Goal: Book appointment/travel/reservation

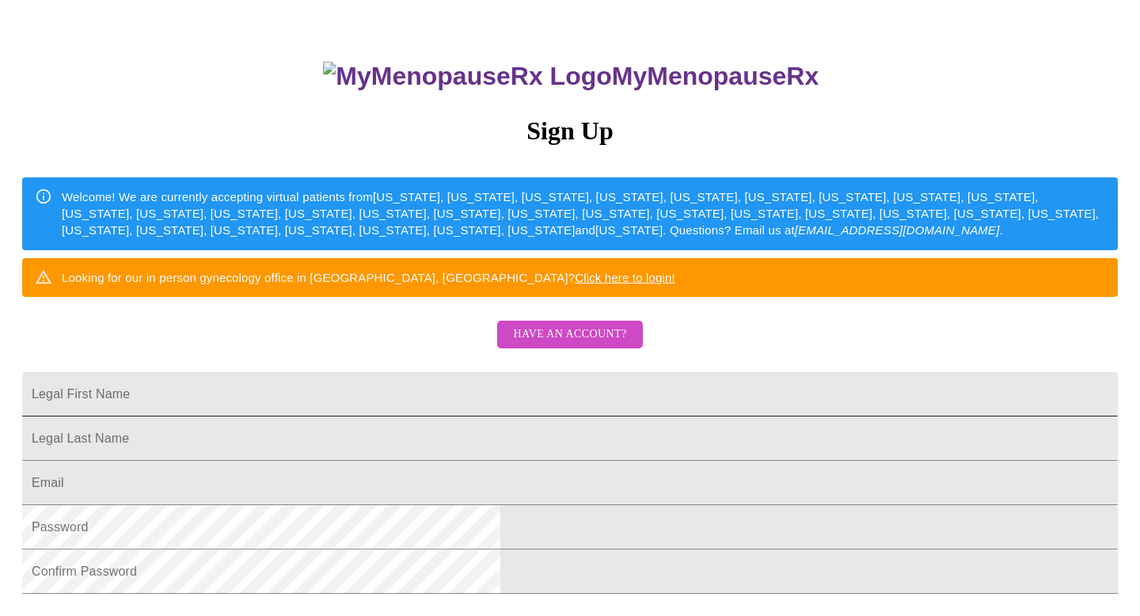
scroll to position [21, 0]
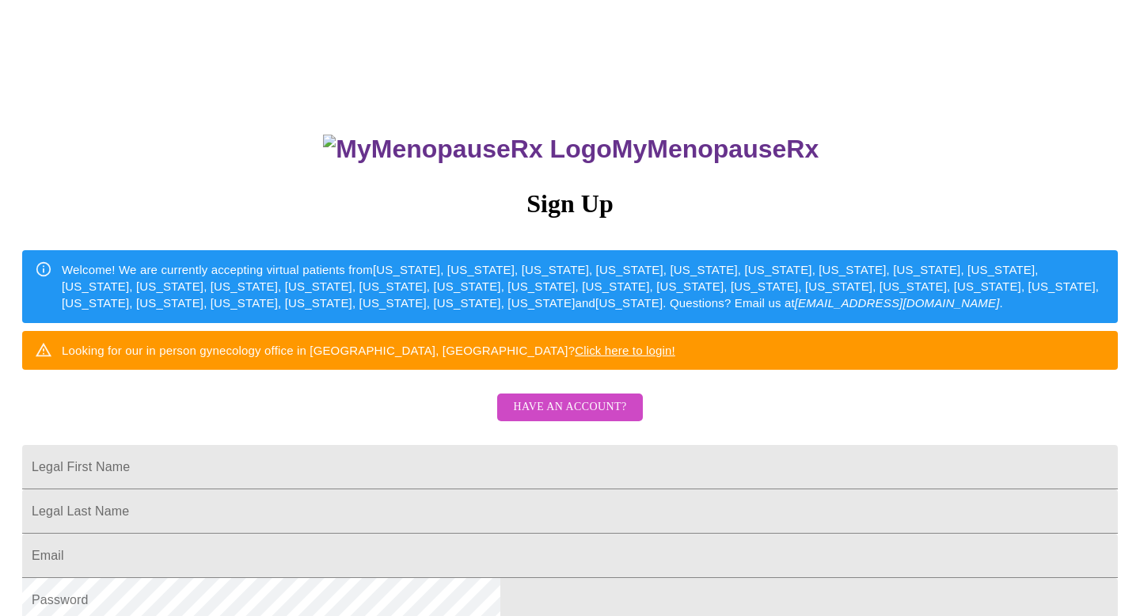
click at [569, 318] on div "Welcome! We are currently accepting virtual patients from [US_STATE], [US_STATE…" at bounding box center [583, 286] width 1043 height 63
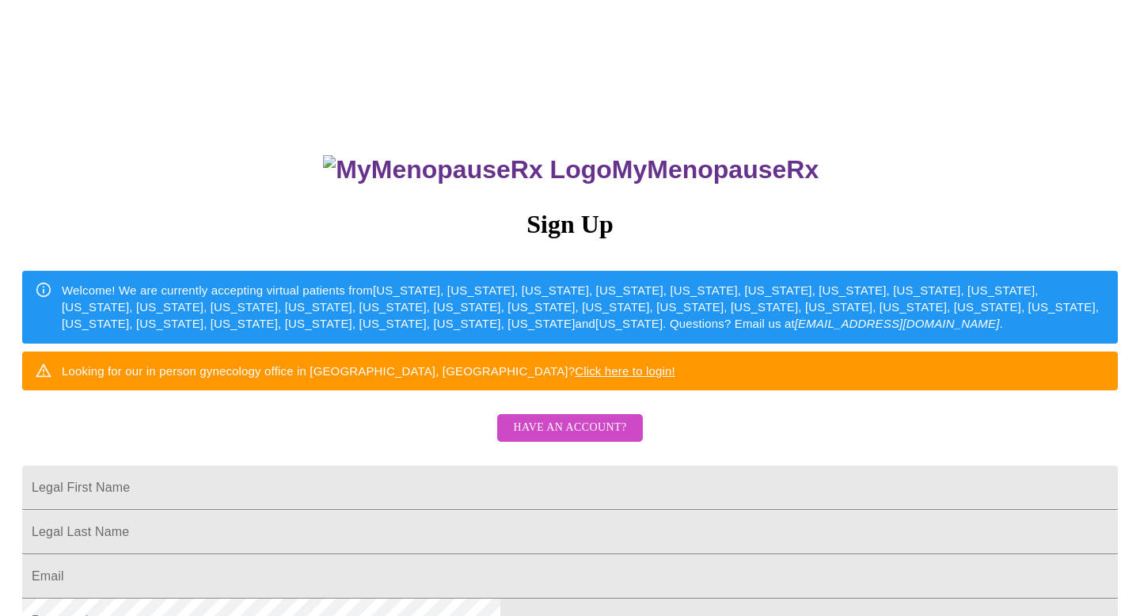
click at [530, 449] on div "MyMenopauseRx Sign Up Welcome! We are currently accepting virtual patients from…" at bounding box center [569, 438] width 1127 height 616
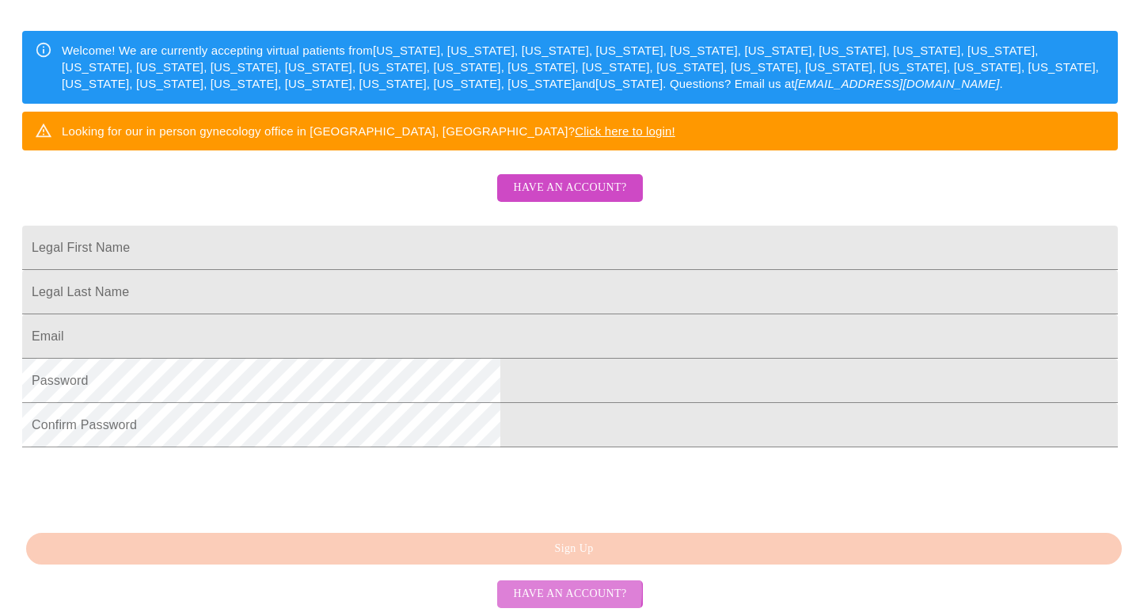
click at [526, 591] on span "Have an account?" at bounding box center [569, 594] width 113 height 20
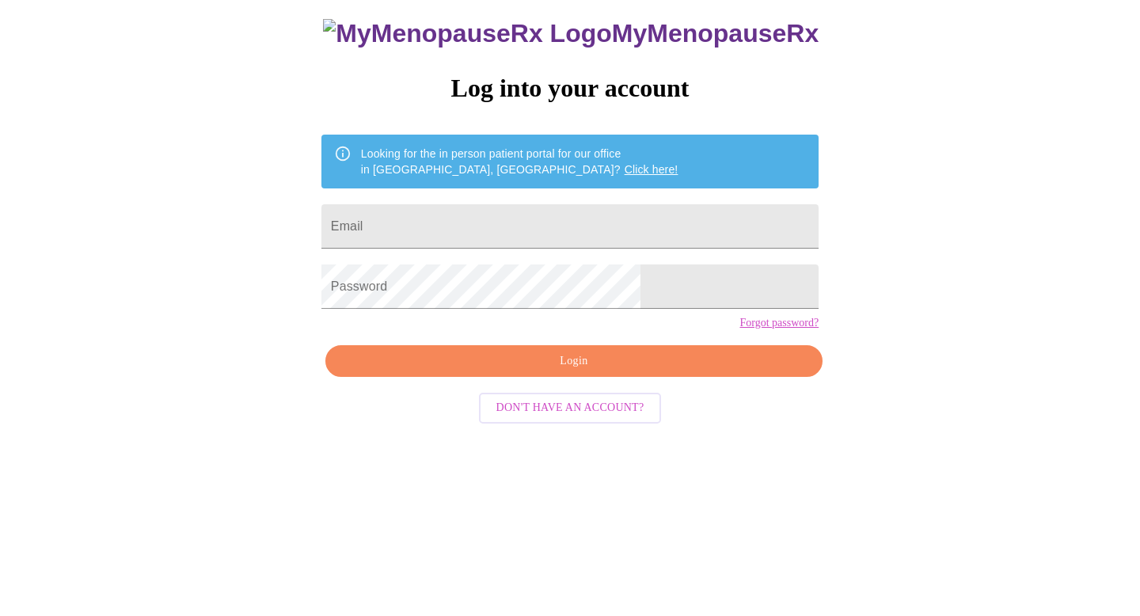
scroll to position [16, 0]
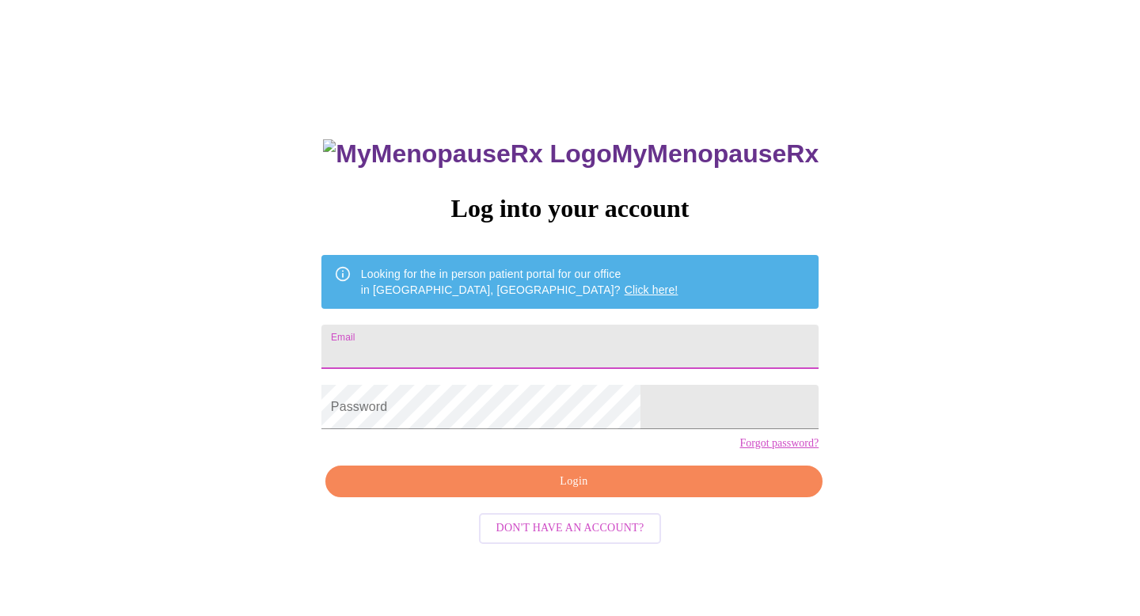
click at [525, 351] on input "Email" at bounding box center [569, 346] width 497 height 44
type input "[EMAIL_ADDRESS][DOMAIN_NAME]"
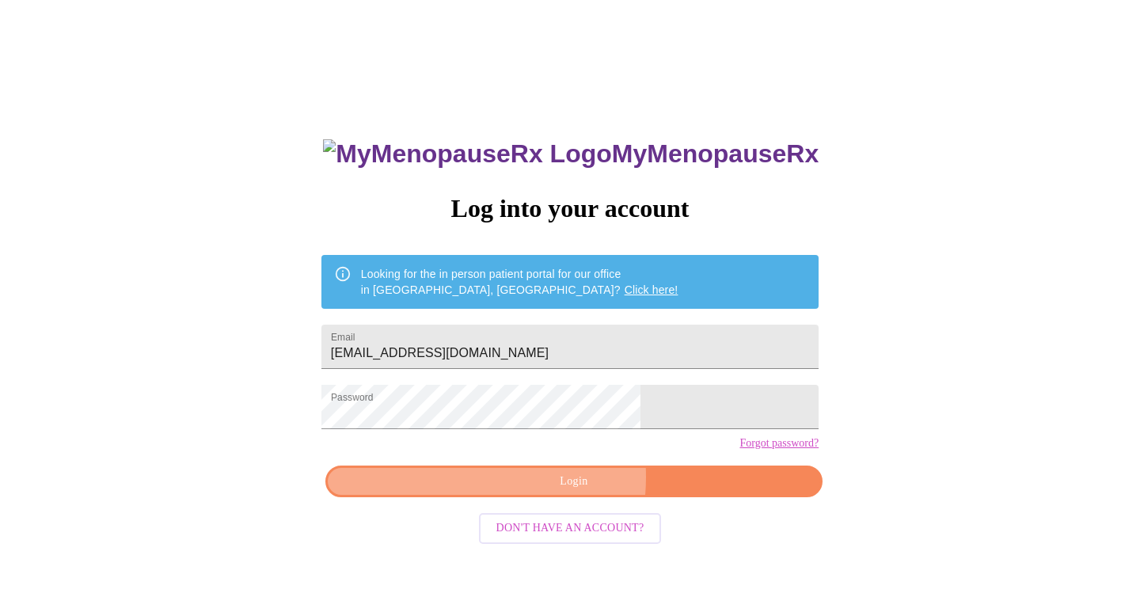
click at [534, 491] on span "Login" at bounding box center [573, 482] width 461 height 20
click at [569, 491] on span "Login" at bounding box center [573, 482] width 461 height 20
click at [580, 491] on span "Login" at bounding box center [573, 482] width 461 height 20
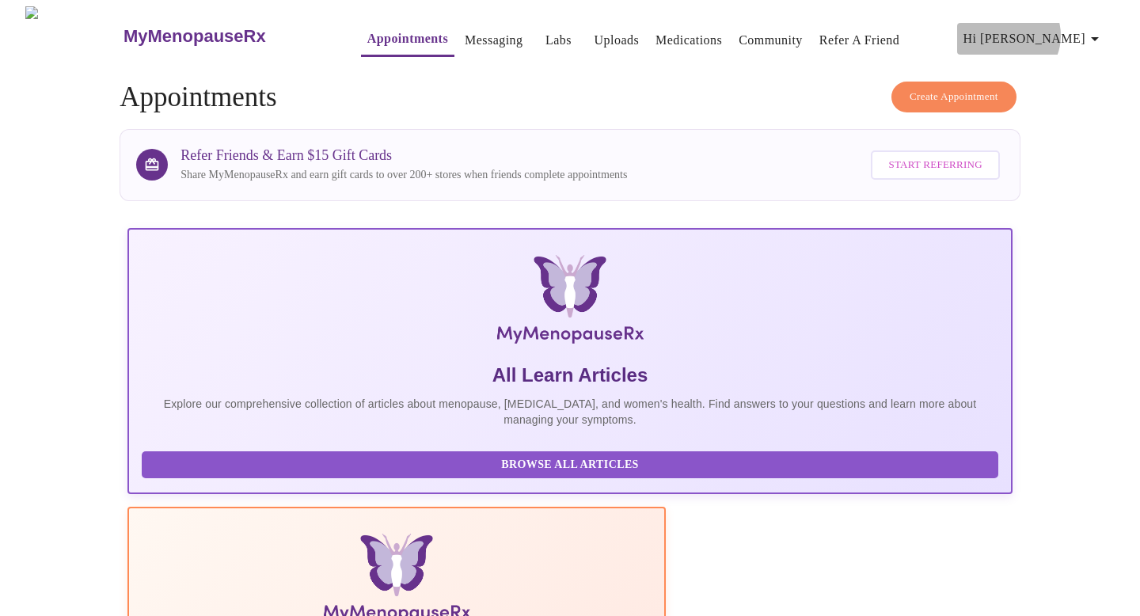
click at [1090, 29] on span "Hi [PERSON_NAME]" at bounding box center [1033, 39] width 141 height 22
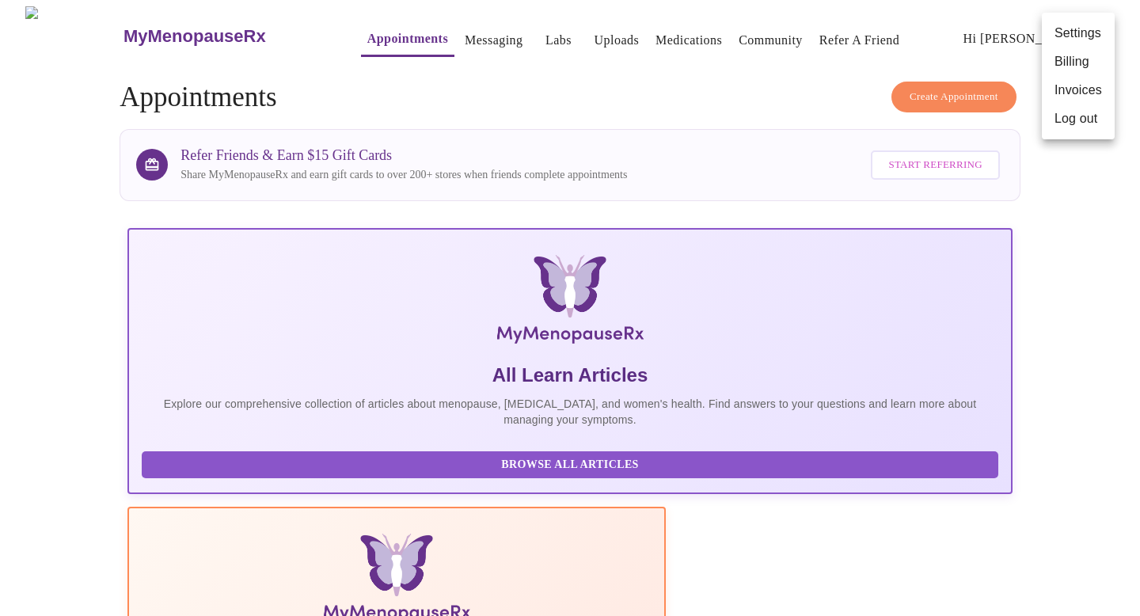
click at [1045, 513] on div at bounding box center [570, 308] width 1140 height 616
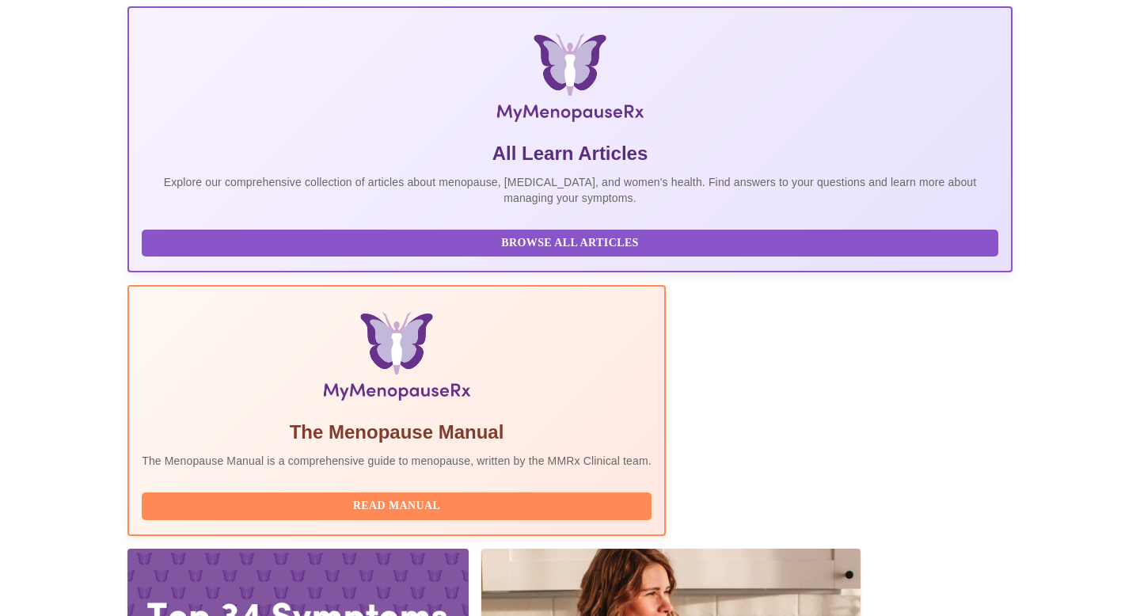
scroll to position [250, 0]
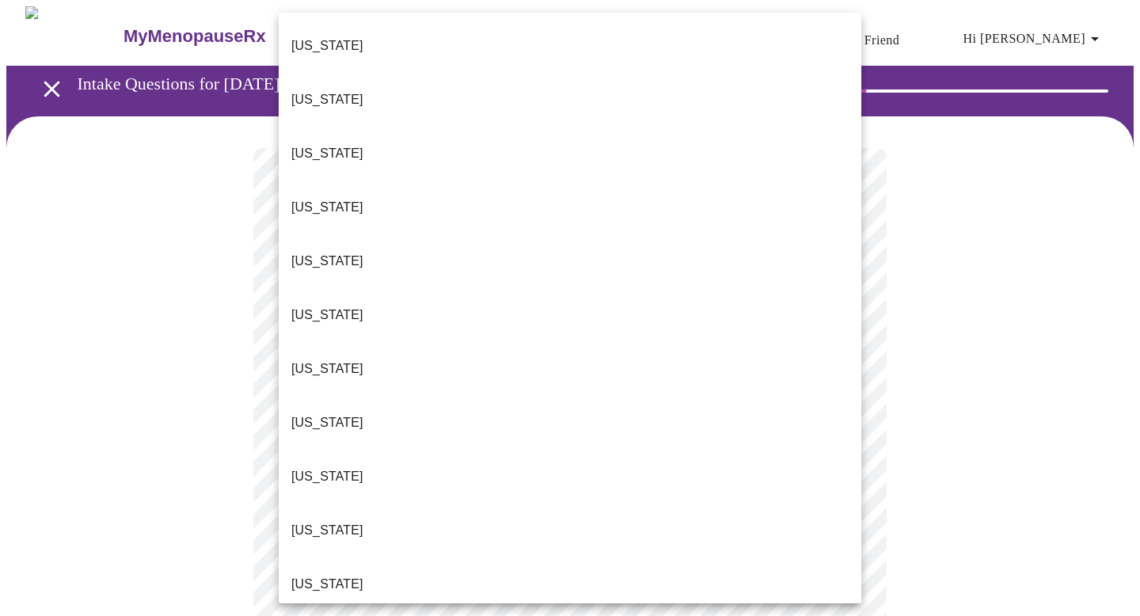
click at [355, 33] on li "[US_STATE]" at bounding box center [570, 46] width 582 height 54
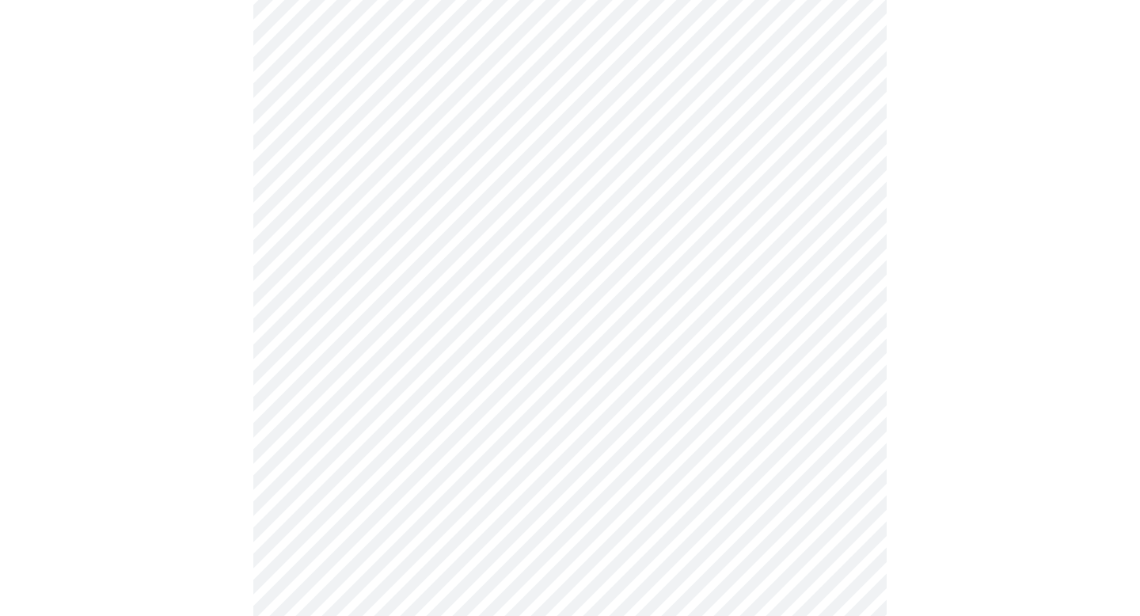
scroll to position [196, 0]
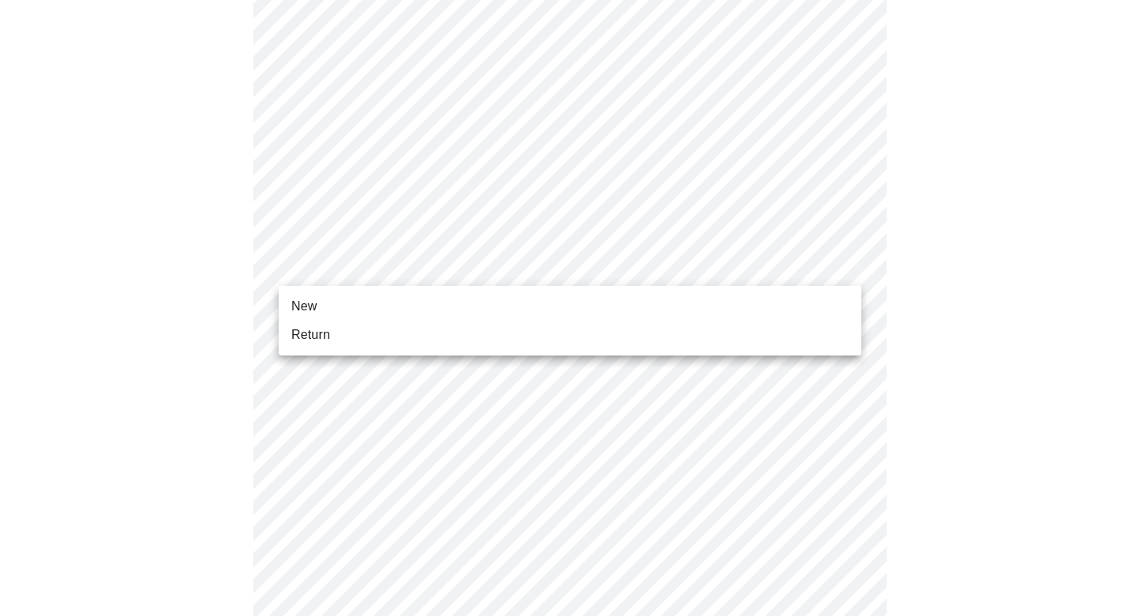
click at [505, 267] on body "MyMenopauseRx Appointments Messaging Labs Uploads Medications Community Refer a…" at bounding box center [569, 533] width 1127 height 1446
click at [425, 302] on li "New" at bounding box center [570, 306] width 582 height 28
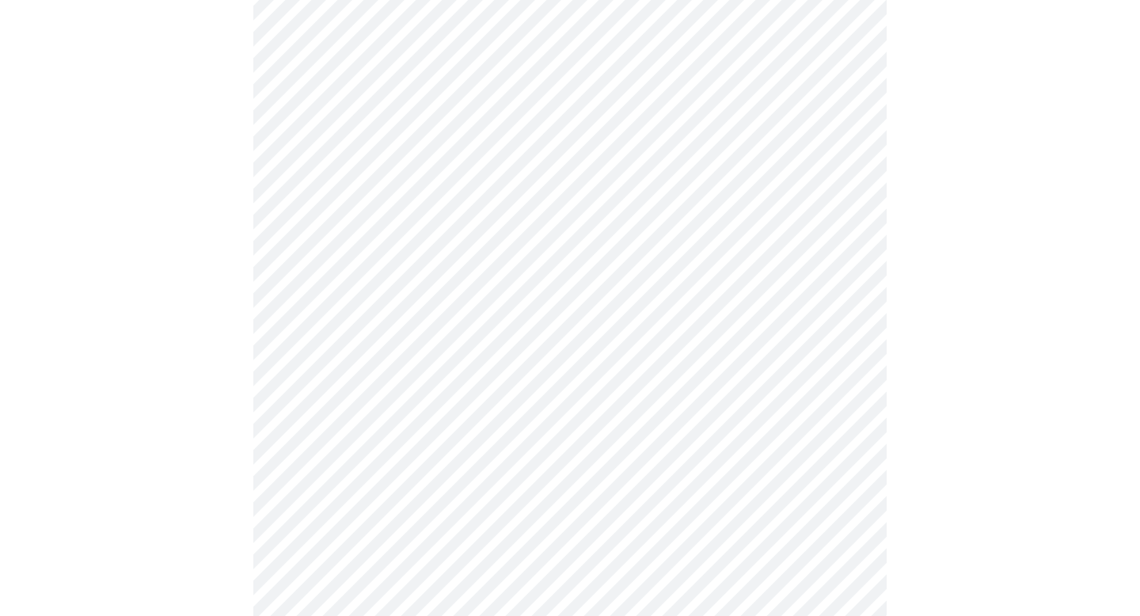
scroll to position [808, 0]
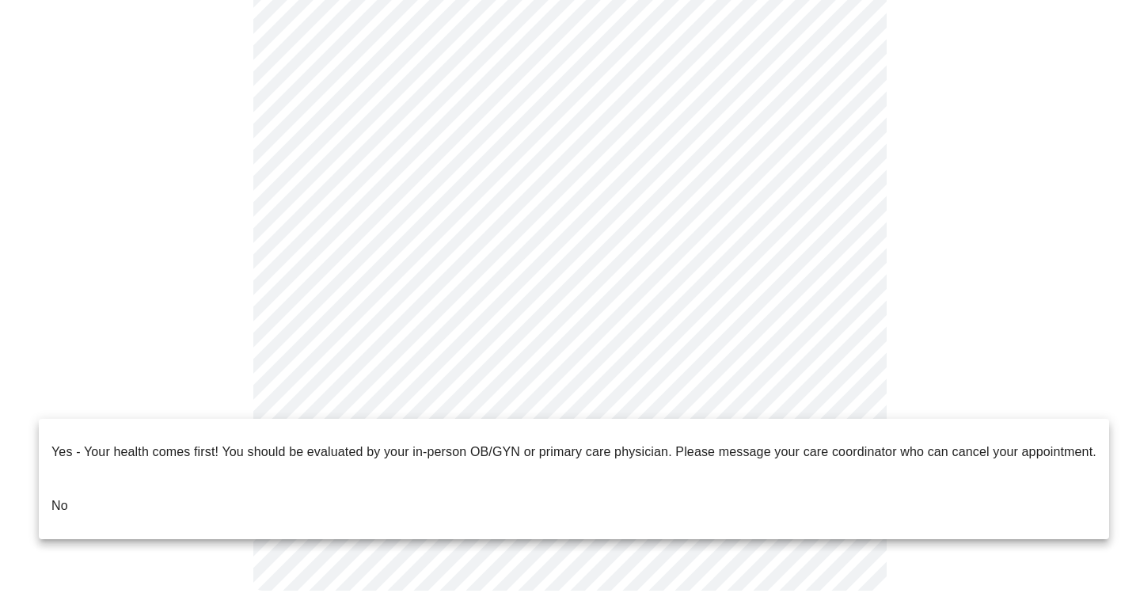
click at [328, 483] on li "No" at bounding box center [574, 506] width 1070 height 54
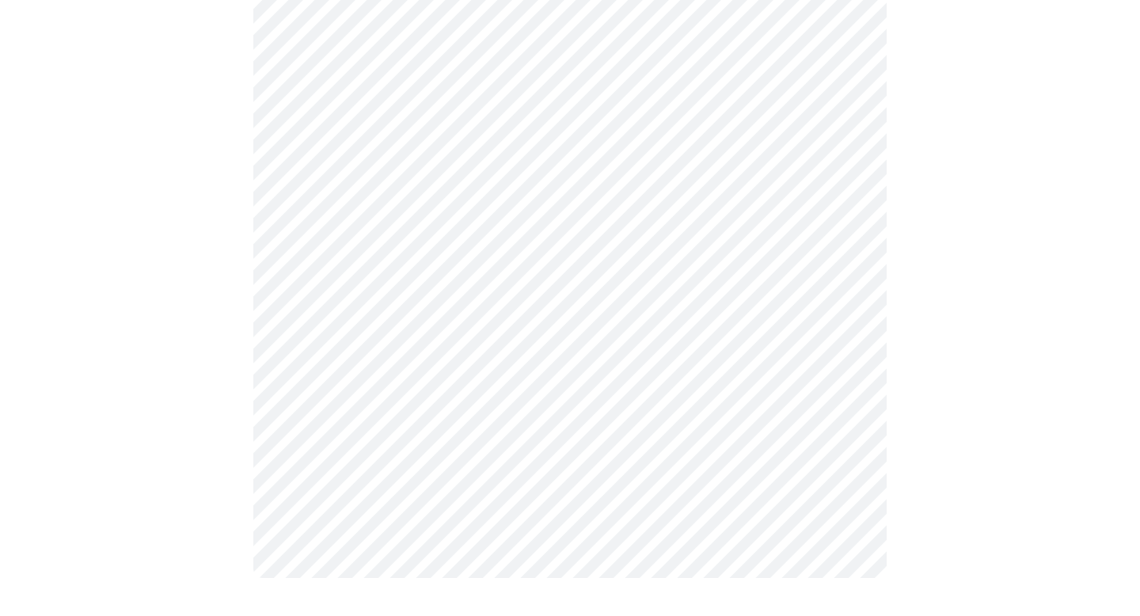
scroll to position [0, 0]
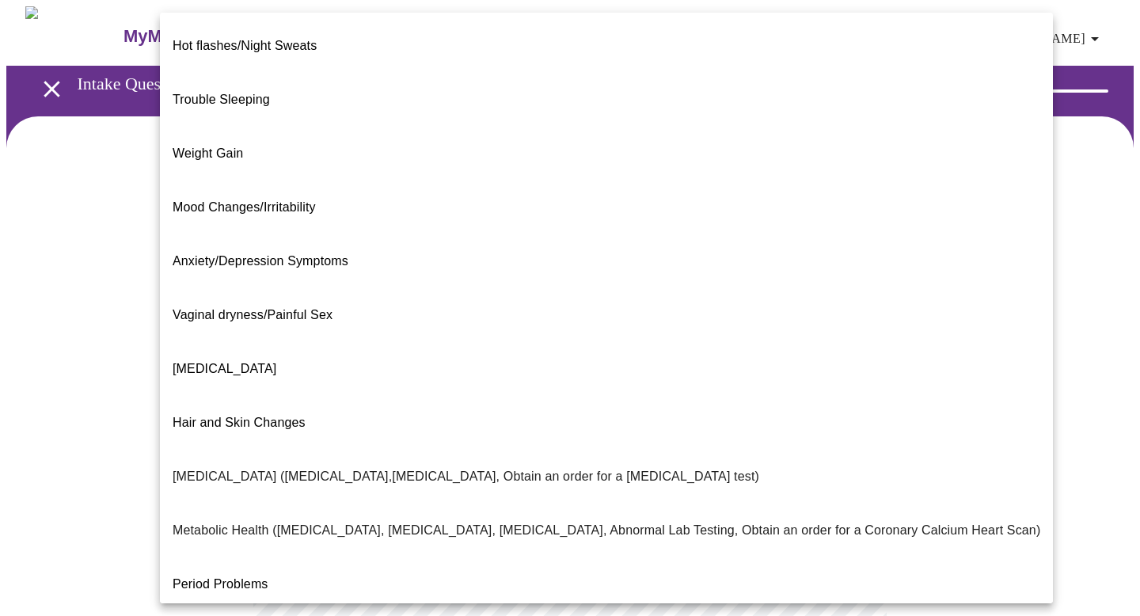
click at [677, 334] on body "MyMenopauseRx Appointments Messaging Labs Uploads Medications Community Refer a…" at bounding box center [569, 481] width 1127 height 951
click at [289, 342] on li "[MEDICAL_DATA]" at bounding box center [606, 369] width 893 height 54
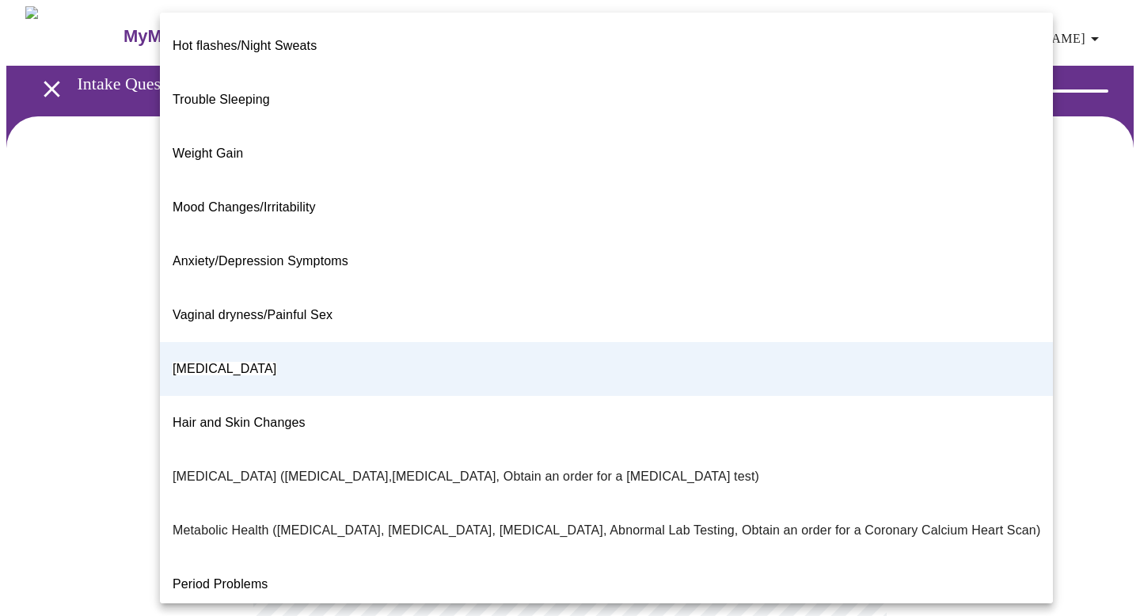
click at [843, 333] on body "MyMenopauseRx Appointments Messaging Labs Uploads Medications Community Refer a…" at bounding box center [569, 477] width 1127 height 942
click at [1013, 385] on div at bounding box center [570, 308] width 1140 height 616
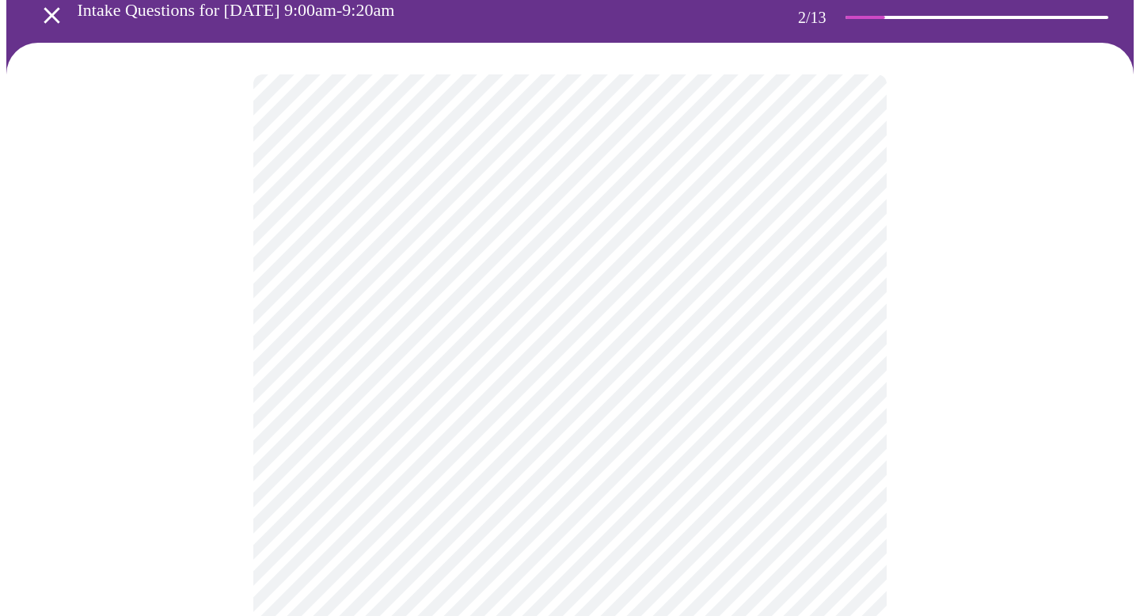
scroll to position [82, 0]
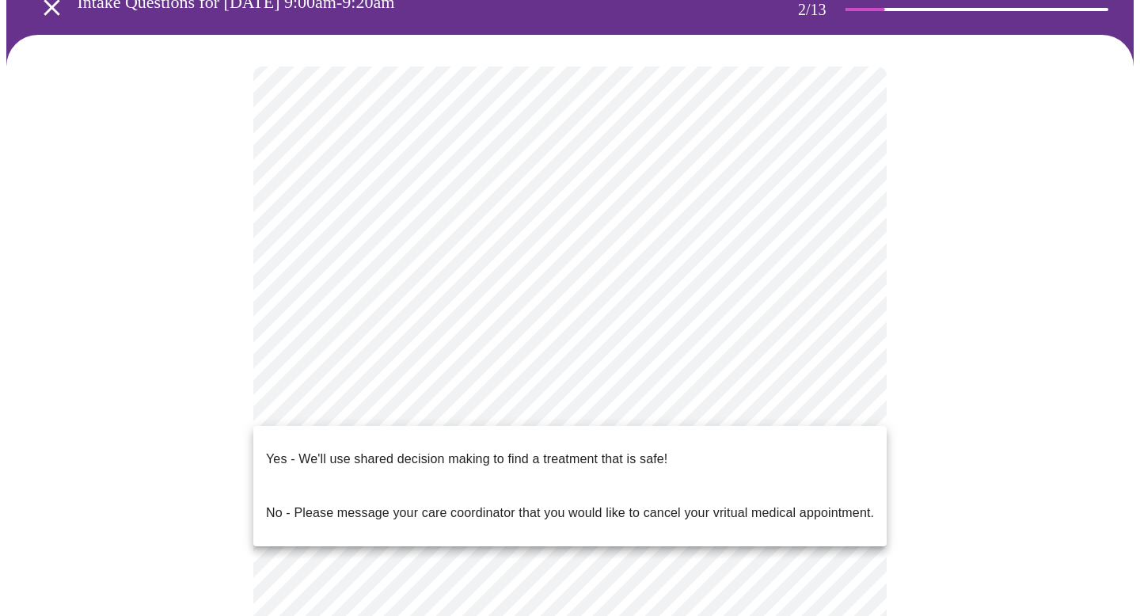
click at [654, 408] on body "MyMenopauseRx Appointments Messaging Labs Uploads Medications Community Refer a…" at bounding box center [569, 396] width 1127 height 942
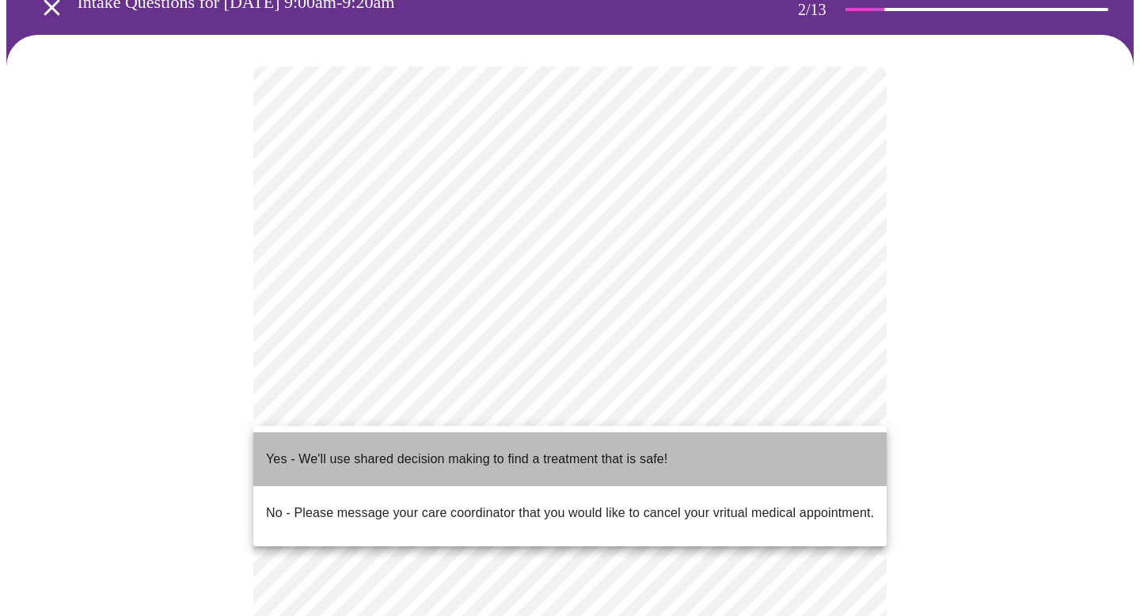
click at [601, 450] on p "Yes - We'll use shared decision making to find a treatment that is safe!" at bounding box center [466, 459] width 401 height 19
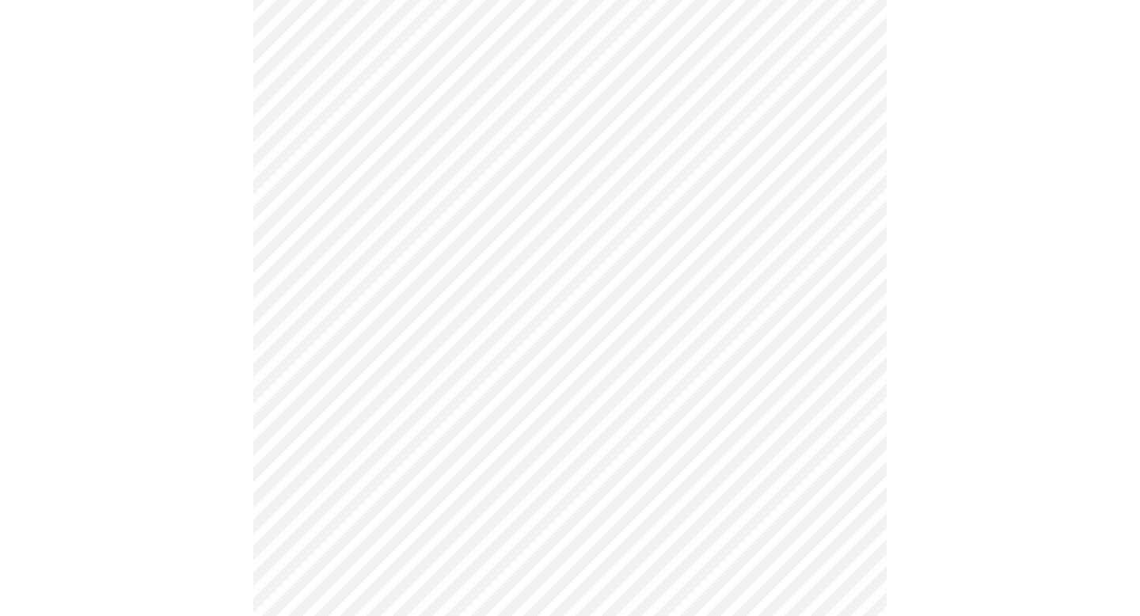
scroll to position [0, 0]
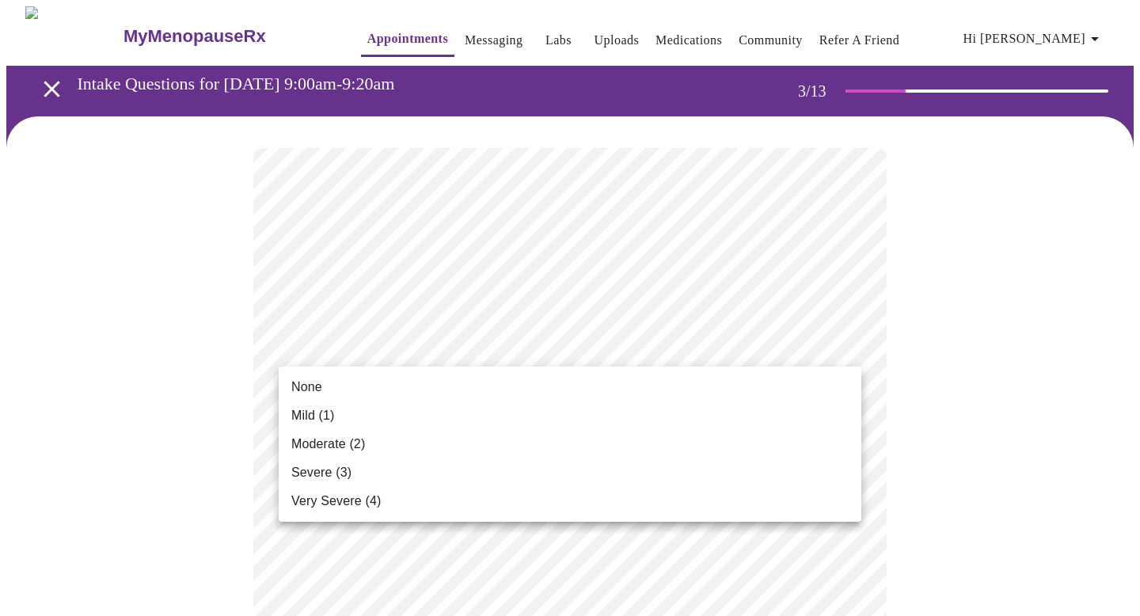
click at [385, 411] on li "Mild (1)" at bounding box center [570, 415] width 582 height 28
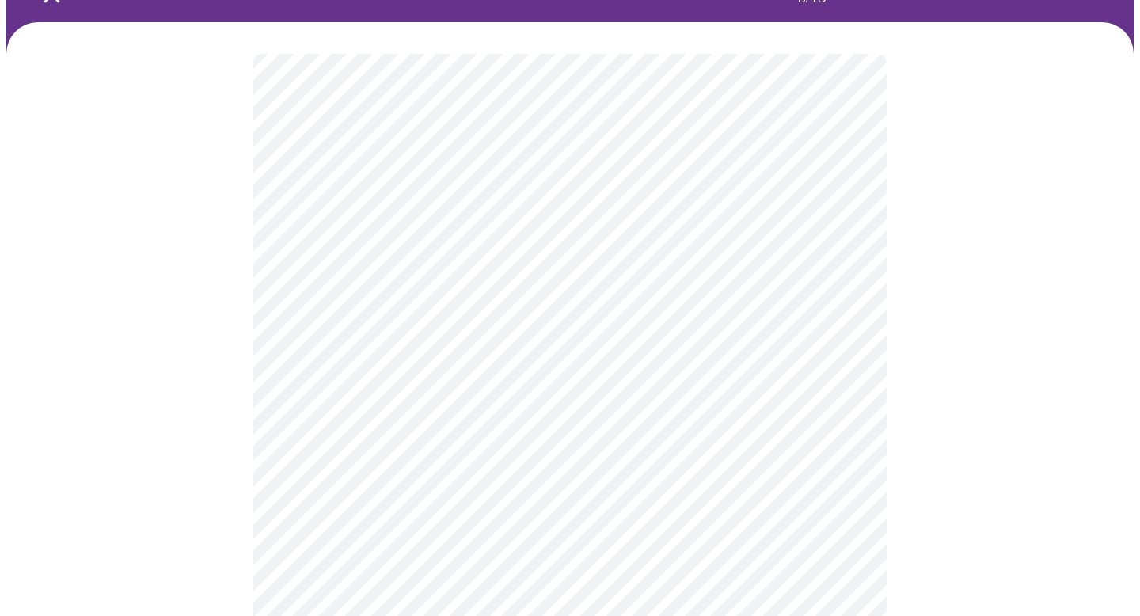
scroll to position [116, 0]
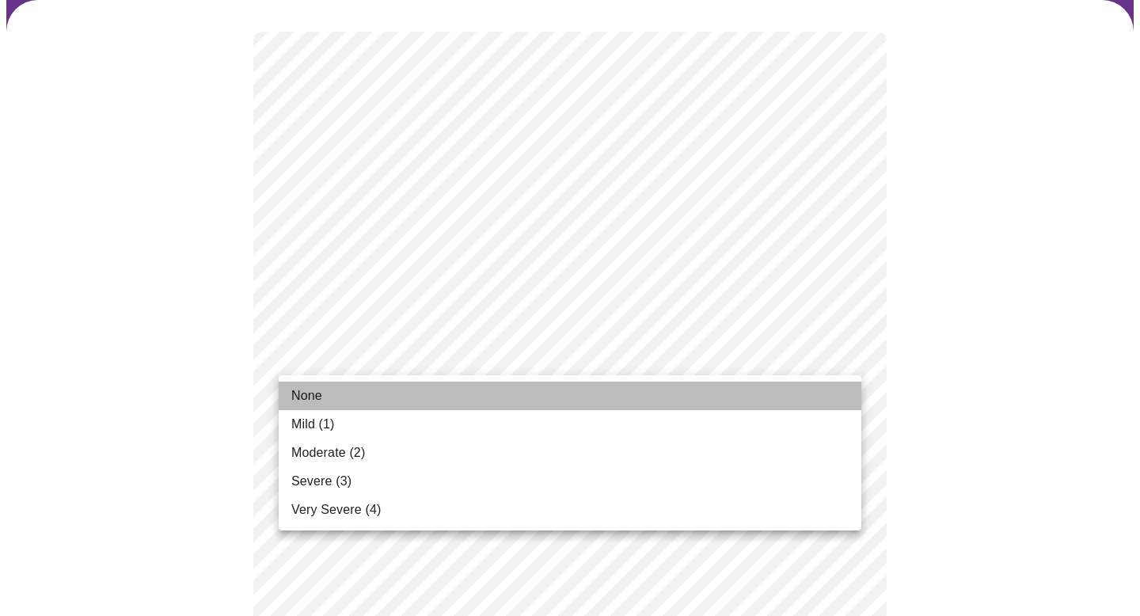
click at [335, 393] on li "None" at bounding box center [570, 395] width 582 height 28
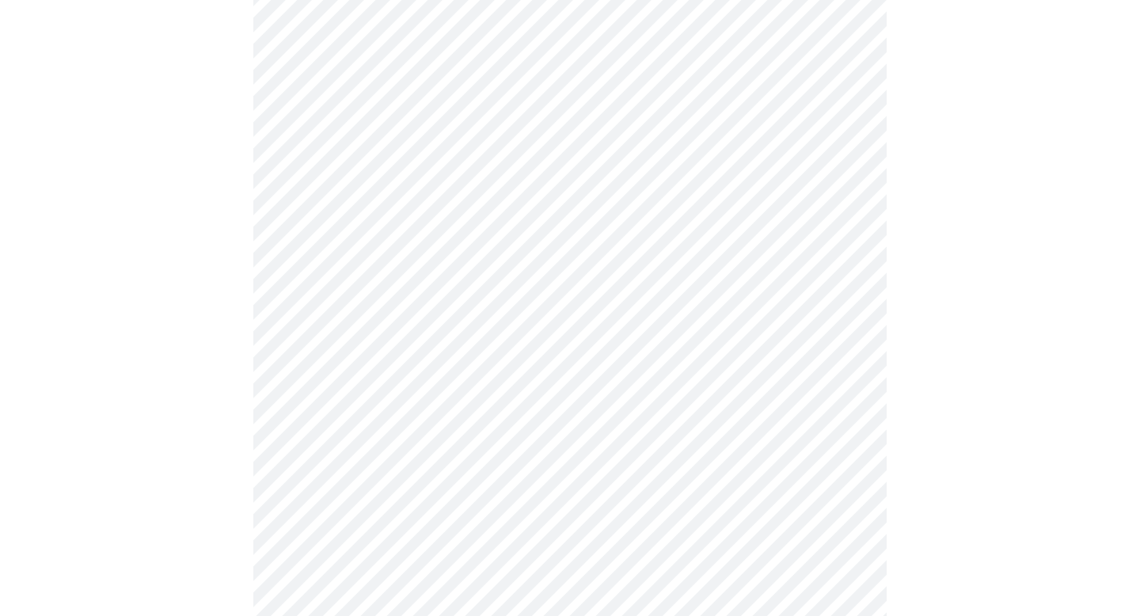
scroll to position [212, 0]
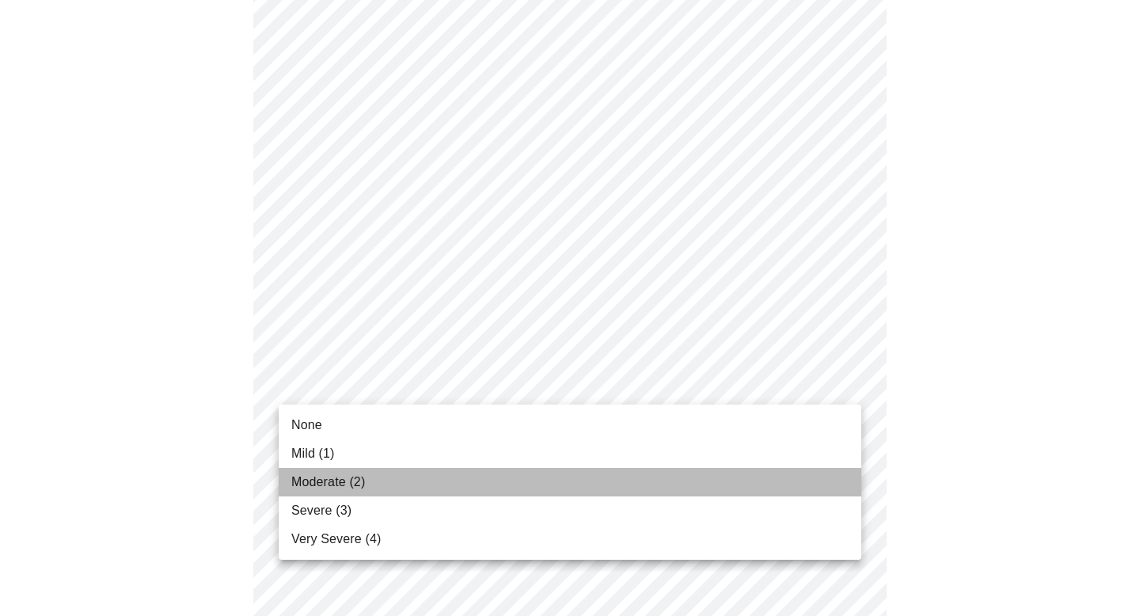
click at [321, 475] on span "Moderate (2)" at bounding box center [328, 481] width 74 height 19
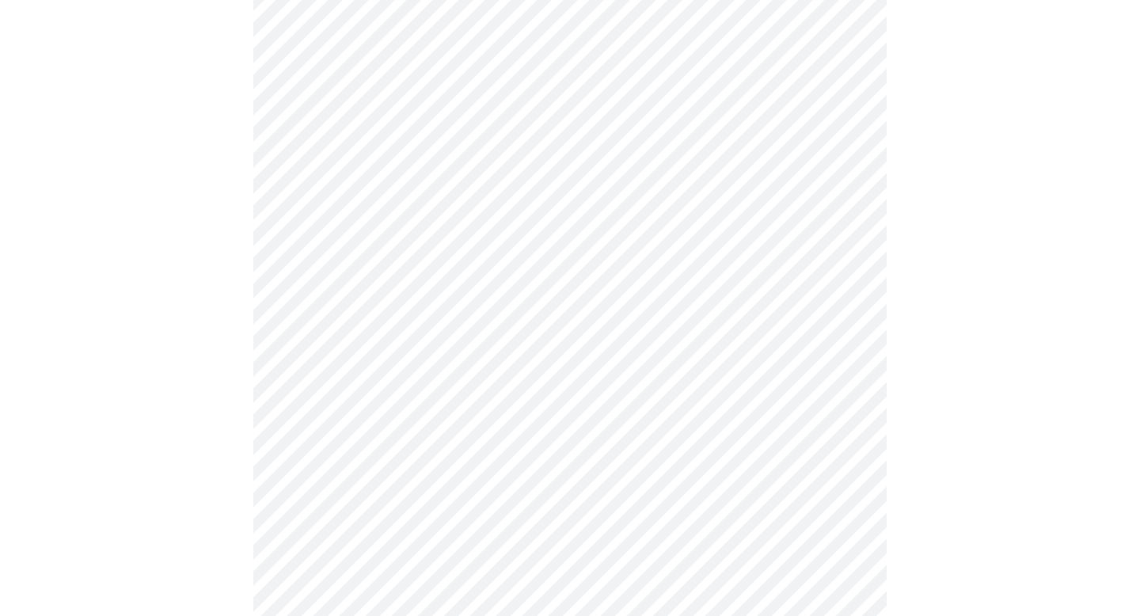
scroll to position [408, 0]
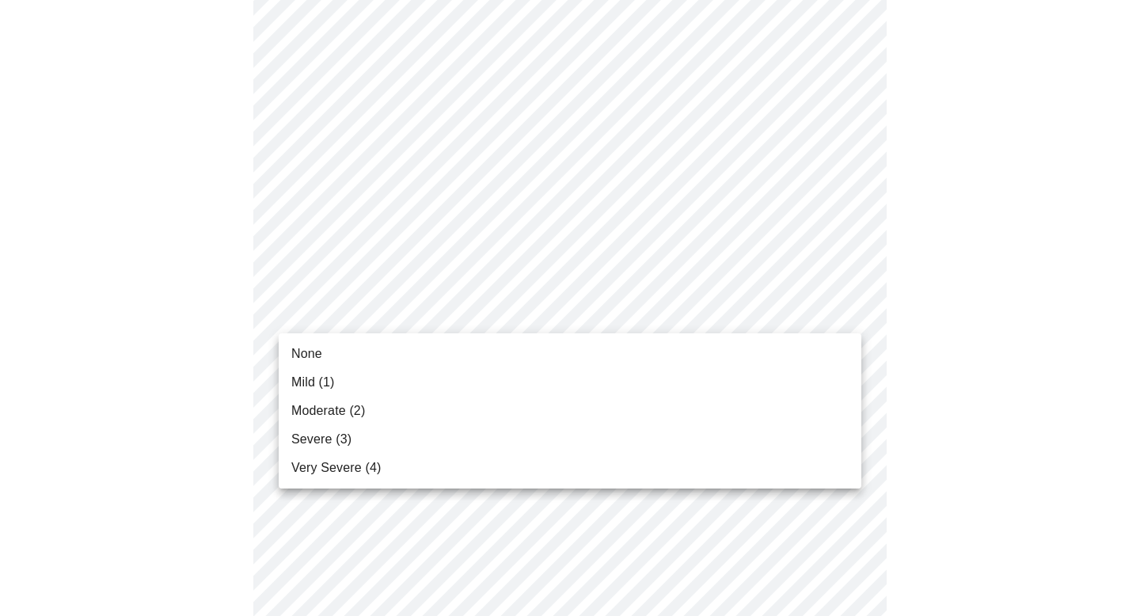
click at [395, 318] on body "MyMenopauseRx Appointments Messaging Labs Uploads Medications Community Refer a…" at bounding box center [569, 617] width 1127 height 2039
click at [332, 373] on span "Mild (1)" at bounding box center [313, 382] width 44 height 19
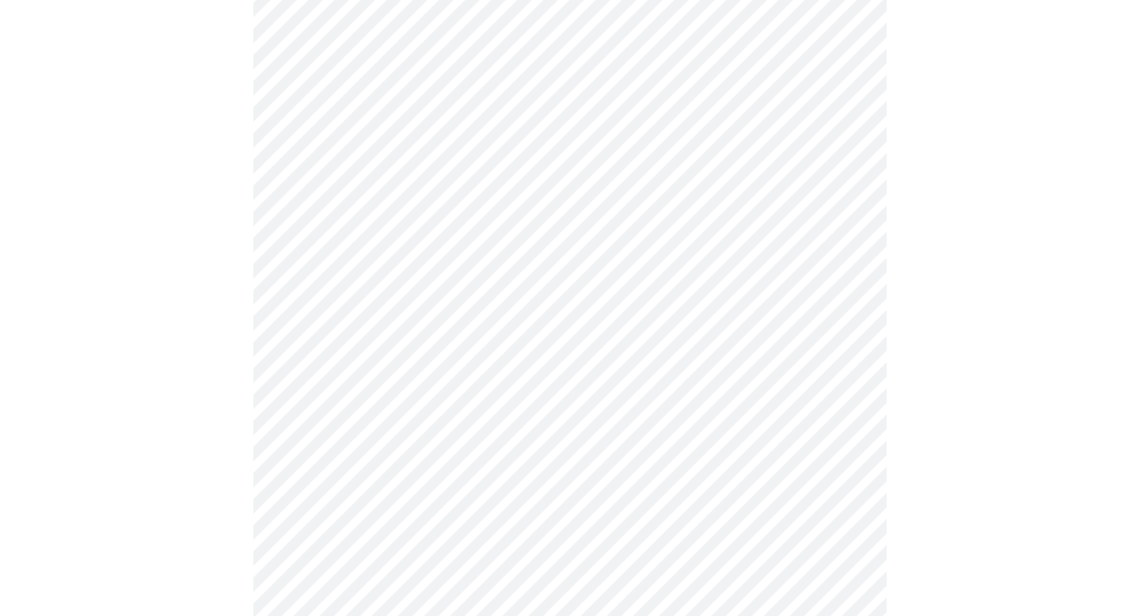
scroll to position [513, 0]
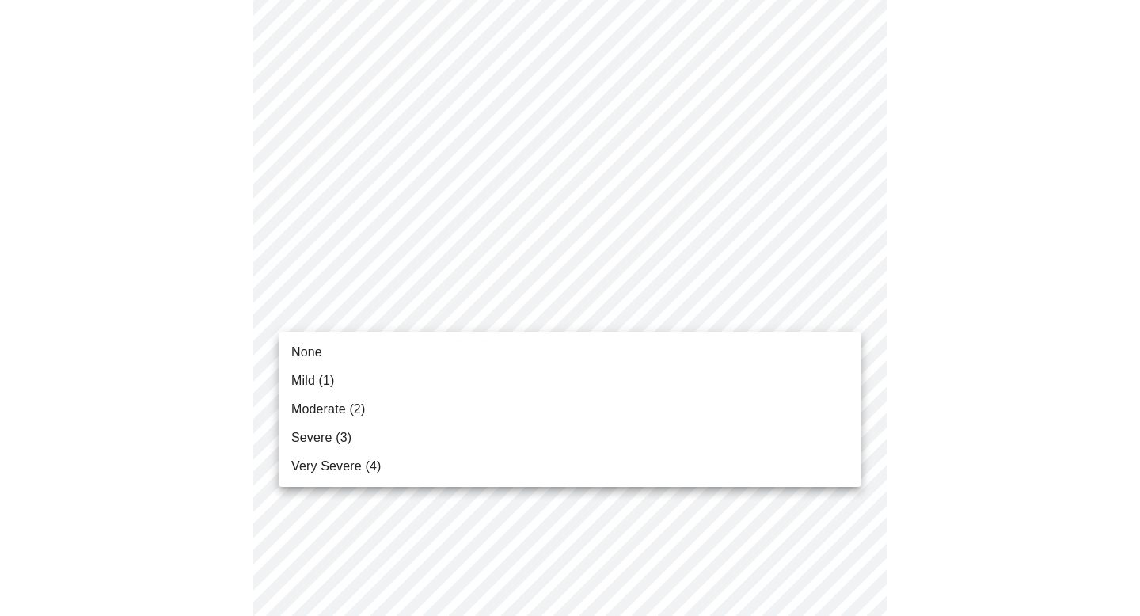
click at [345, 323] on body "MyMenopauseRx Appointments Messaging Labs Uploads Medications Community Refer a…" at bounding box center [569, 501] width 1127 height 2017
click at [329, 379] on span "Mild (1)" at bounding box center [313, 380] width 44 height 19
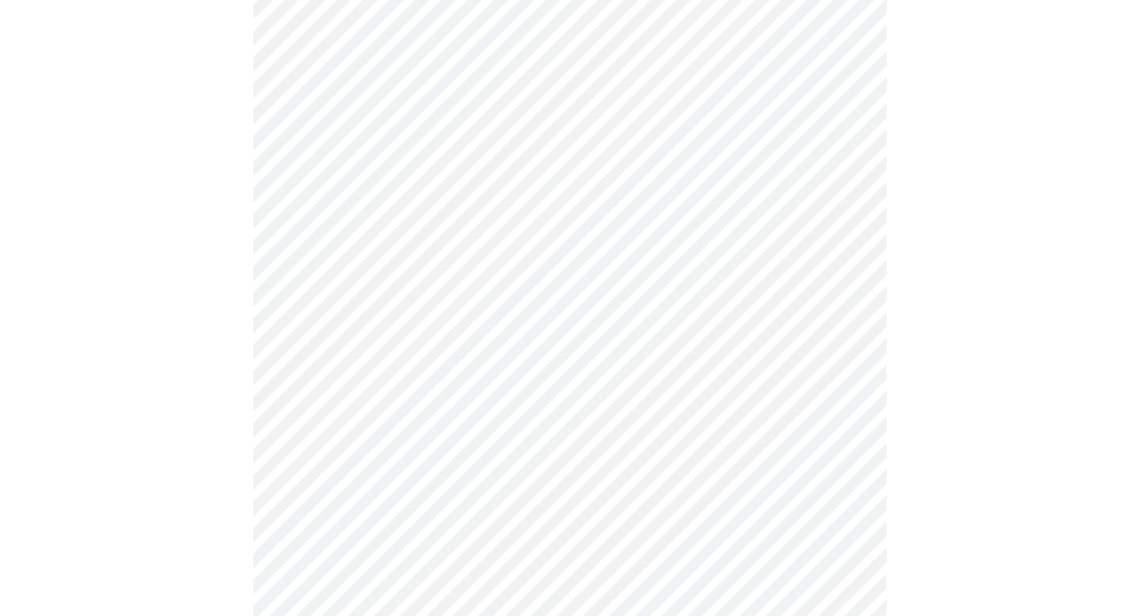
scroll to position [613, 0]
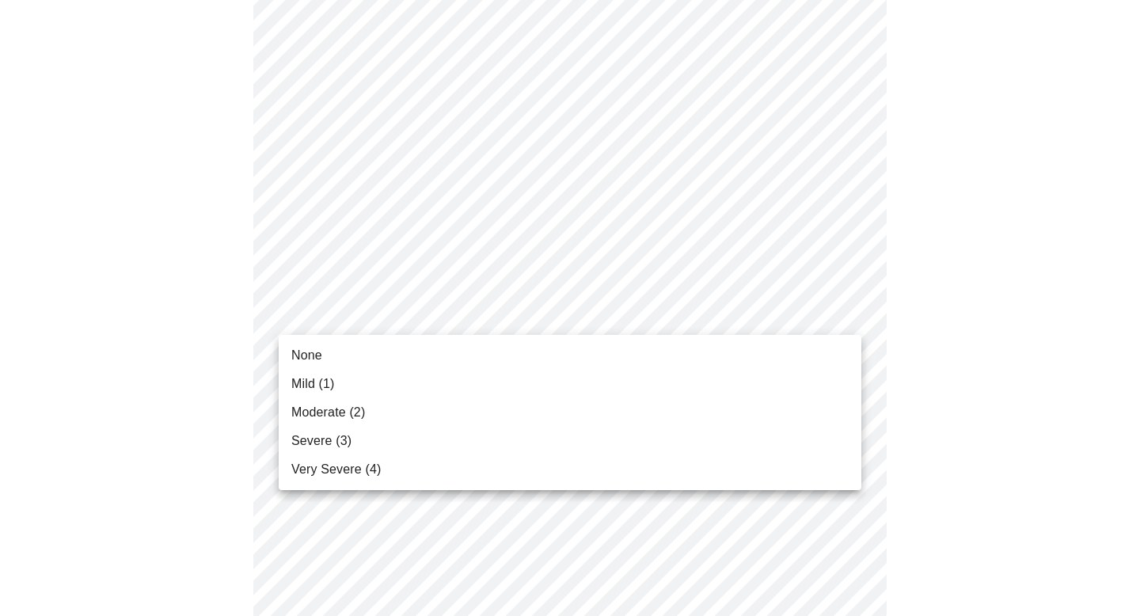
click at [340, 318] on body "MyMenopauseRx Appointments Messaging Labs Uploads Medications Community Refer a…" at bounding box center [569, 391] width 1127 height 1994
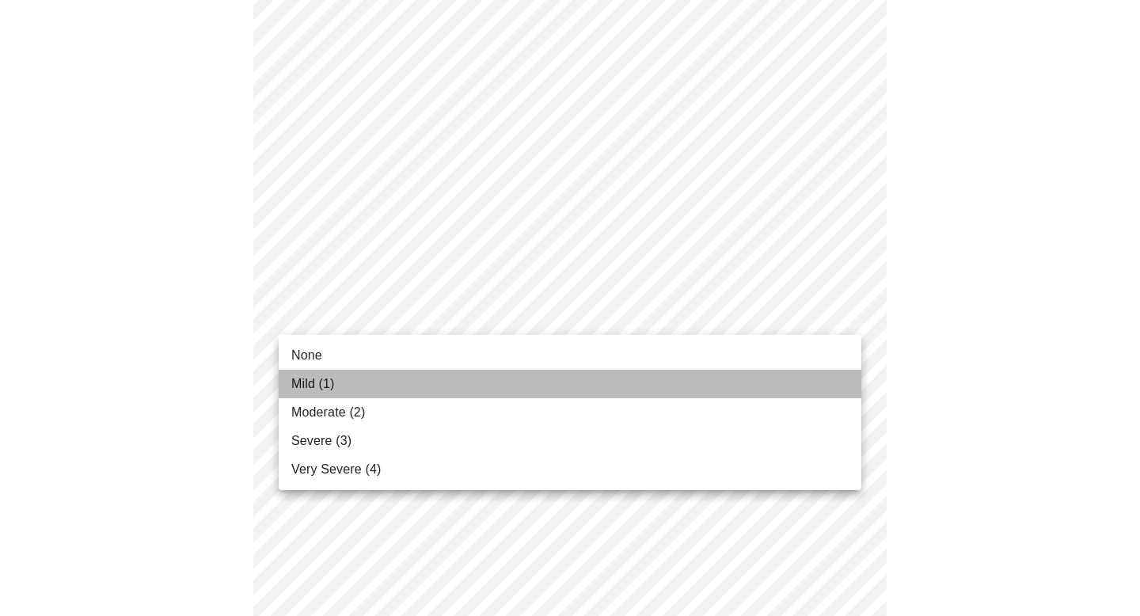
click at [320, 383] on span "Mild (1)" at bounding box center [313, 383] width 44 height 19
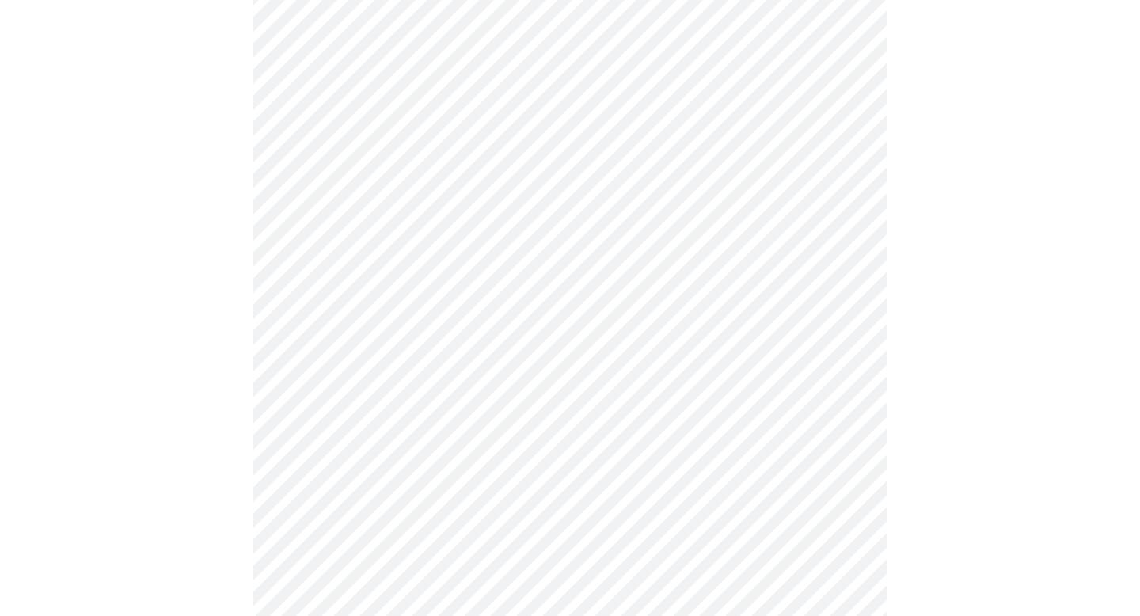
scroll to position [772, 0]
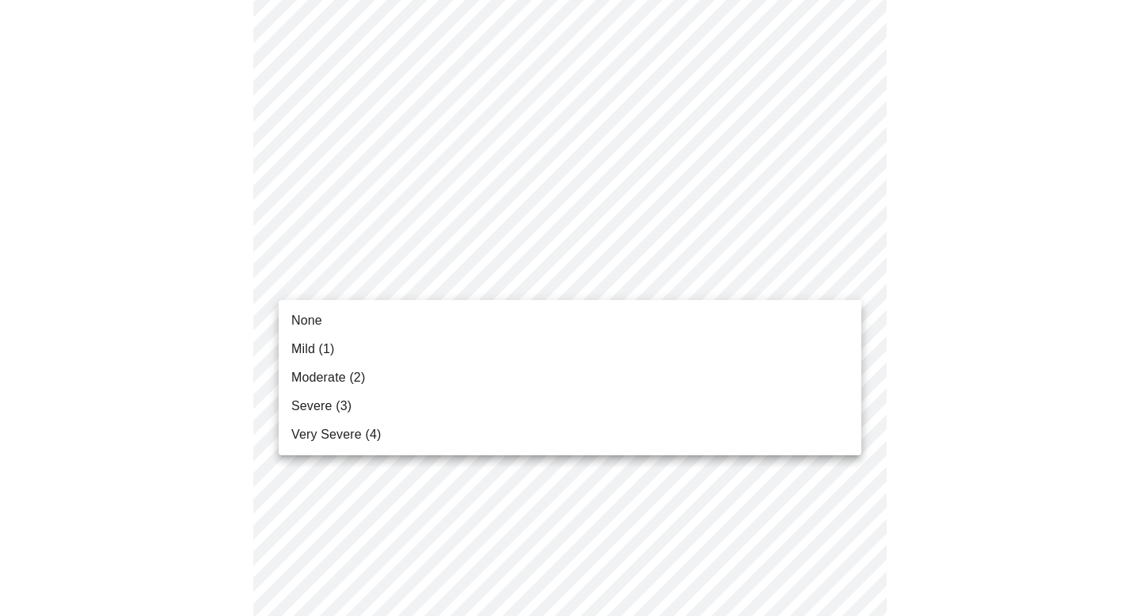
click at [351, 281] on body "MyMenopauseRx Appointments Messaging Labs Uploads Medications Community Refer a…" at bounding box center [569, 220] width 1127 height 1972
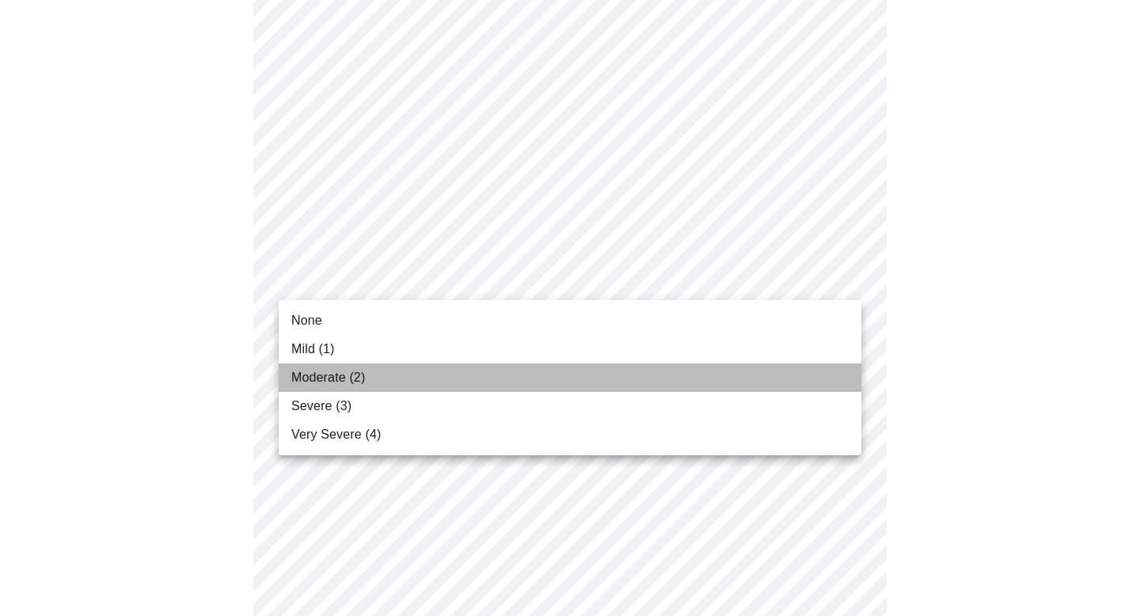
click at [324, 370] on span "Moderate (2)" at bounding box center [328, 377] width 74 height 19
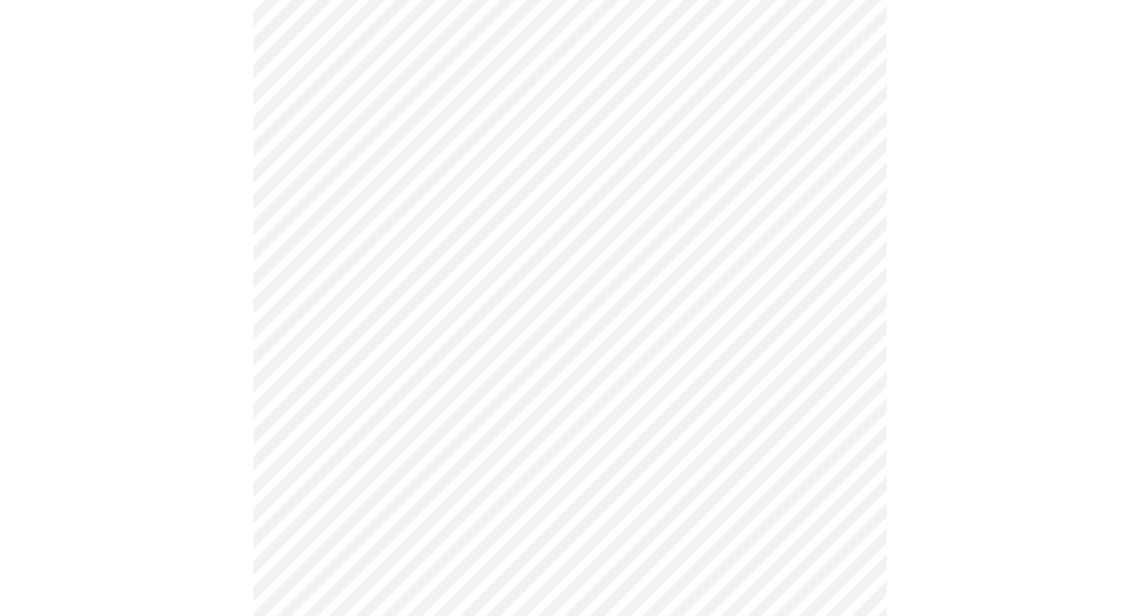
scroll to position [875, 0]
click at [393, 303] on body "MyMenopauseRx Appointments Messaging Labs Uploads Medications Community Refer a…" at bounding box center [569, 107] width 1127 height 1950
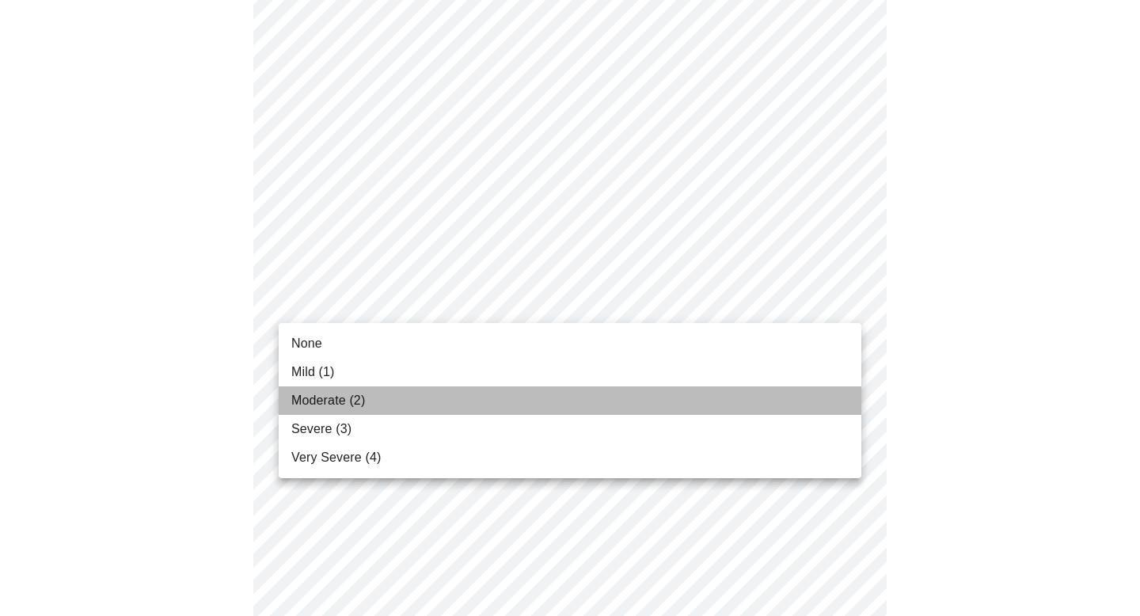
click at [336, 397] on span "Moderate (2)" at bounding box center [328, 400] width 74 height 19
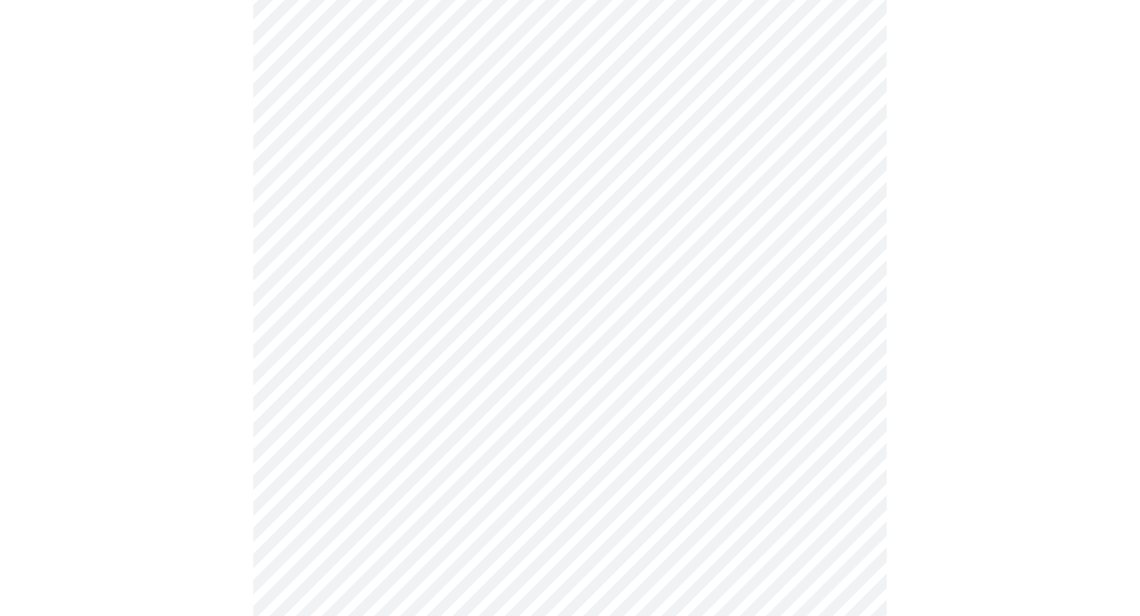
scroll to position [1042, 0]
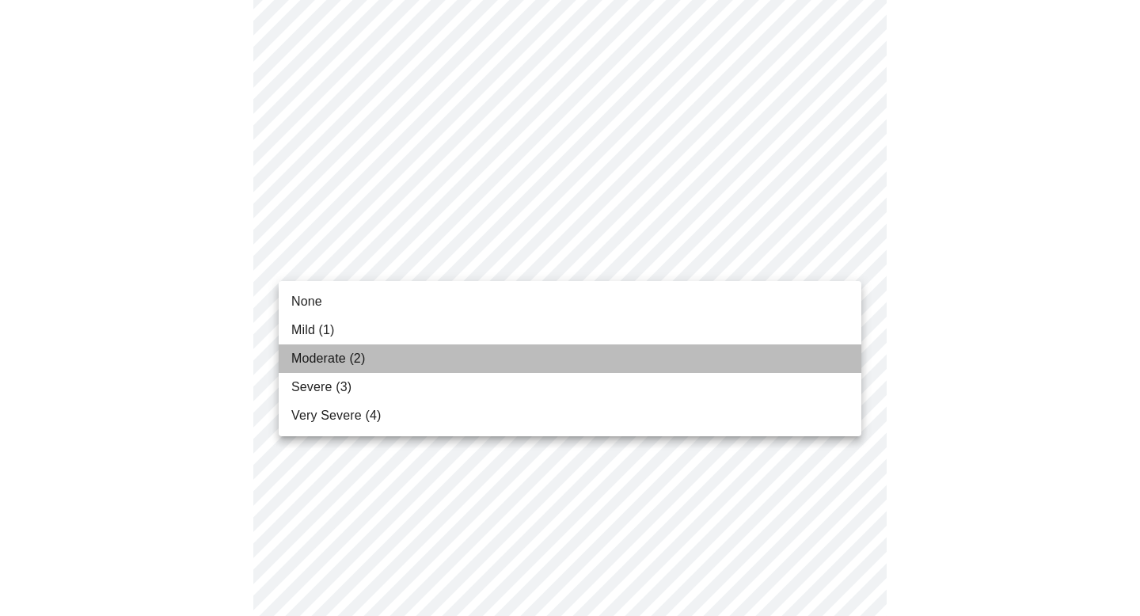
click at [311, 353] on span "Moderate (2)" at bounding box center [328, 358] width 74 height 19
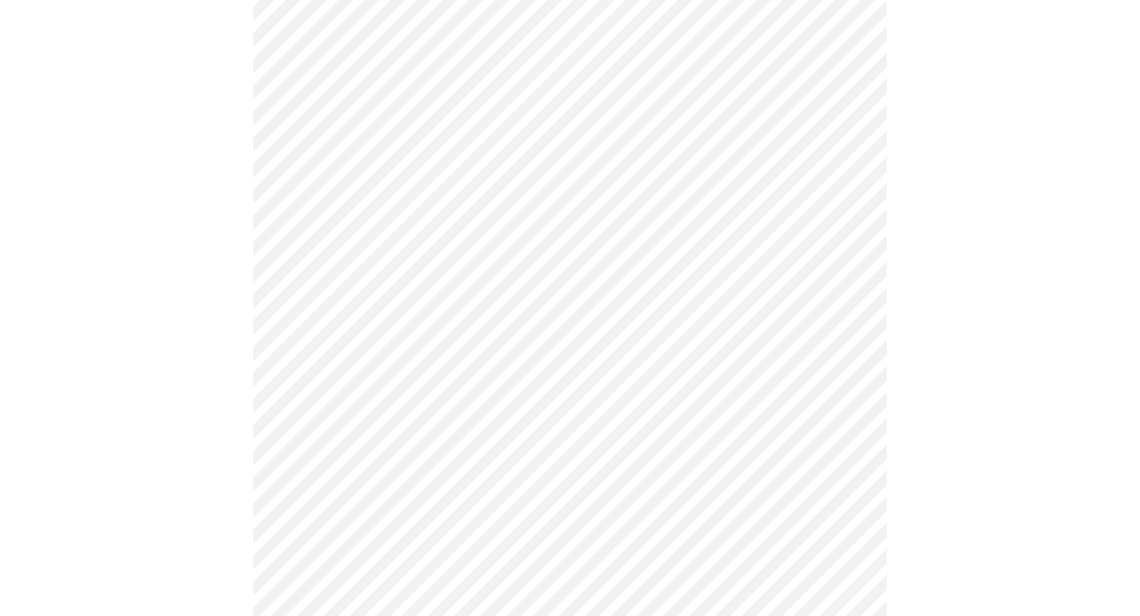
scroll to position [1161, 0]
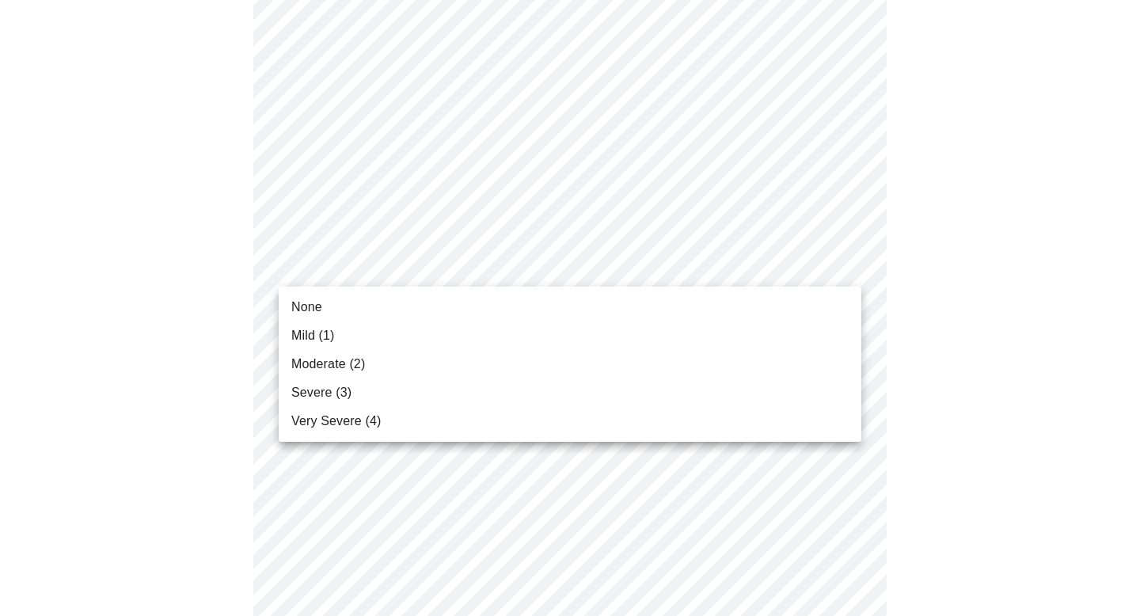
click at [323, 358] on span "Moderate (2)" at bounding box center [328, 364] width 74 height 19
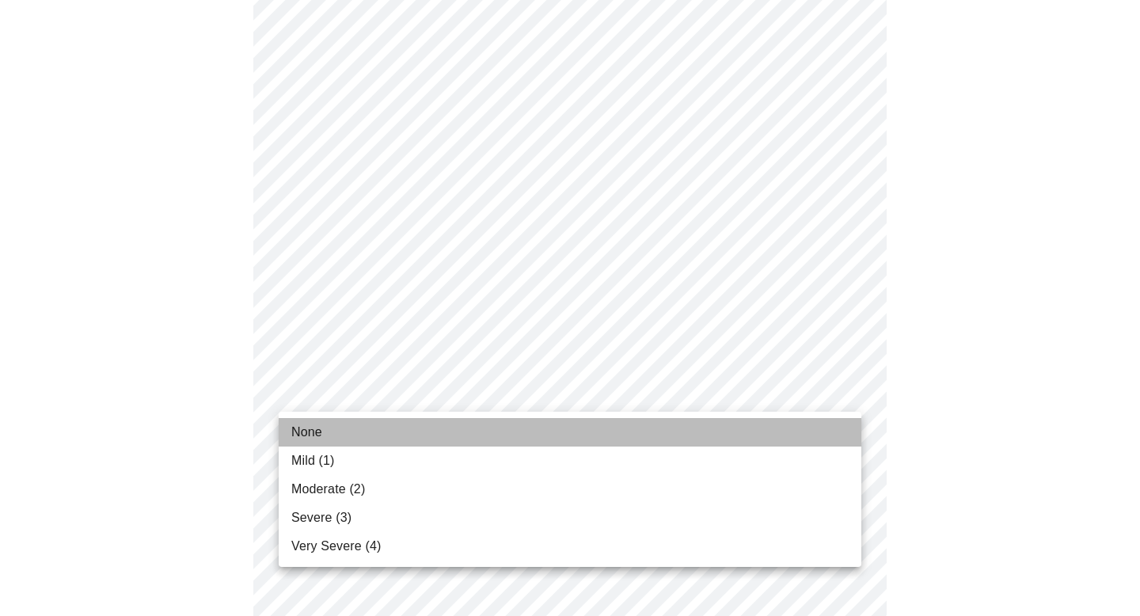
click at [332, 423] on li "None" at bounding box center [570, 432] width 582 height 28
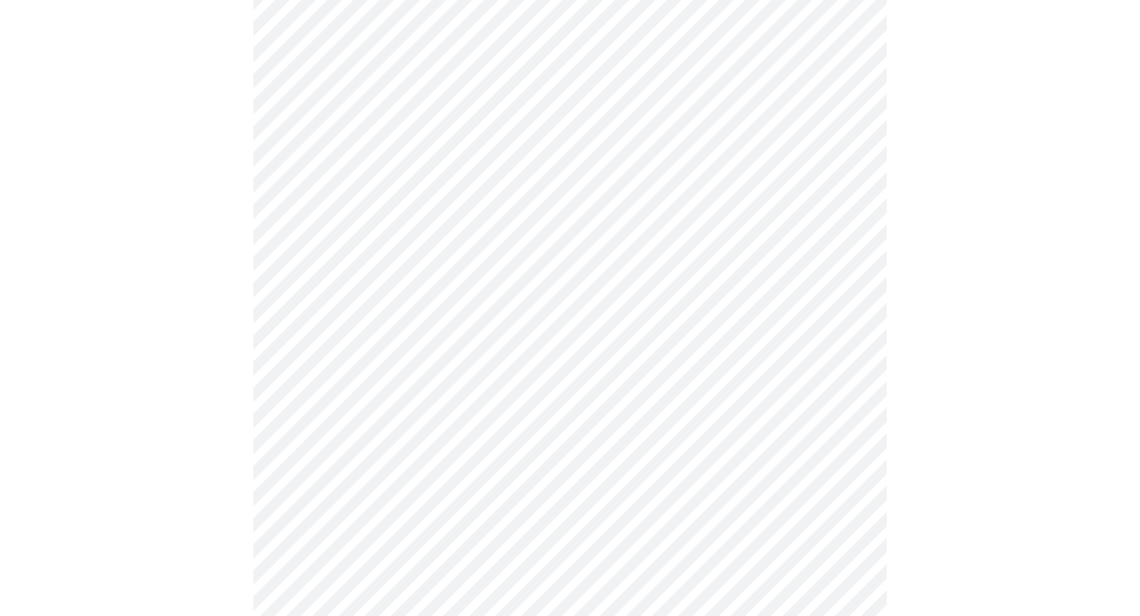
scroll to position [621, 0]
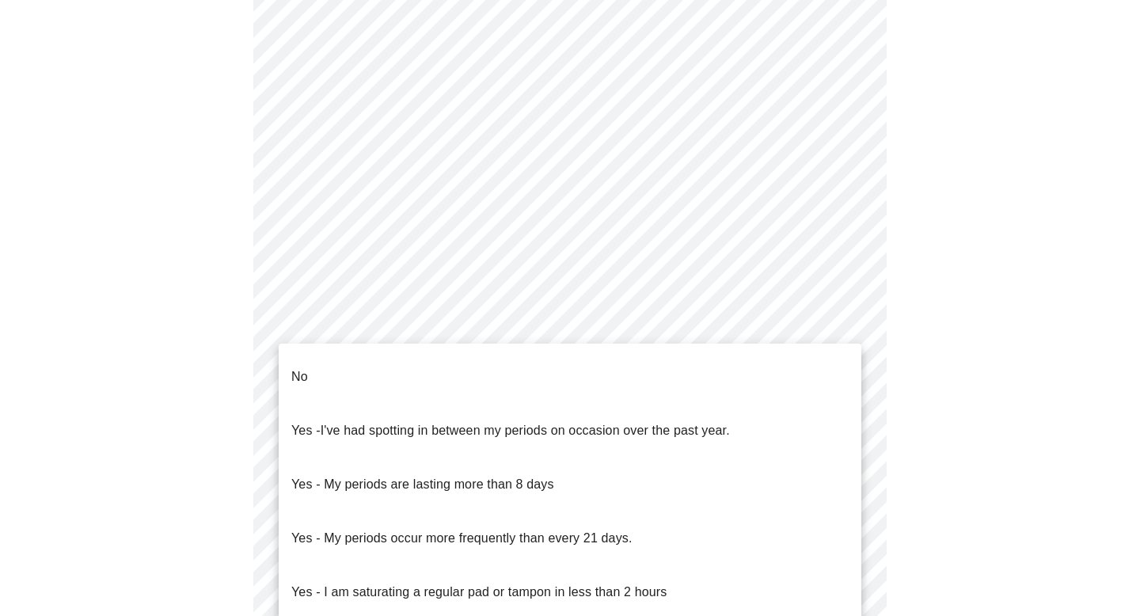
click at [497, 340] on body "MyMenopauseRx Appointments Messaging Labs Uploads Medications Community Refer a…" at bounding box center [569, 166] width 1127 height 1562
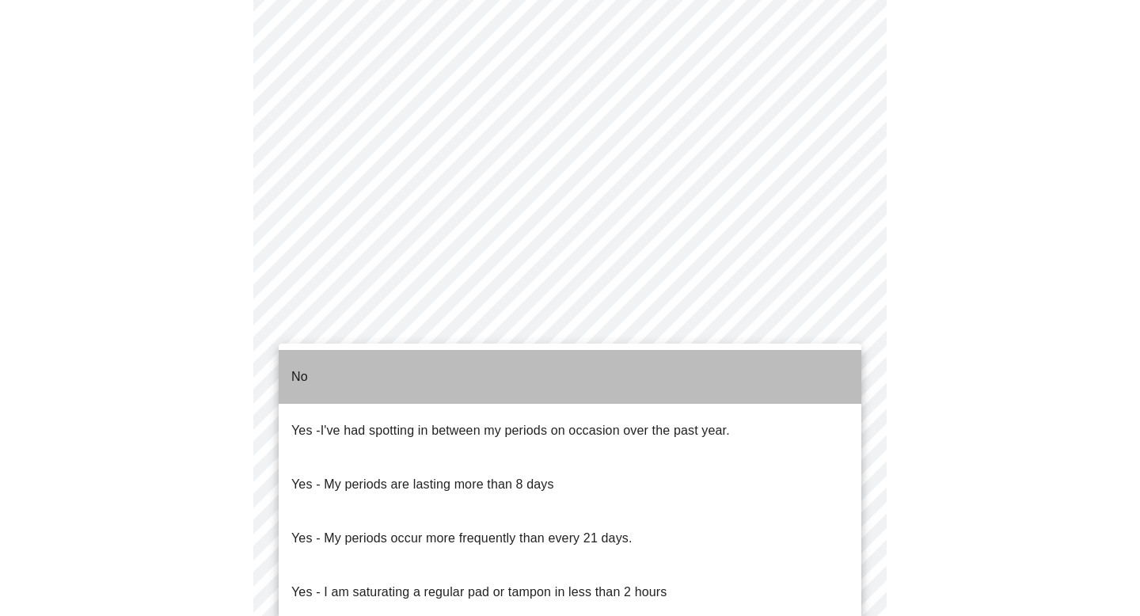
click at [453, 368] on li "No" at bounding box center [570, 377] width 582 height 54
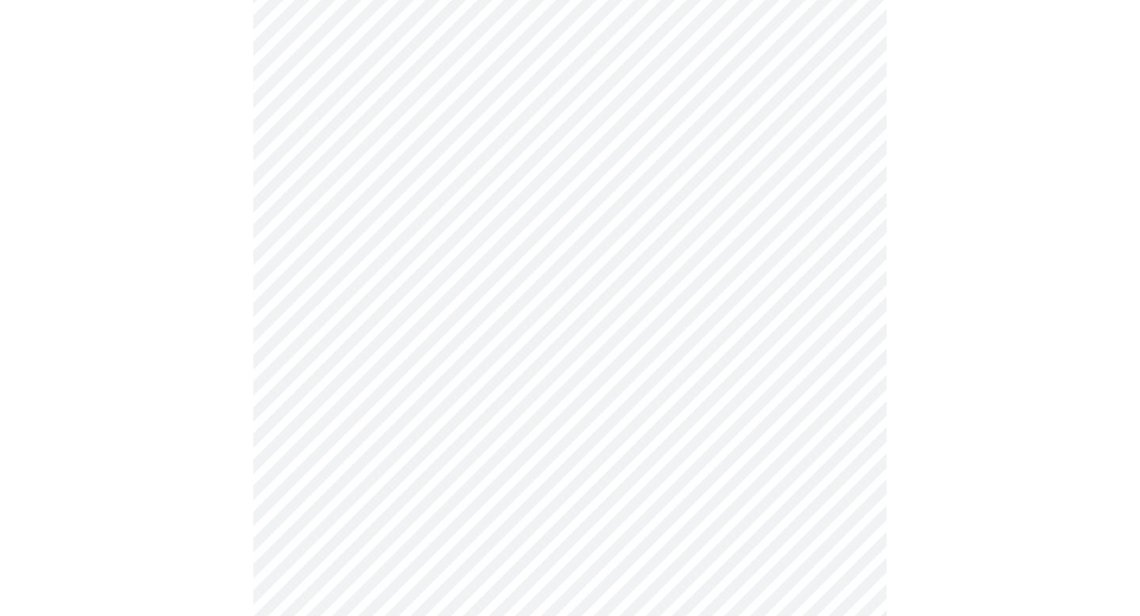
scroll to position [710, 0]
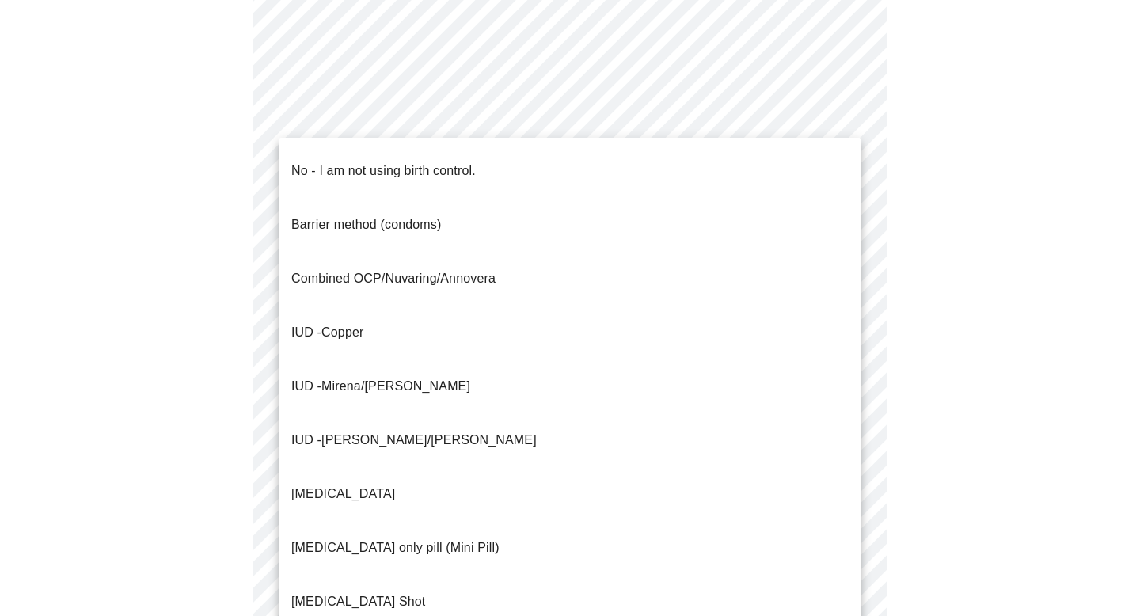
click at [517, 380] on body "MyMenopauseRx Appointments Messaging Labs Uploads Medications Community Refer a…" at bounding box center [569, 72] width 1127 height 1553
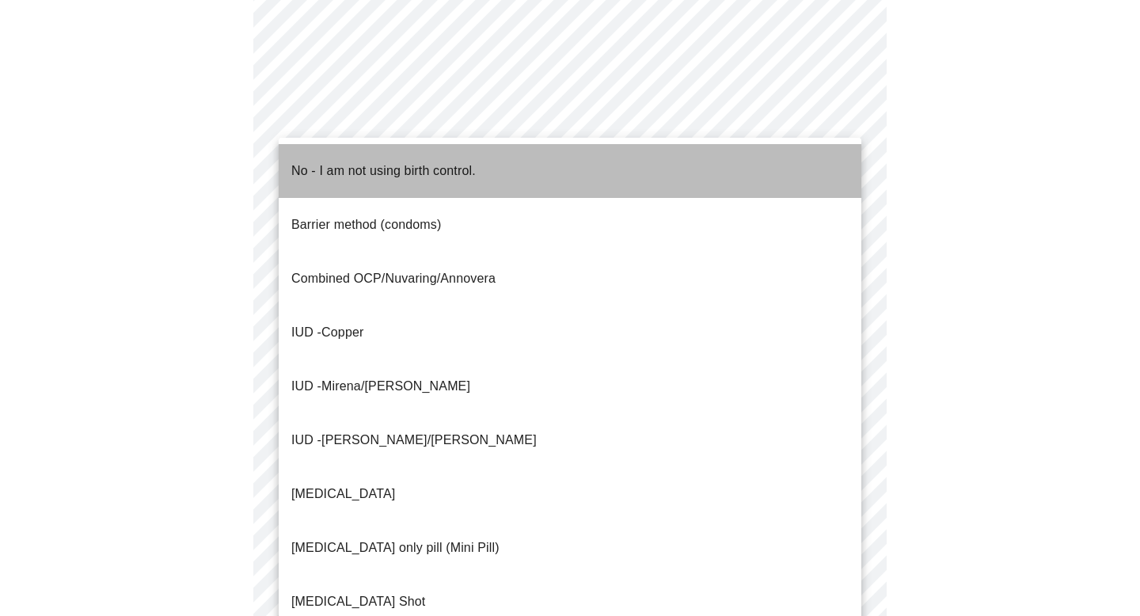
click at [392, 169] on span "No - I am not using birth control." at bounding box center [383, 171] width 184 height 44
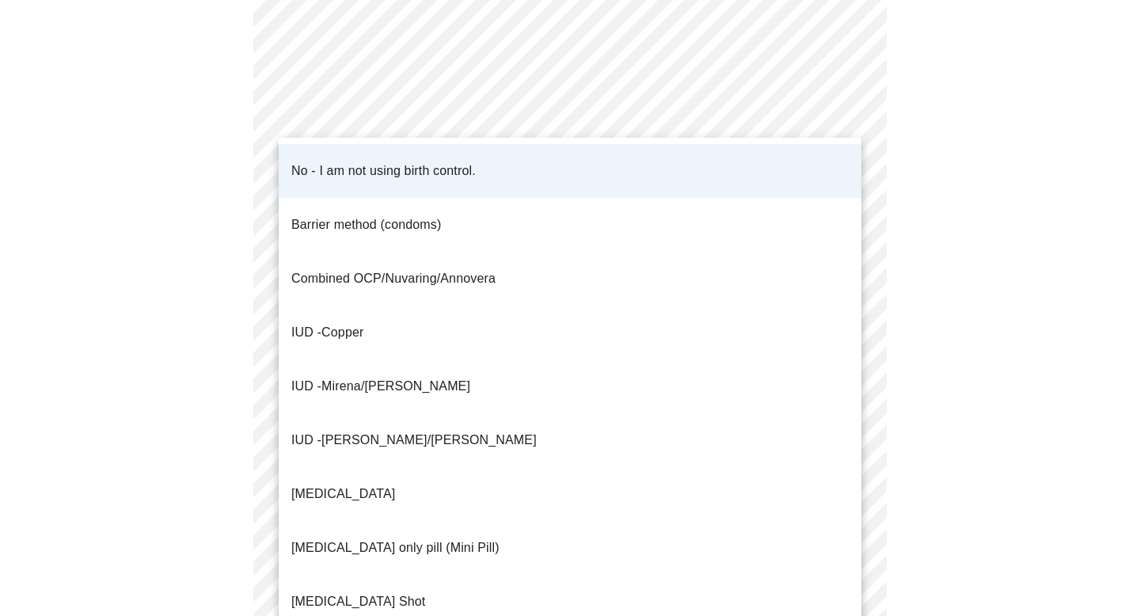
click at [377, 366] on body "MyMenopauseRx Appointments Messaging Labs Uploads Medications Community Refer a…" at bounding box center [569, 67] width 1127 height 1543
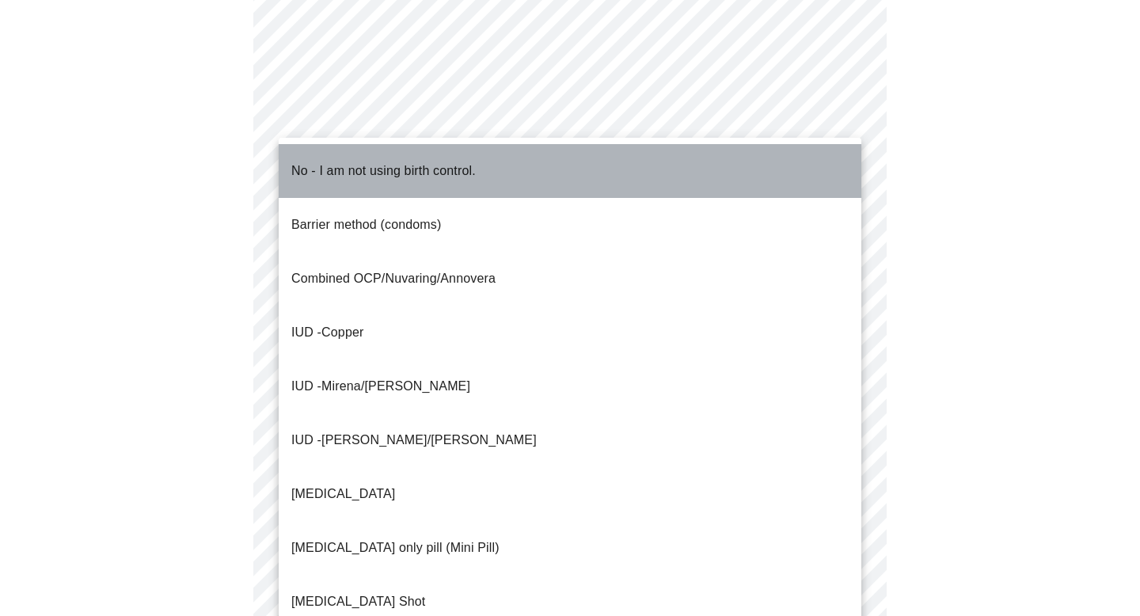
click at [389, 161] on p "No - I am not using birth control." at bounding box center [383, 170] width 184 height 19
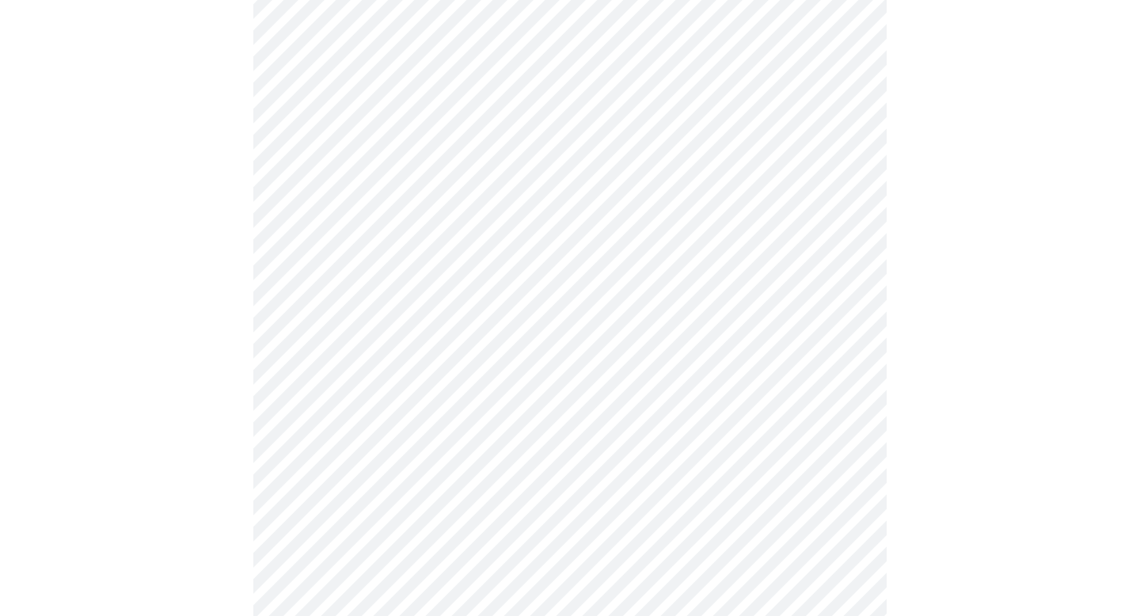
scroll to position [843, 0]
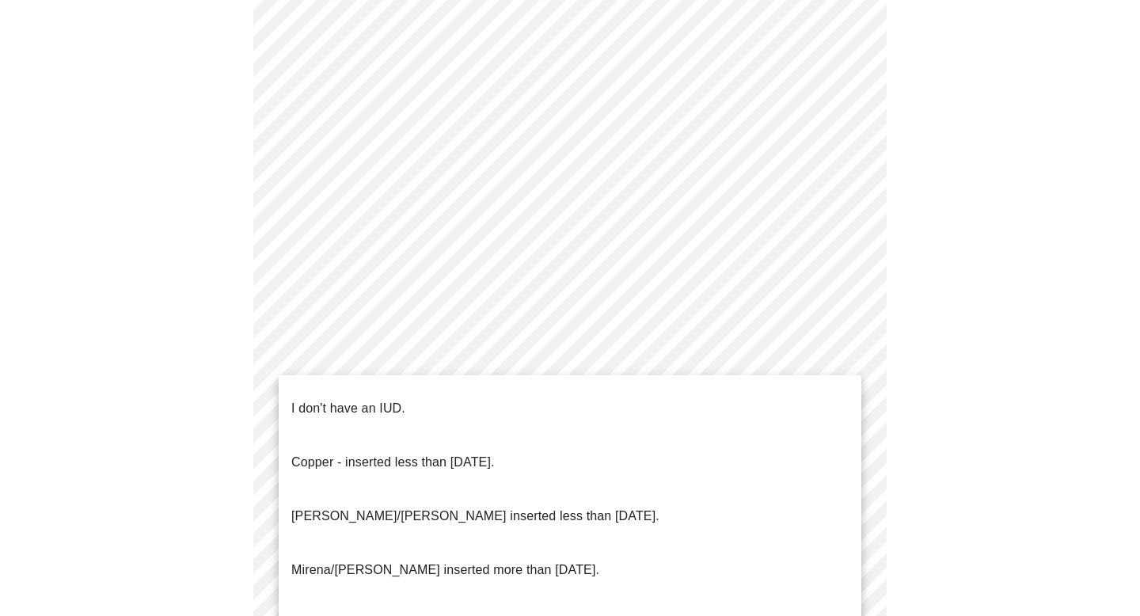
click at [387, 399] on p "I don't have an IUD." at bounding box center [348, 408] width 114 height 19
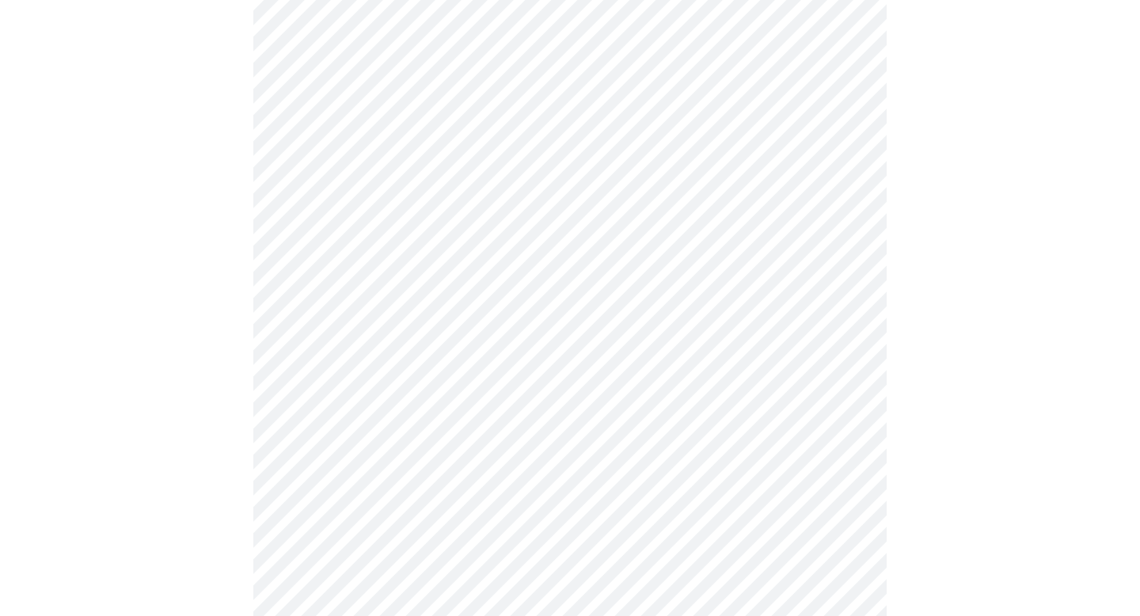
scroll to position [918, 0]
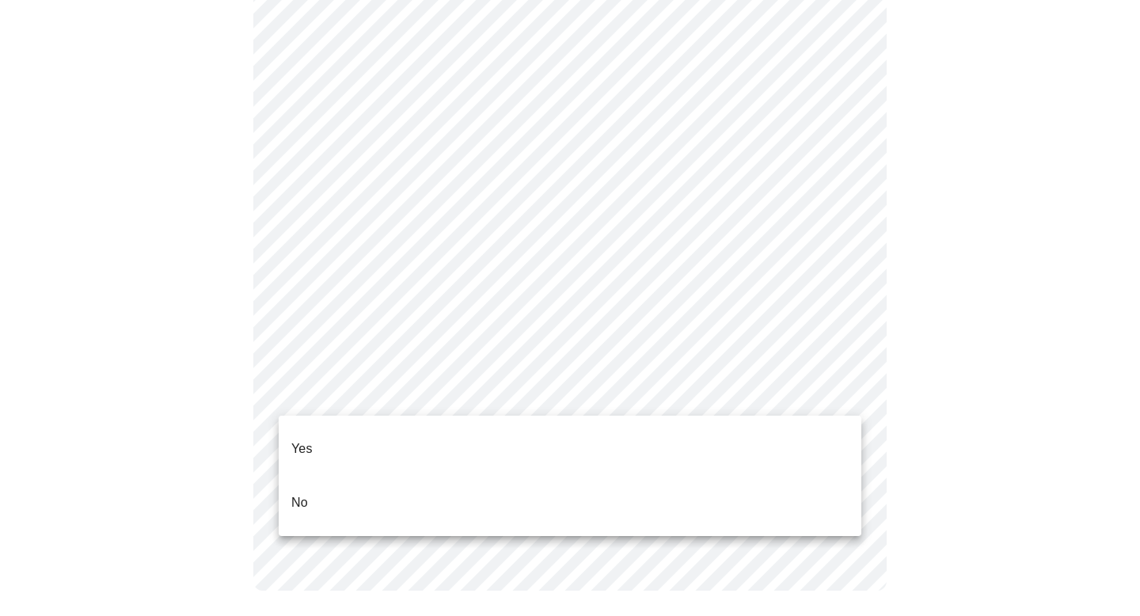
click at [371, 432] on li "Yes" at bounding box center [570, 449] width 582 height 54
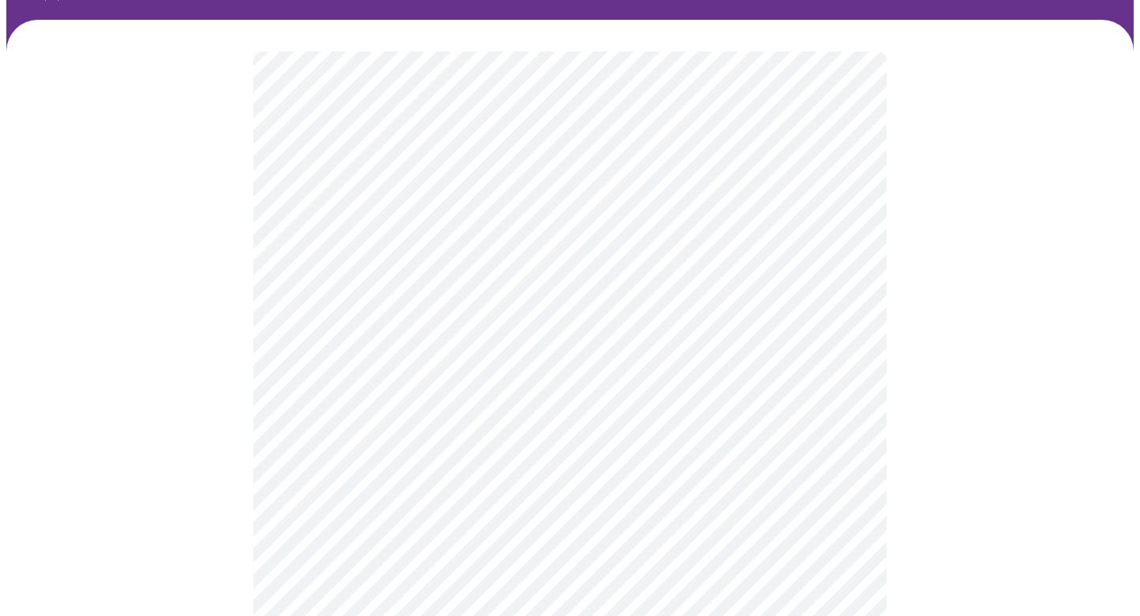
scroll to position [113, 0]
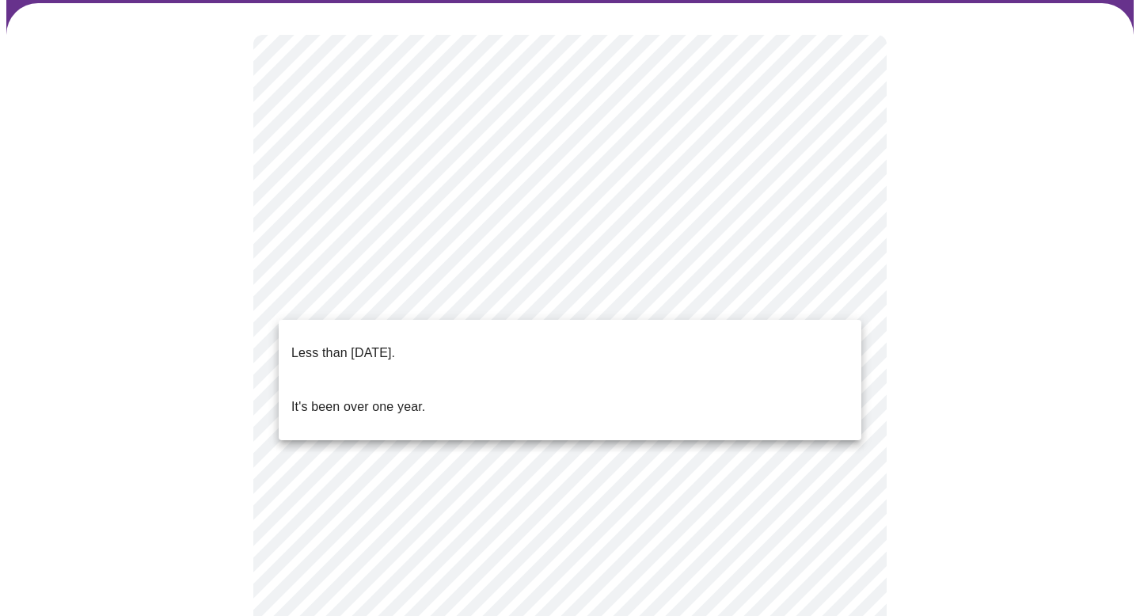
click at [763, 293] on body "MyMenopauseRx Appointments Messaging Labs Uploads Medications Community Refer a…" at bounding box center [569, 534] width 1127 height 1282
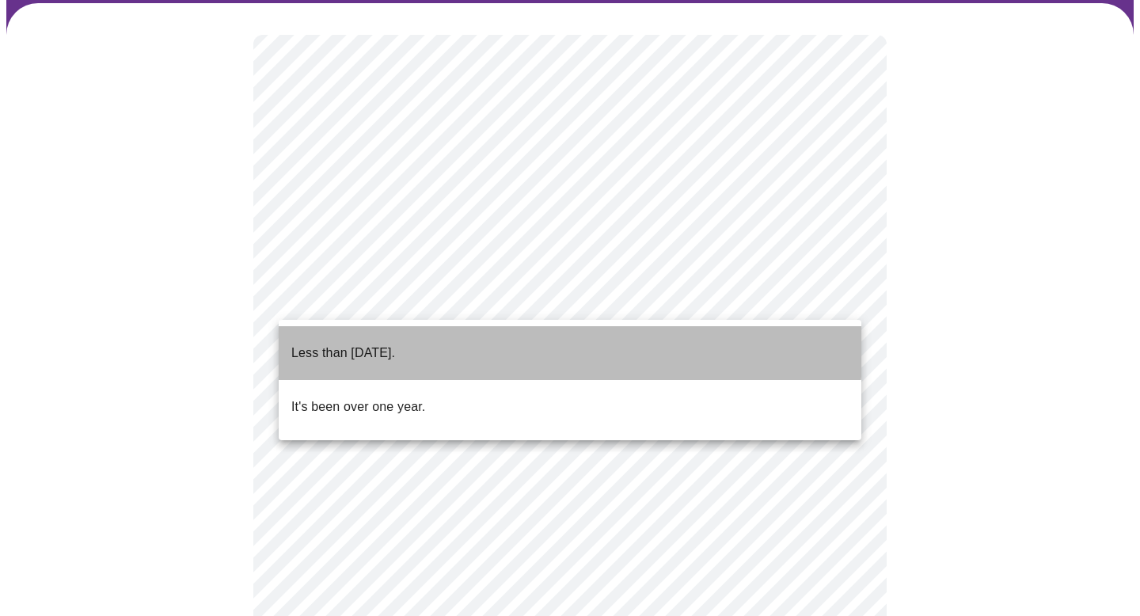
click at [395, 343] on p "Less than [DATE]." at bounding box center [343, 352] width 104 height 19
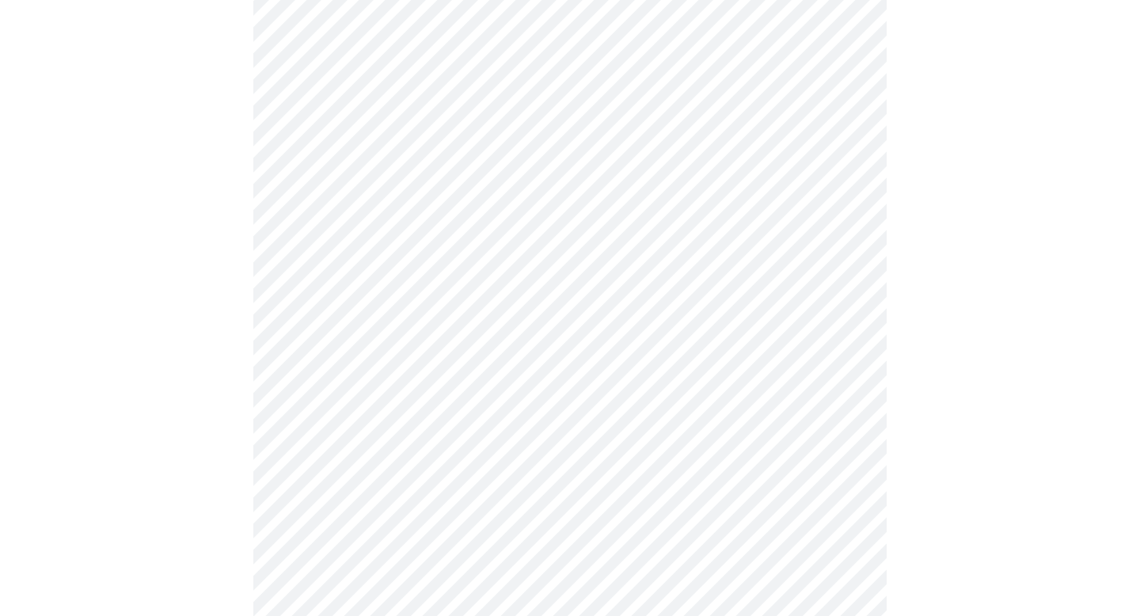
scroll to position [230, 0]
click at [629, 322] on body "MyMenopauseRx Appointments Messaging Labs Uploads Medications Community Refer a…" at bounding box center [569, 413] width 1127 height 1273
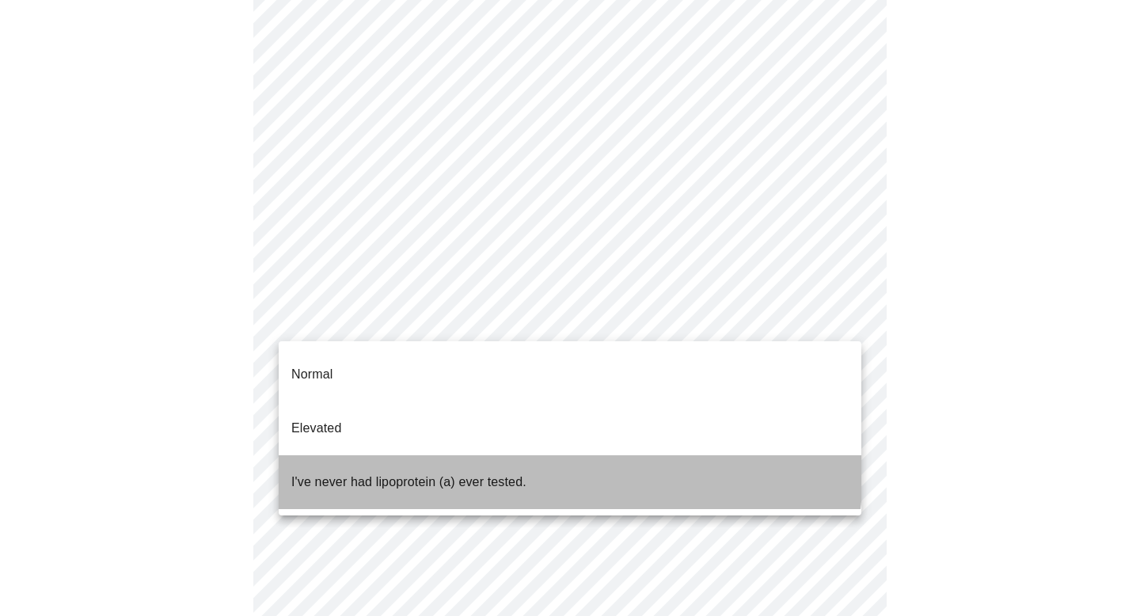
click at [518, 472] on p "I've never had lipoprotein (a) ever tested." at bounding box center [408, 481] width 235 height 19
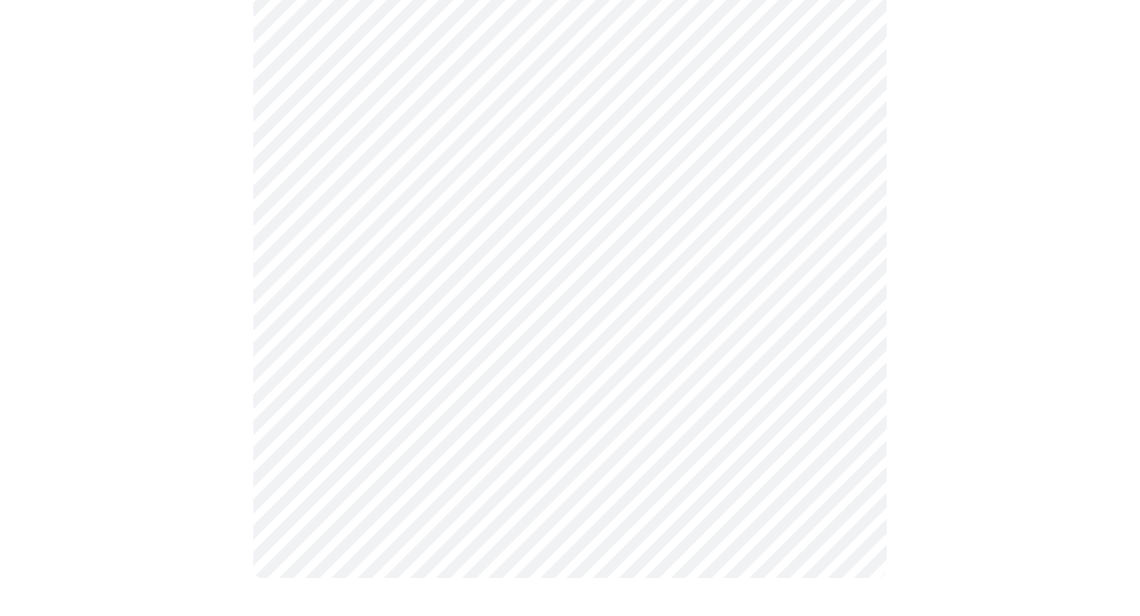
scroll to position [0, 0]
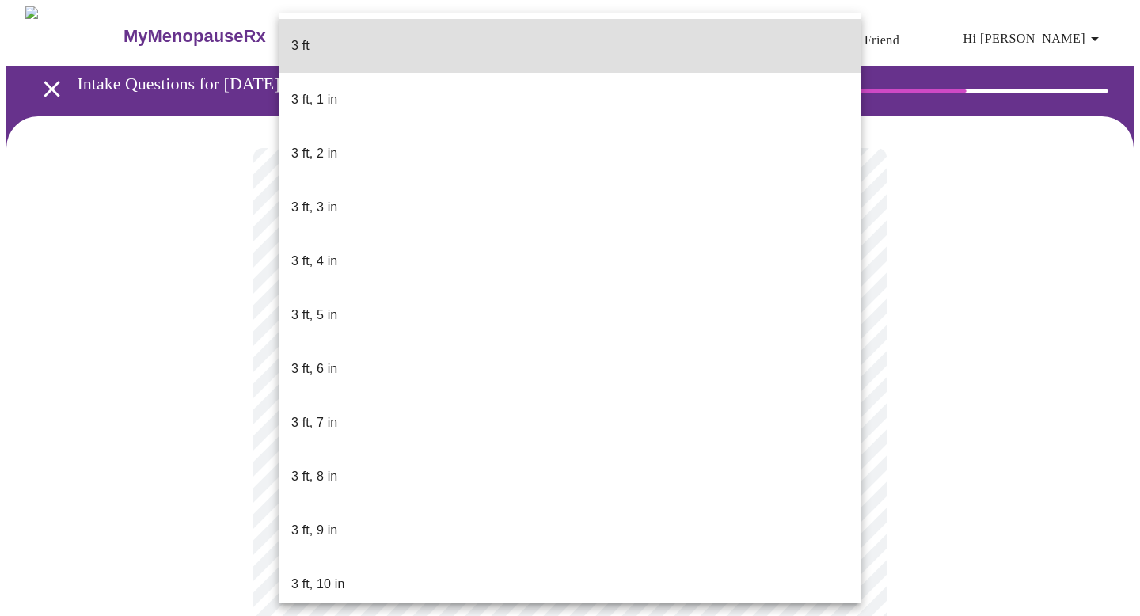
click at [477, 456] on body "MyMenopauseRx Appointments Messaging Labs Uploads Medications Community Refer a…" at bounding box center [569, 428] width 1127 height 845
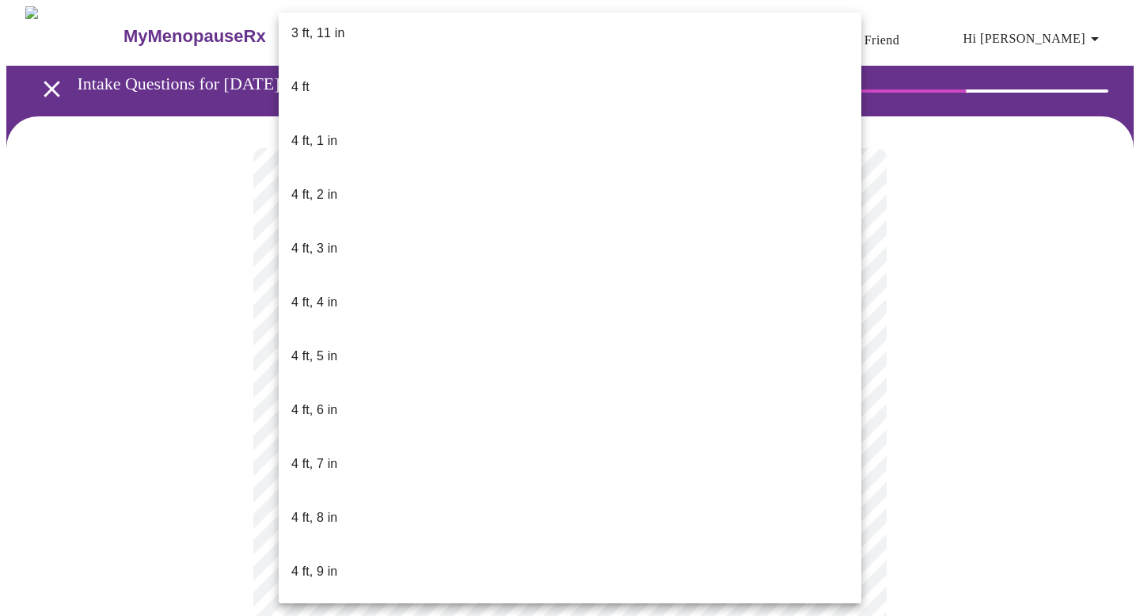
scroll to position [676, 0]
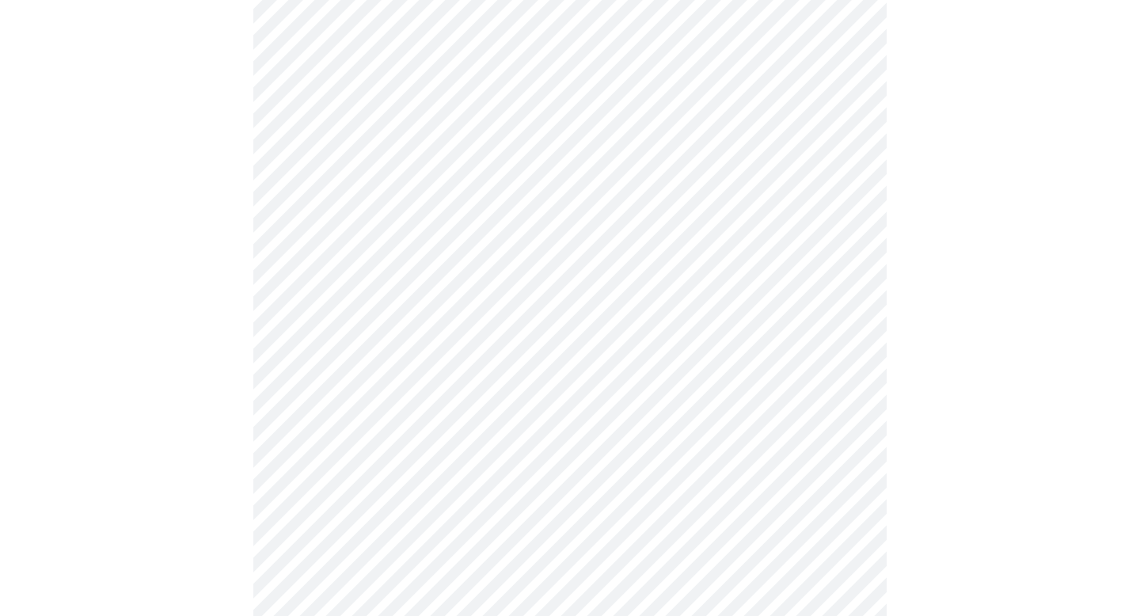
scroll to position [4116, 0]
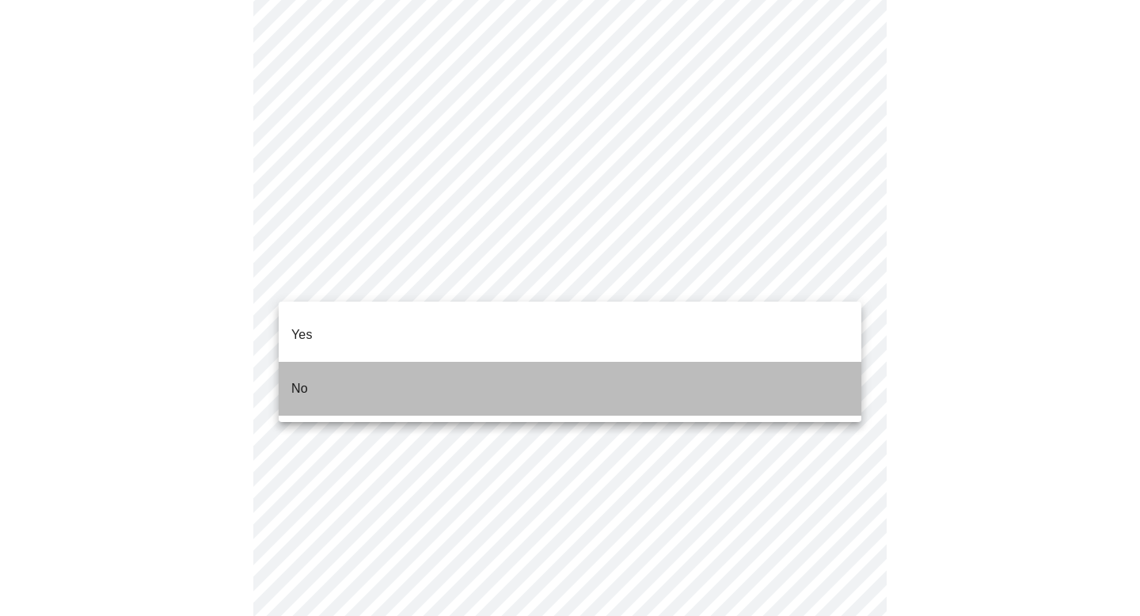
click at [403, 378] on li "No" at bounding box center [570, 389] width 582 height 54
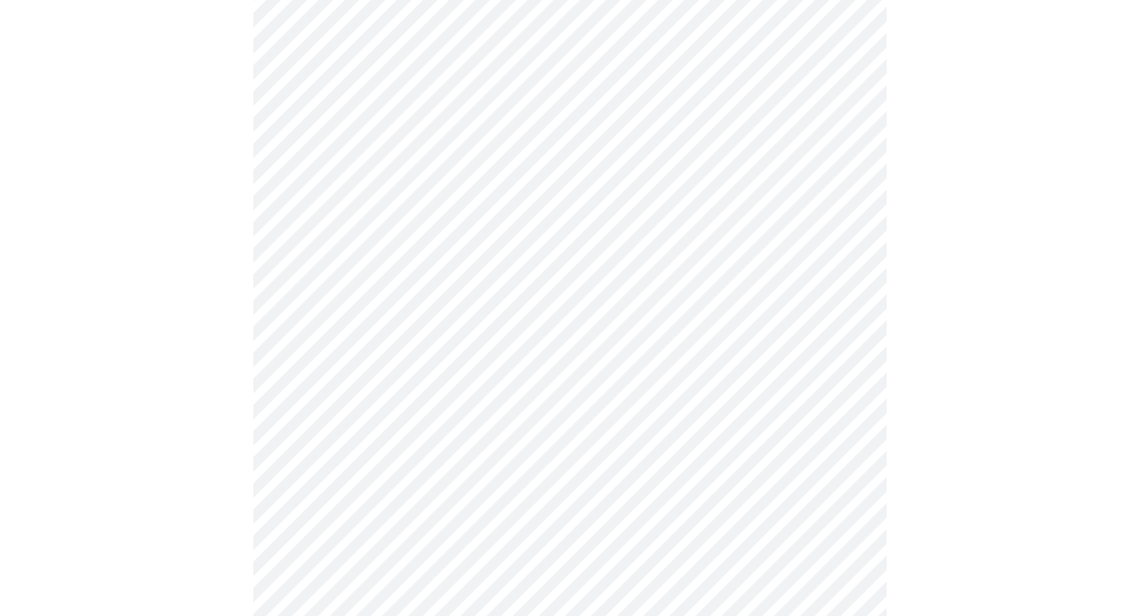
scroll to position [871, 0]
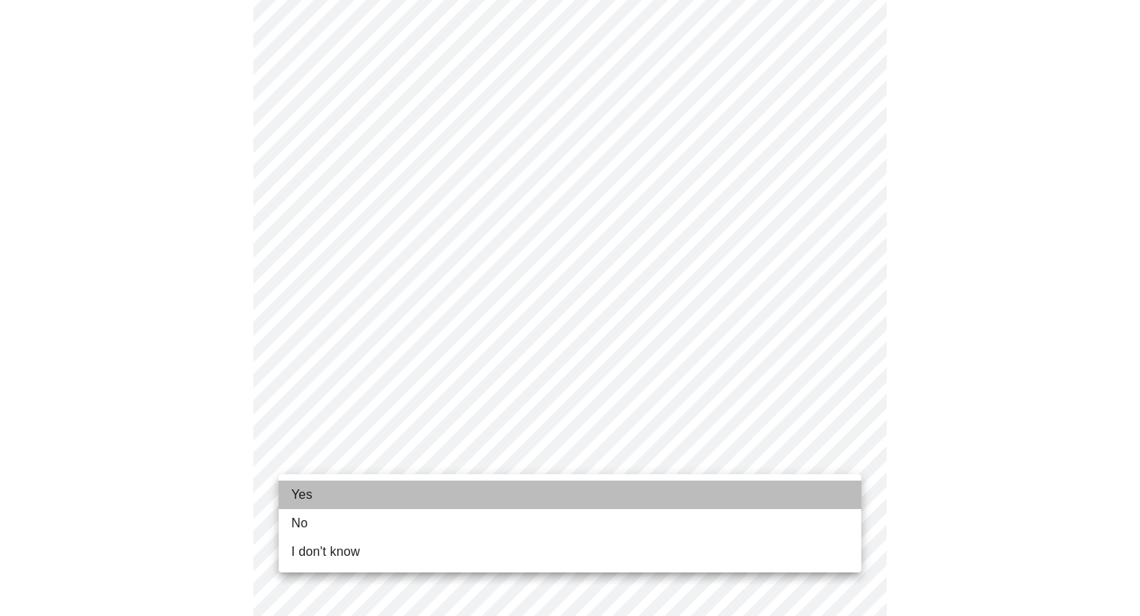
click at [434, 489] on li "Yes" at bounding box center [570, 494] width 582 height 28
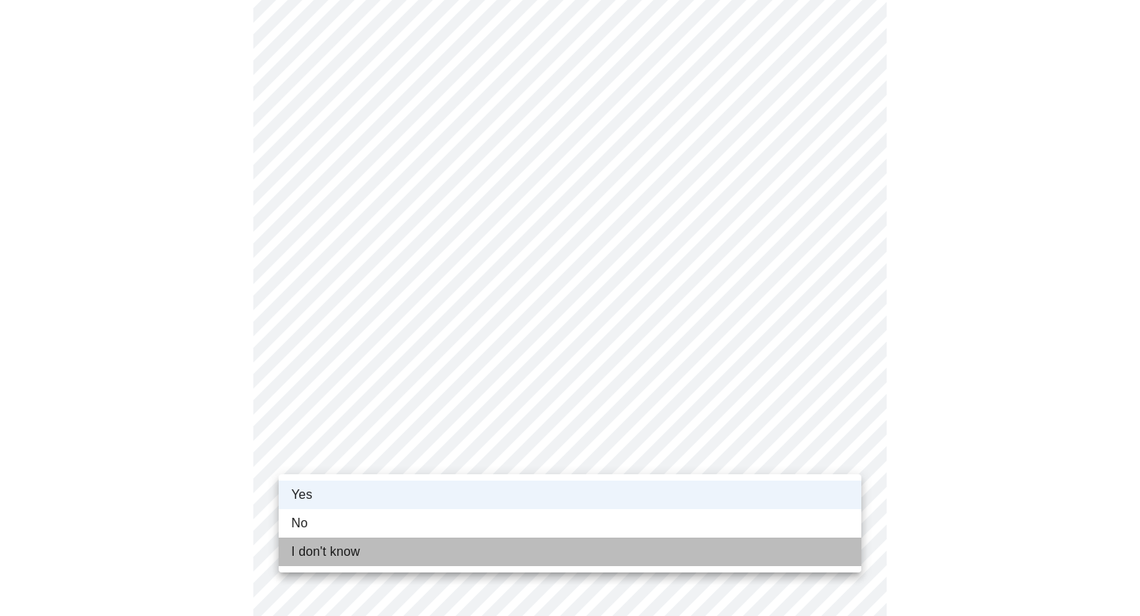
click at [367, 557] on li "I don't know" at bounding box center [570, 551] width 582 height 28
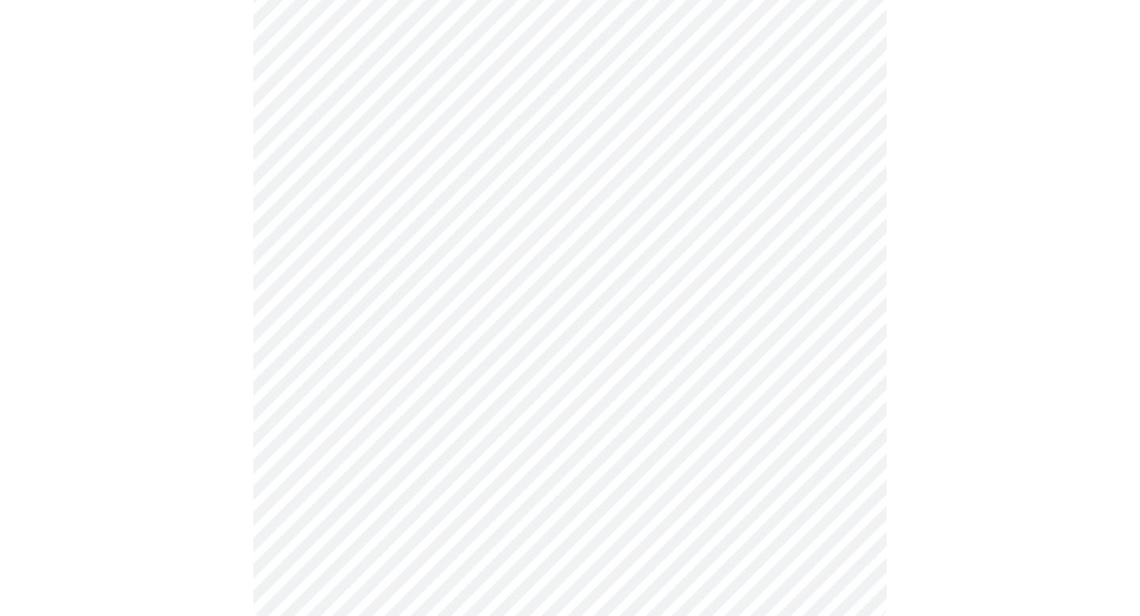
scroll to position [0, 0]
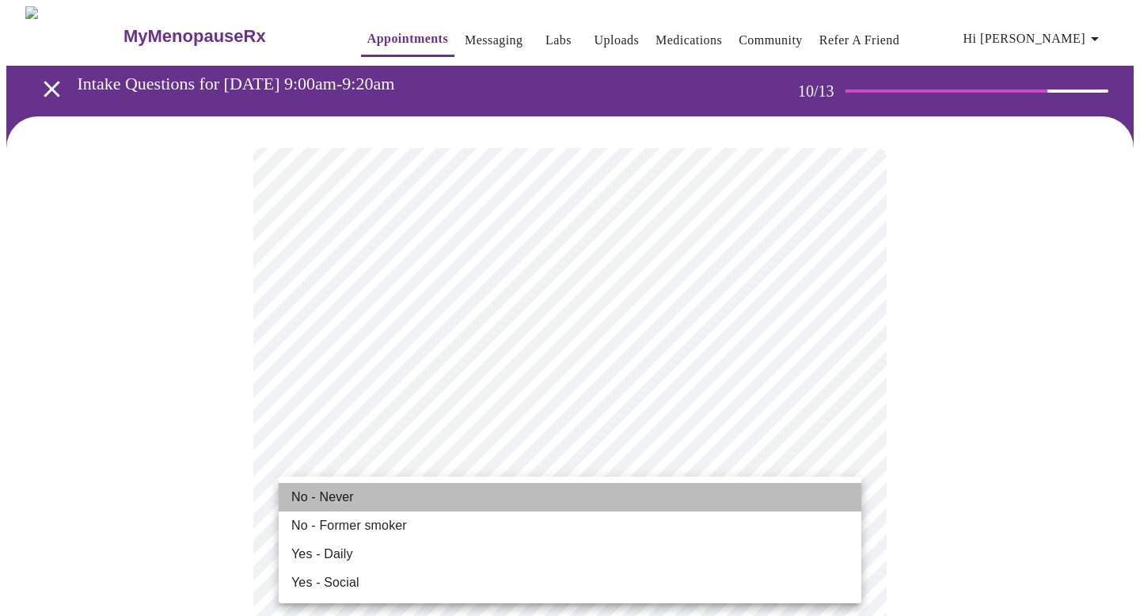
click at [353, 491] on li "No - Never" at bounding box center [570, 497] width 582 height 28
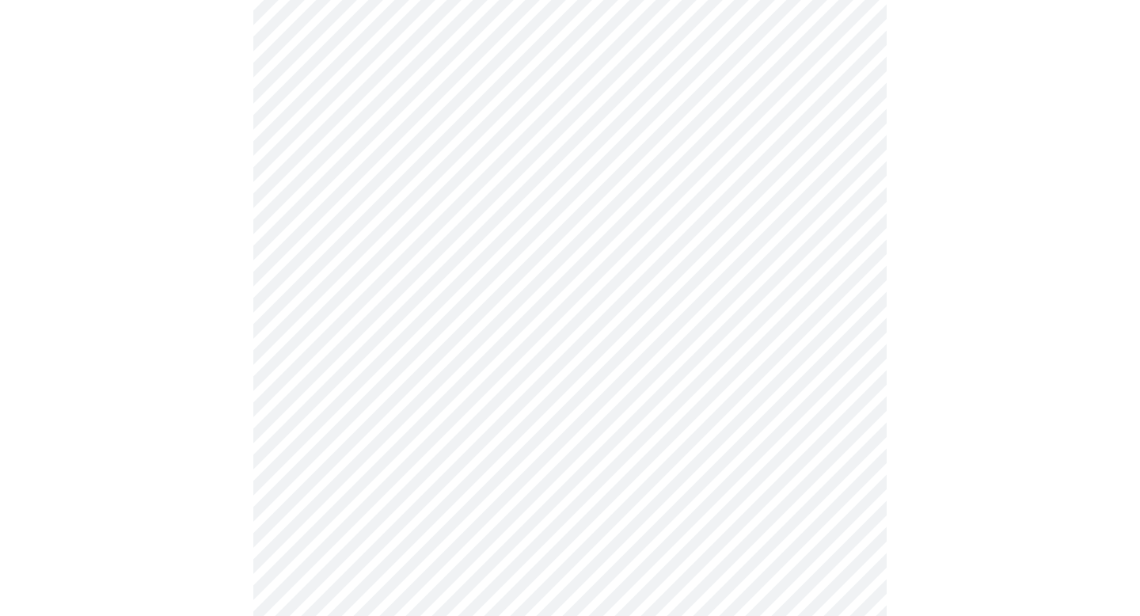
scroll to position [1319, 0]
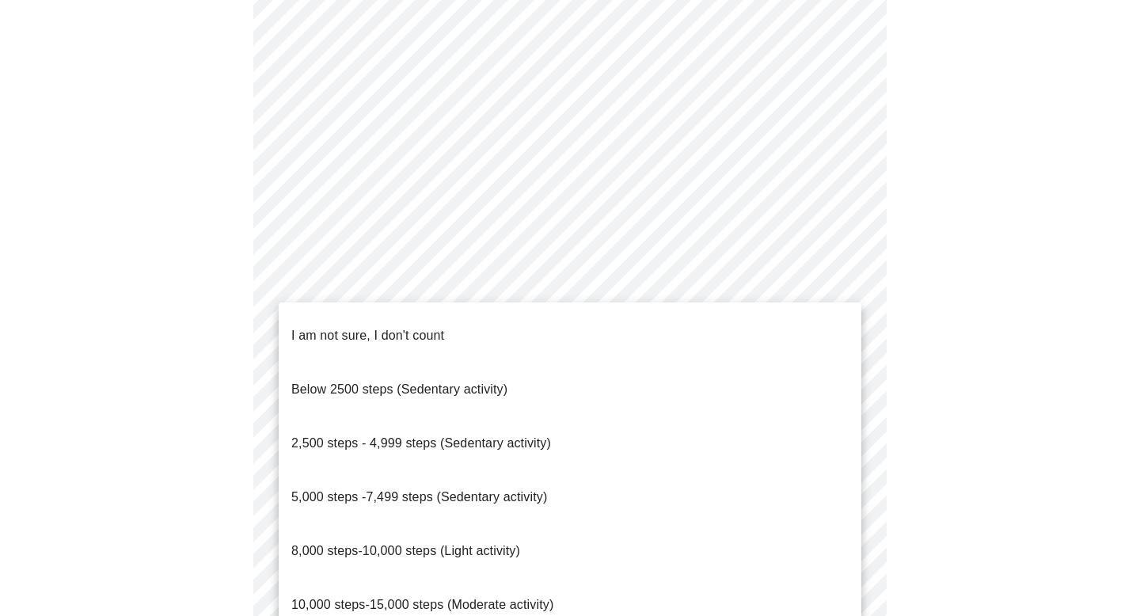
click at [453, 490] on span "5,000 steps -7,499 steps (Sedentary activity)" at bounding box center [419, 496] width 256 height 13
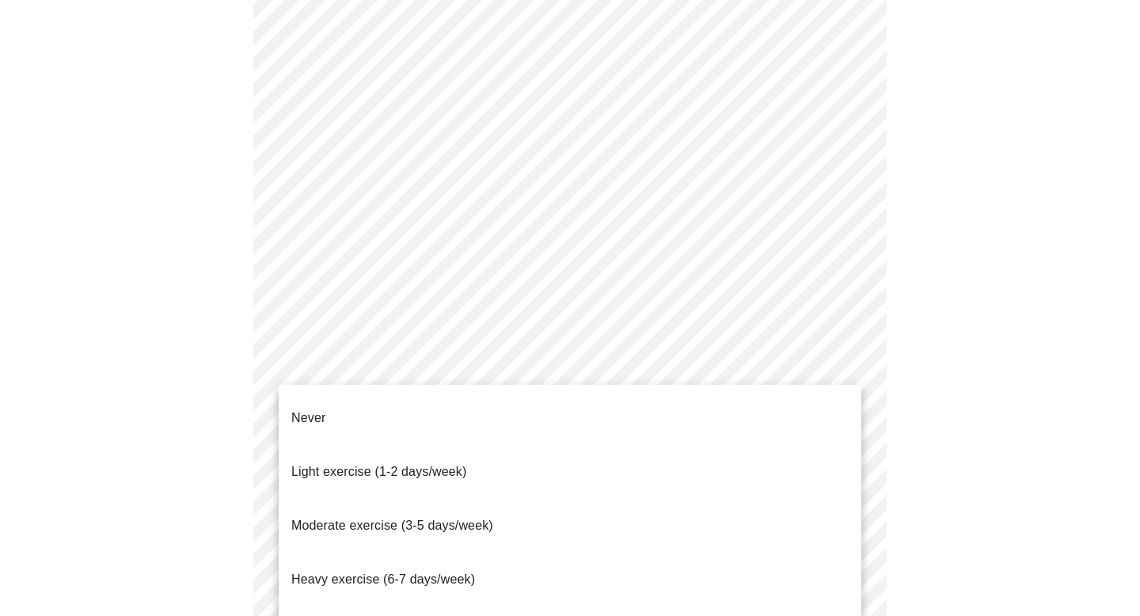
click at [450, 465] on span "Light exercise (1-2 days/week)" at bounding box center [379, 471] width 176 height 13
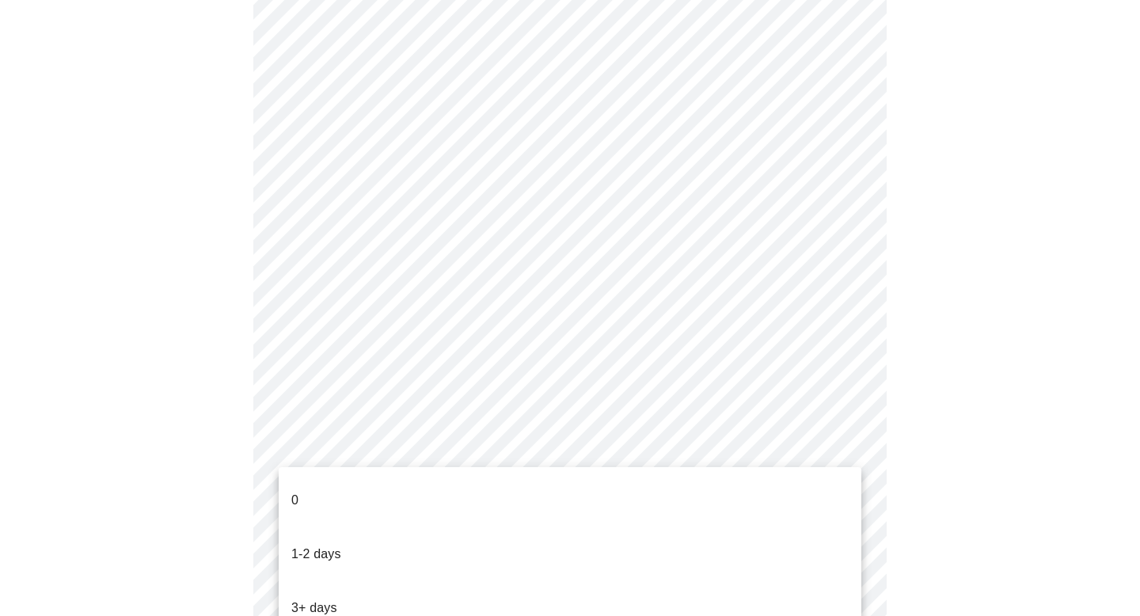
click at [432, 494] on li "0" at bounding box center [570, 500] width 582 height 54
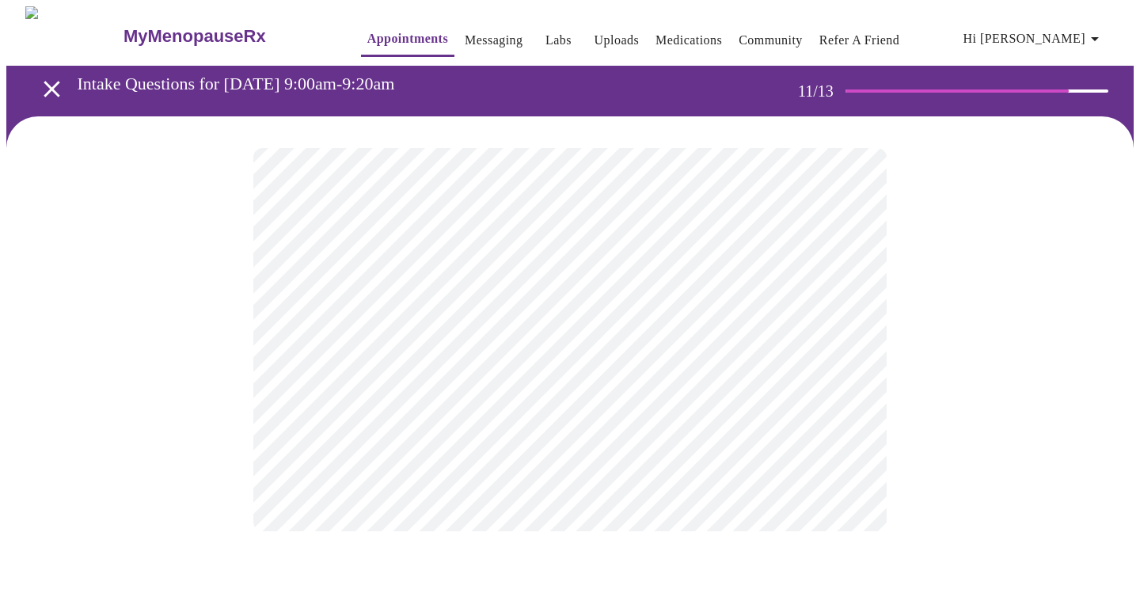
scroll to position [0, 0]
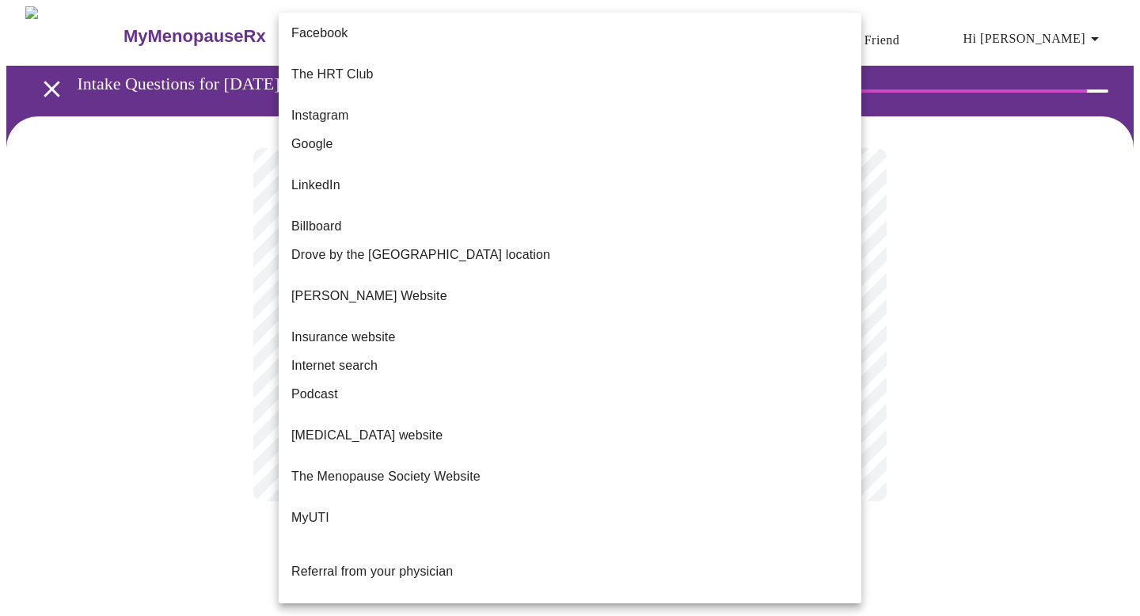
click at [572, 345] on body "MyMenopauseRx Appointments Messaging Labs Uploads Medications Community Refer a…" at bounding box center [569, 269] width 1127 height 526
click at [357, 137] on li "Google" at bounding box center [570, 144] width 582 height 28
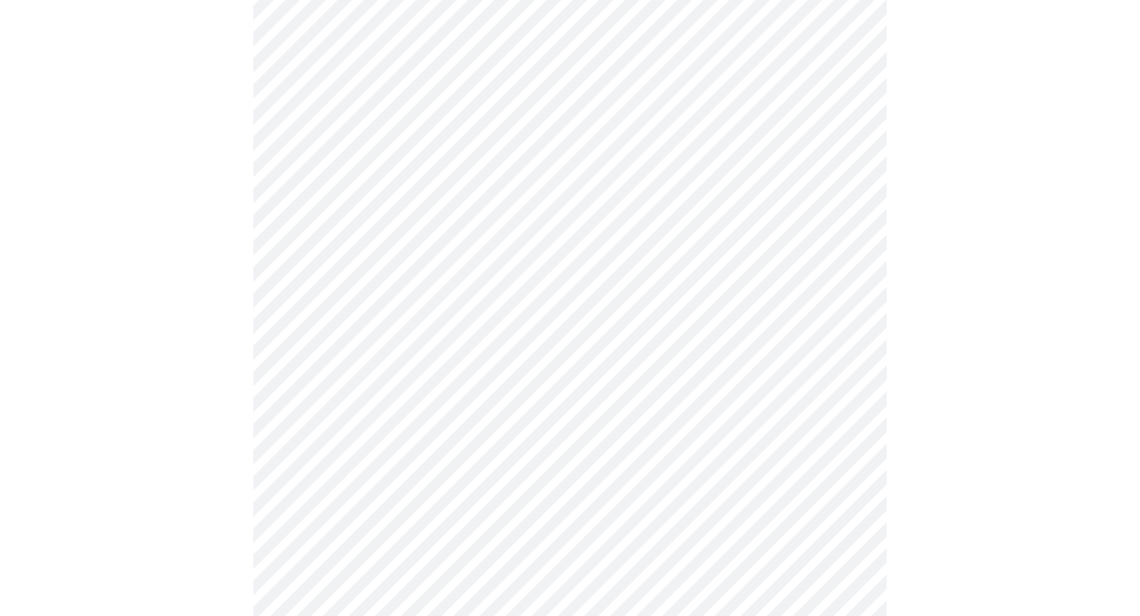
scroll to position [167, 0]
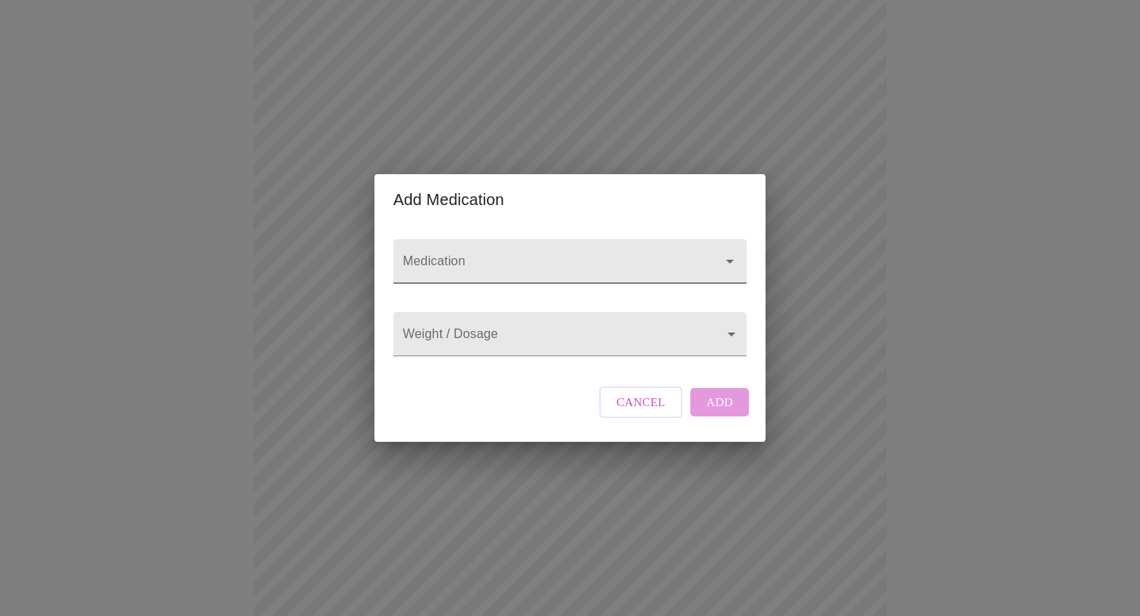
click at [530, 254] on input "Medication" at bounding box center [547, 268] width 295 height 29
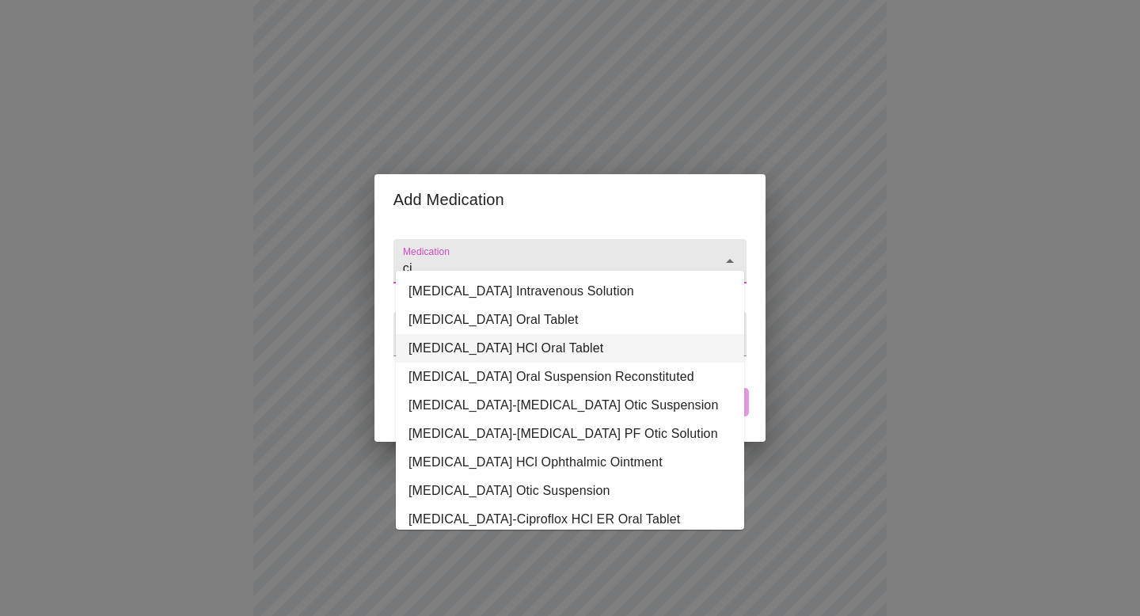
click at [555, 336] on li "[MEDICAL_DATA] HCl Oral Tablet" at bounding box center [570, 348] width 348 height 28
click at [583, 260] on input "[MEDICAL_DATA] HCl Oral Tablet" at bounding box center [547, 268] width 295 height 29
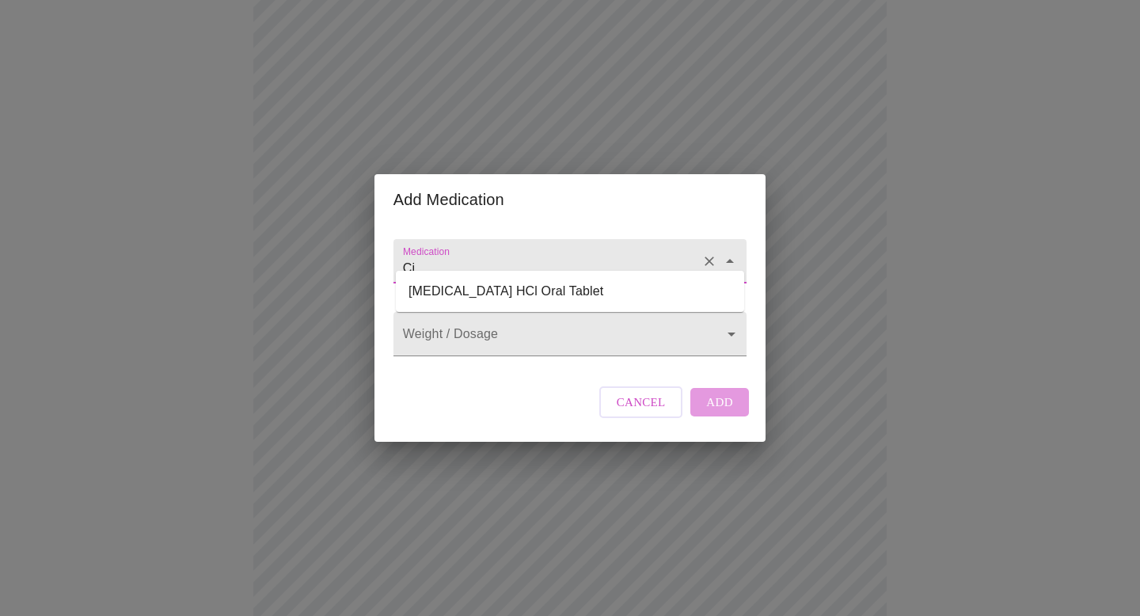
type input "C"
click at [670, 254] on input "spirtolacto" at bounding box center [547, 268] width 295 height 29
click at [727, 252] on icon "Close" at bounding box center [729, 261] width 19 height 19
type input "spirtolacto"
paste input "[MEDICAL_DATA]"
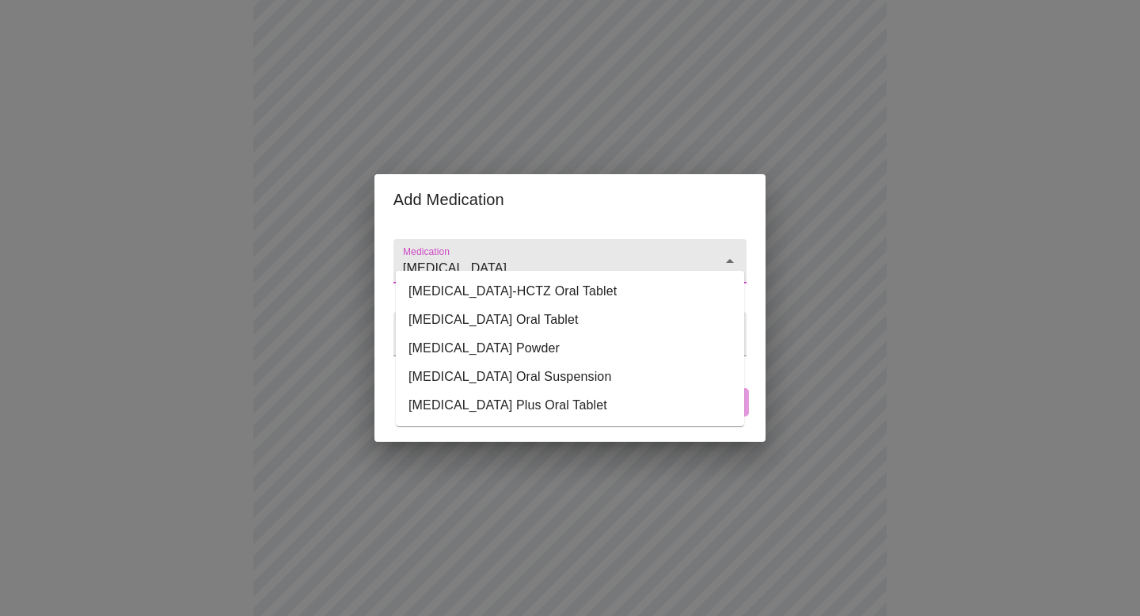
type input "[MEDICAL_DATA]"
click at [484, 254] on input "Medication" at bounding box center [547, 268] width 295 height 29
click at [484, 294] on li "[MEDICAL_DATA]-HCTZ Oral Tablet" at bounding box center [570, 291] width 348 height 28
type input "[MEDICAL_DATA]-HCTZ Oral Tablet"
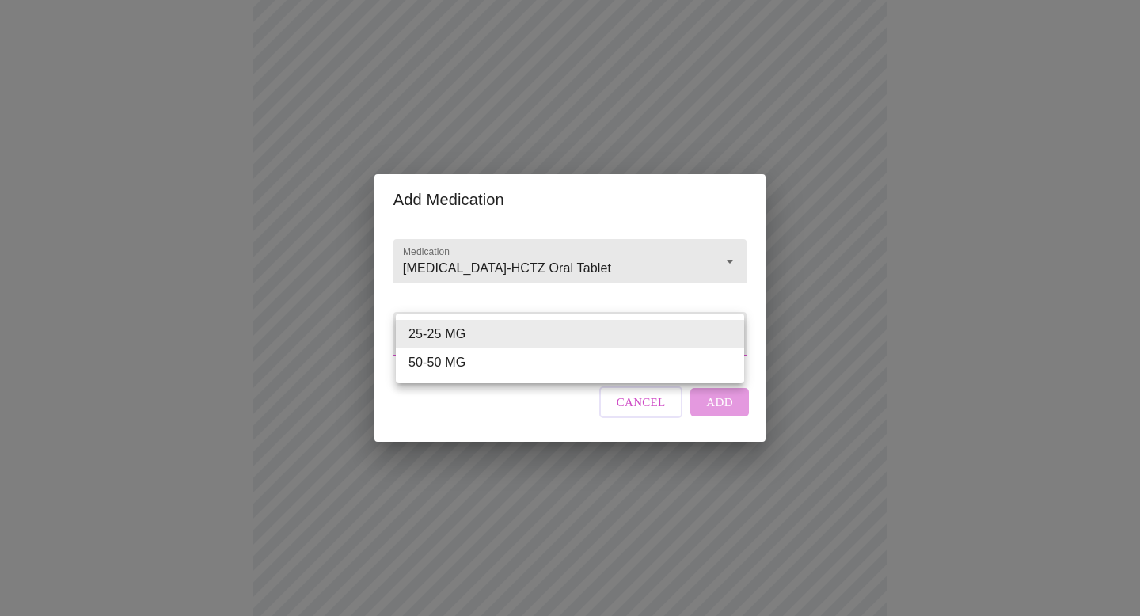
click at [453, 333] on body "MyMenopauseRx Appointments Messaging Labs Uploads Medications Community Refer a…" at bounding box center [569, 510] width 1127 height 1342
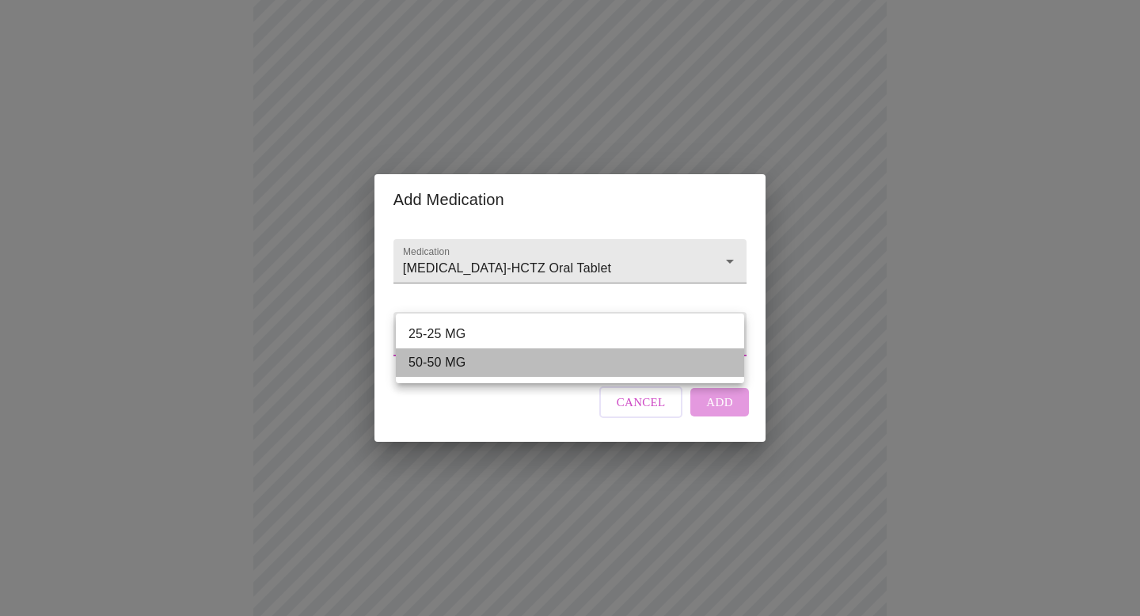
click at [450, 362] on li "50-50 MG" at bounding box center [570, 362] width 348 height 28
type input "50-50 MG"
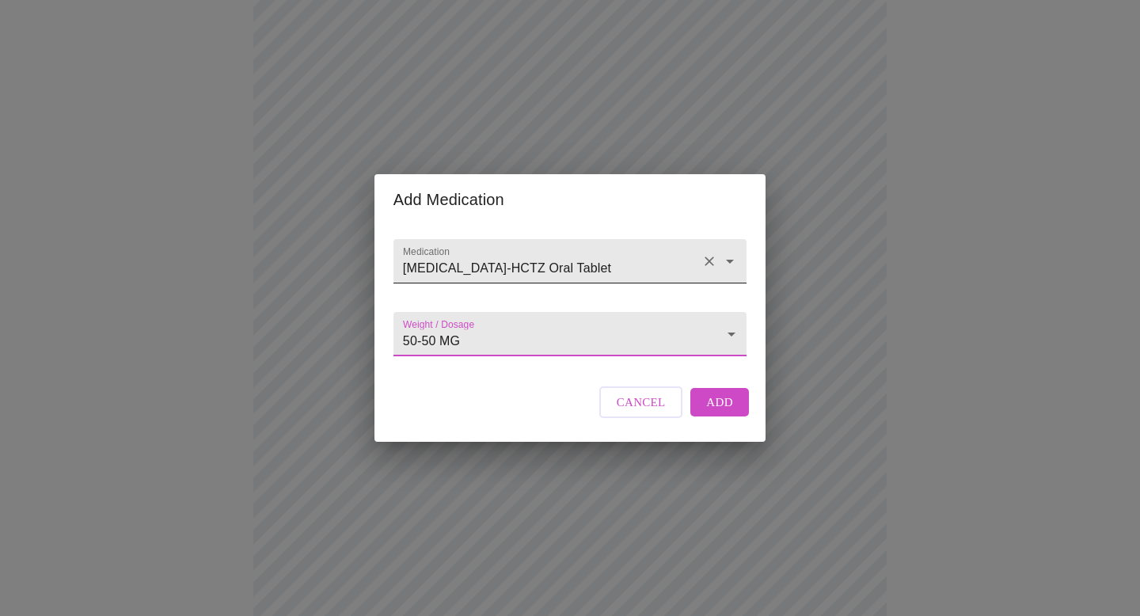
click at [507, 259] on input "[MEDICAL_DATA]-HCTZ Oral Tablet" at bounding box center [547, 268] width 295 height 29
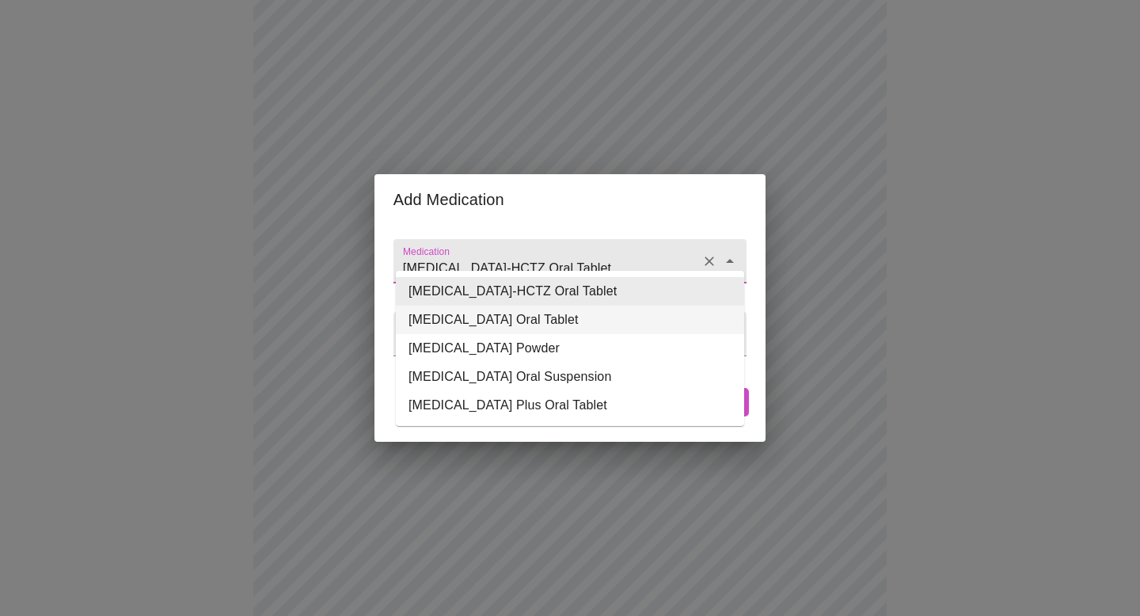
click at [493, 316] on li "[MEDICAL_DATA] Oral Tablet" at bounding box center [570, 319] width 348 height 28
type input "[MEDICAL_DATA] Oral Tablet"
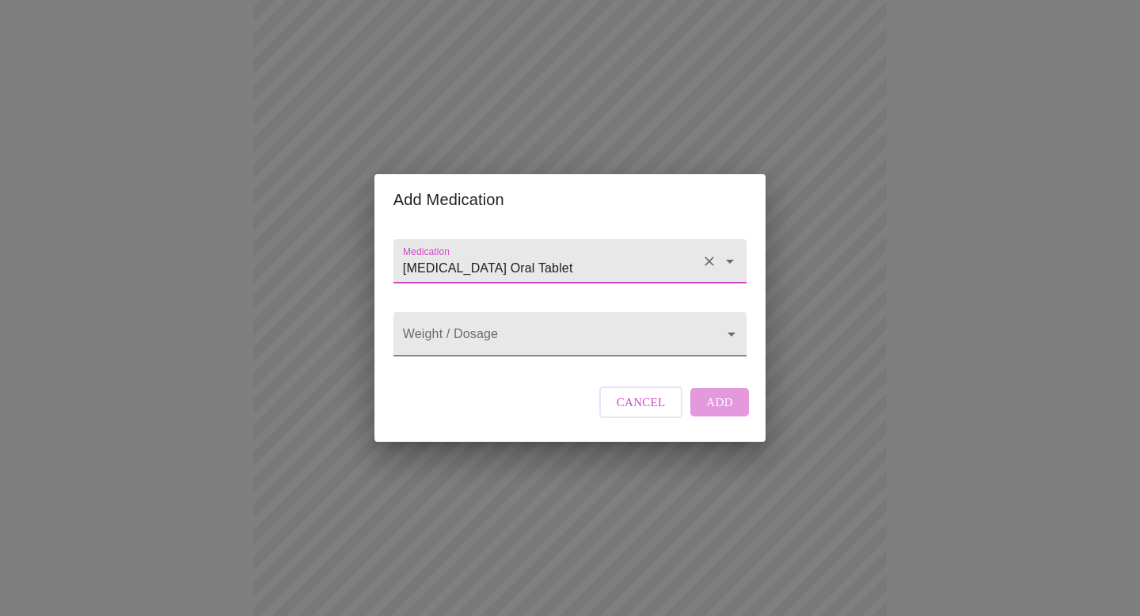
click at [498, 337] on body "MyMenopauseRx Appointments Messaging Labs Uploads Medications Community Refer a…" at bounding box center [569, 510] width 1127 height 1342
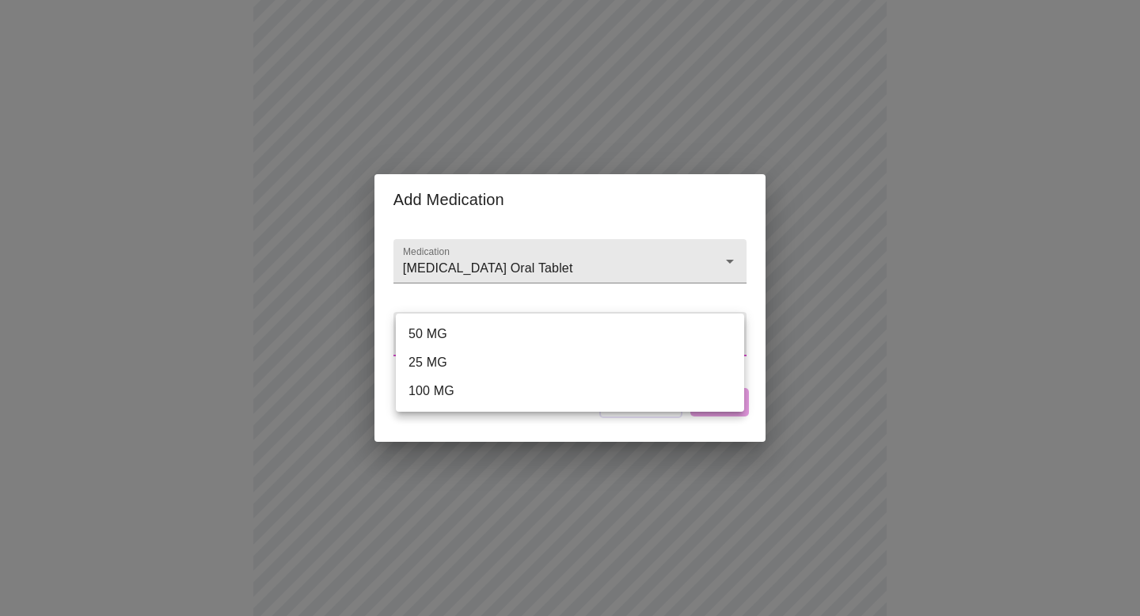
click at [454, 391] on li "100 MG" at bounding box center [570, 391] width 348 height 28
type input "100 MG"
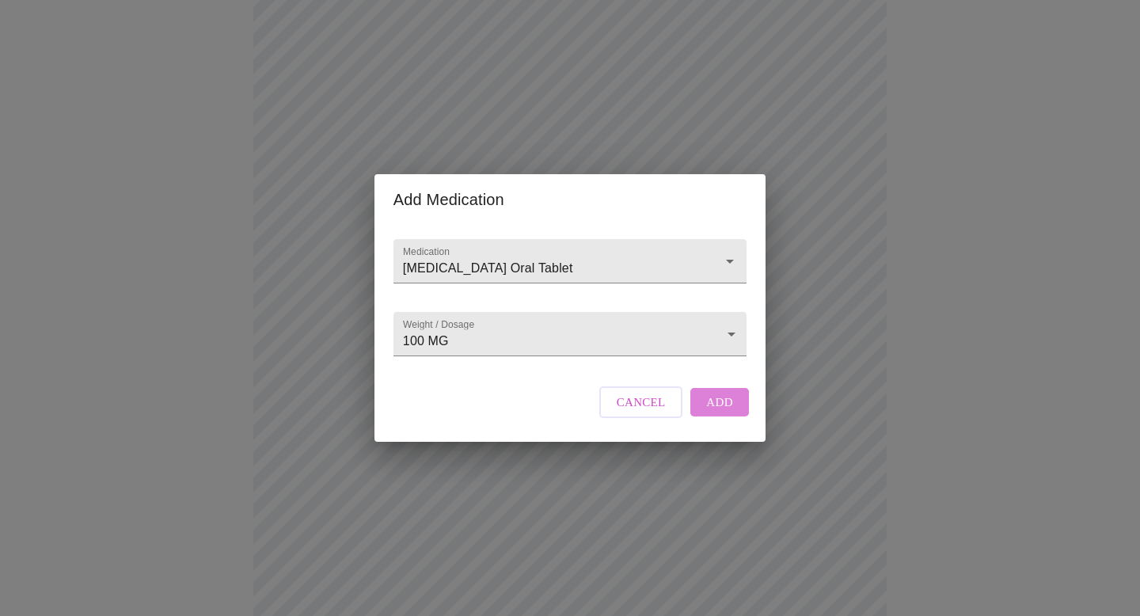
click at [720, 412] on span "Add" at bounding box center [719, 402] width 27 height 21
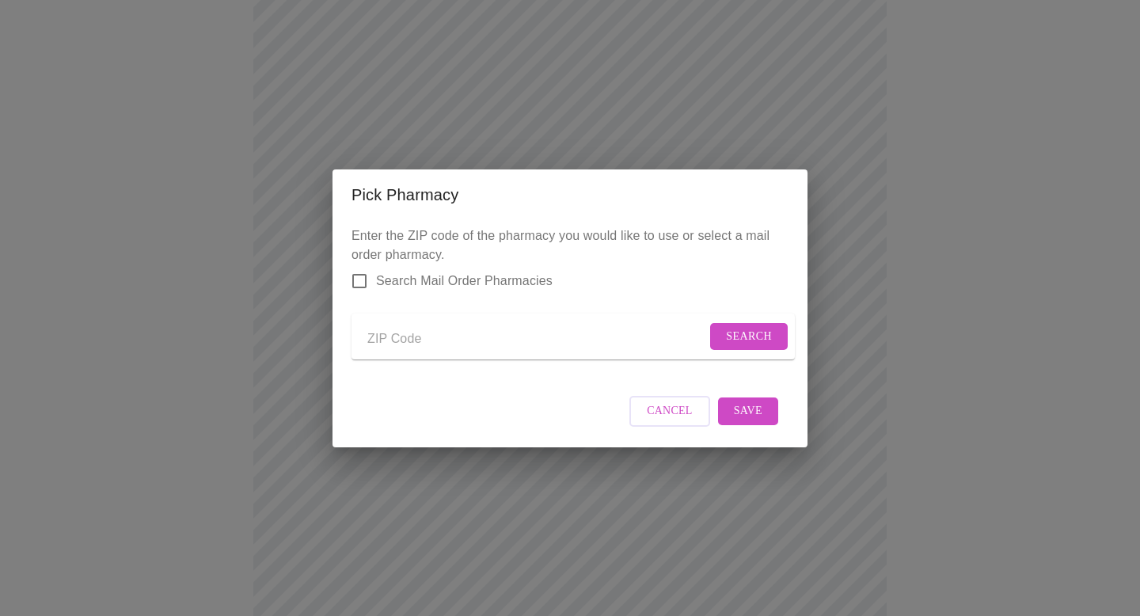
click at [397, 339] on input "Send a message to your care team" at bounding box center [536, 339] width 339 height 25
type input "35244"
click at [738, 334] on span "Search" at bounding box center [749, 337] width 46 height 20
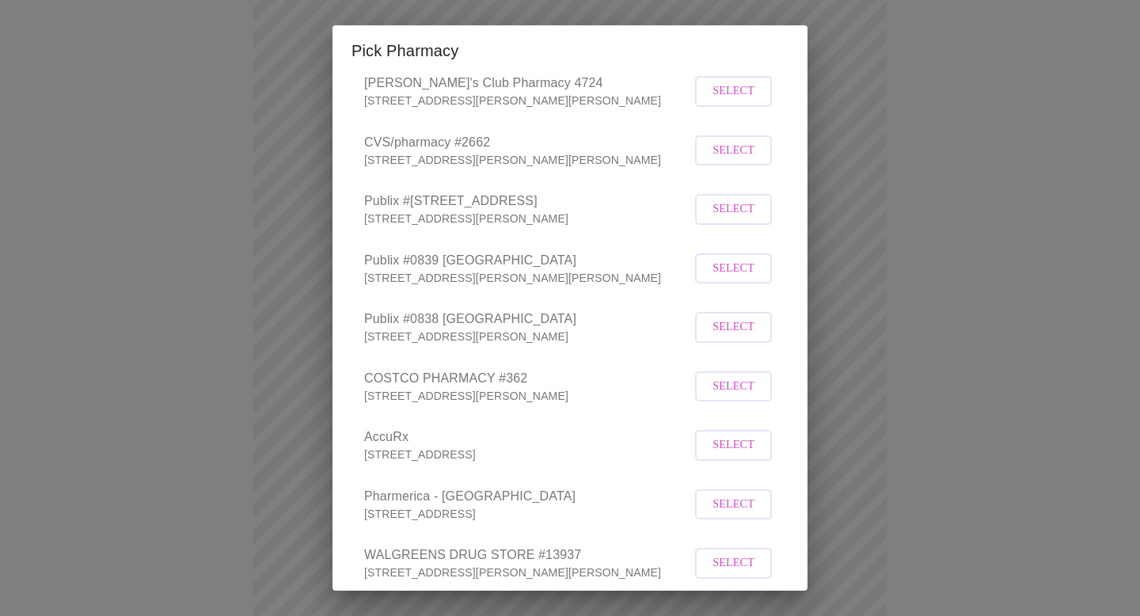
scroll to position [355, 0]
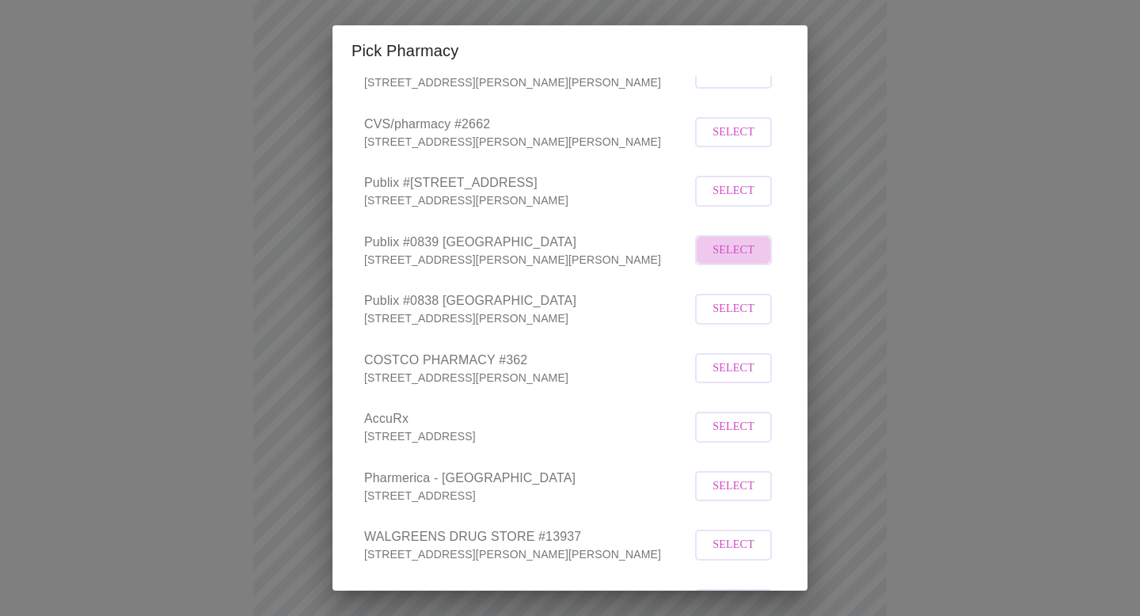
click at [715, 260] on span "Select" at bounding box center [733, 251] width 42 height 20
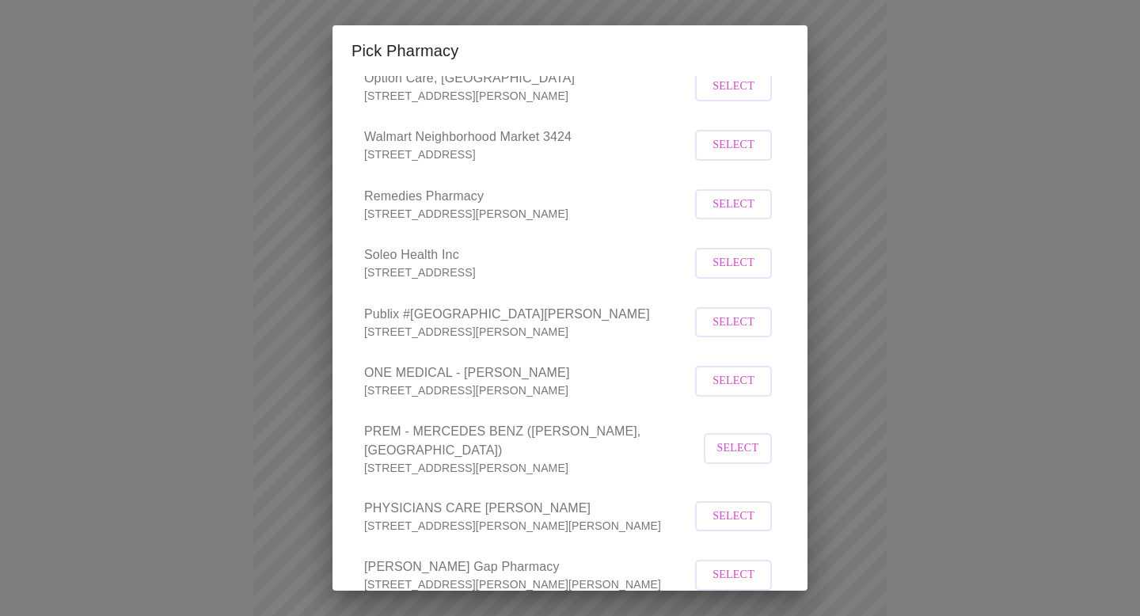
scroll to position [1089, 0]
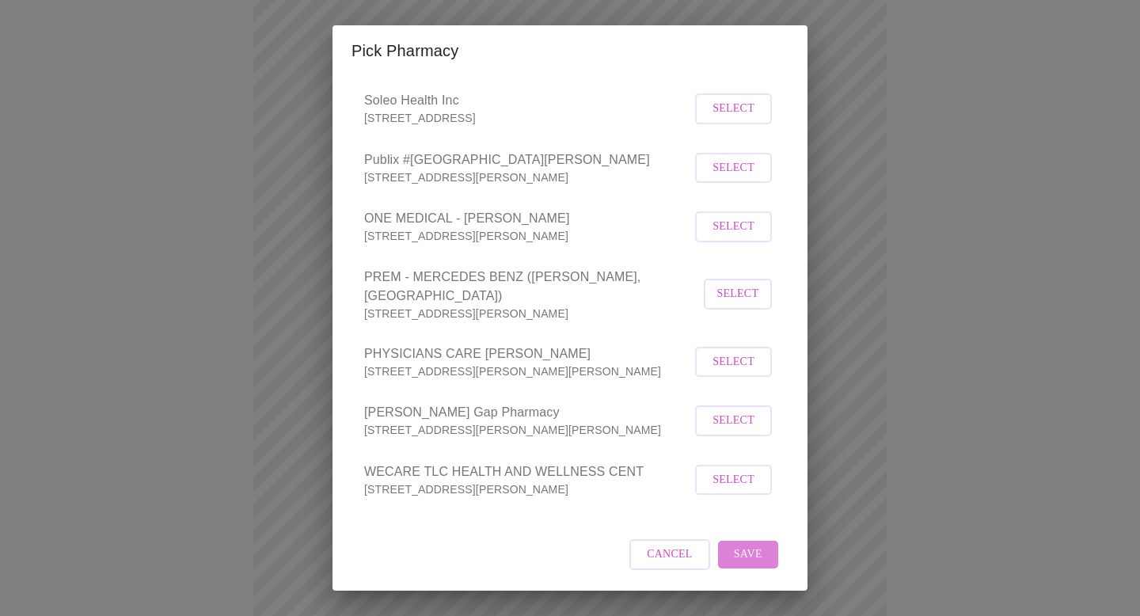
click at [750, 554] on span "Save" at bounding box center [748, 555] width 28 height 20
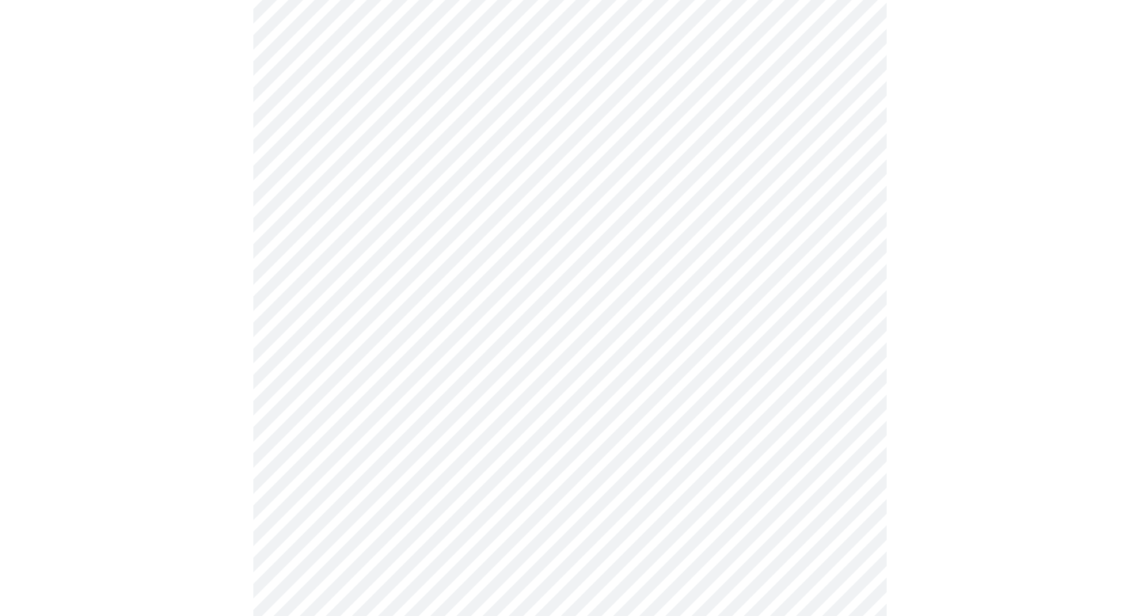
scroll to position [541, 0]
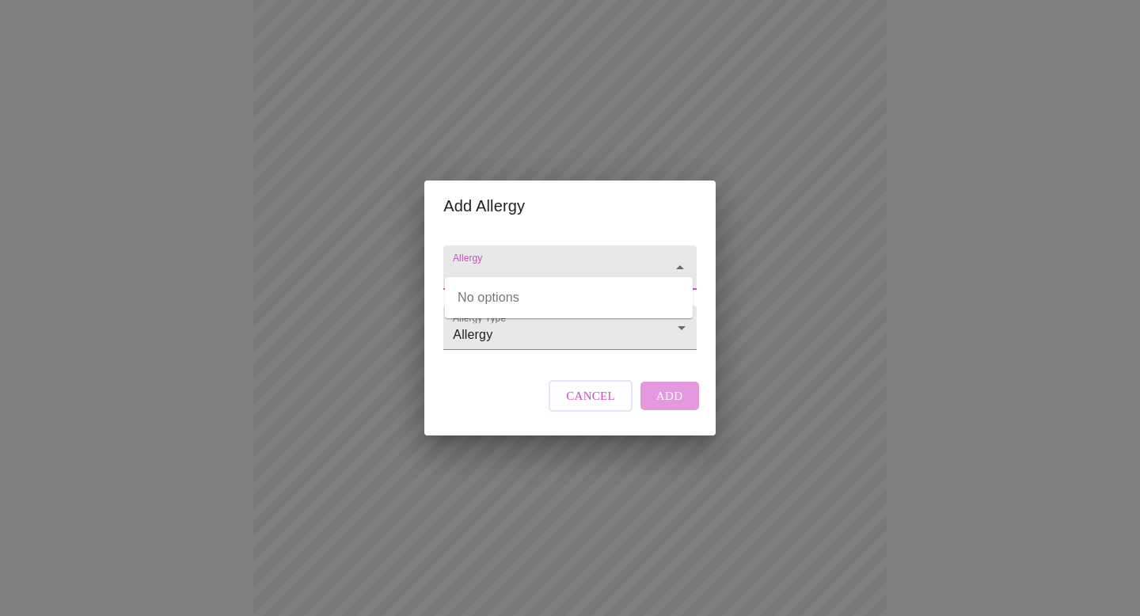
click at [540, 260] on input "Allergy" at bounding box center [547, 274] width 195 height 29
type input "clini"
click at [930, 255] on div "Add Allergy Allergy Allergy Type Allergy Allergy Cancel Add" at bounding box center [570, 308] width 1140 height 616
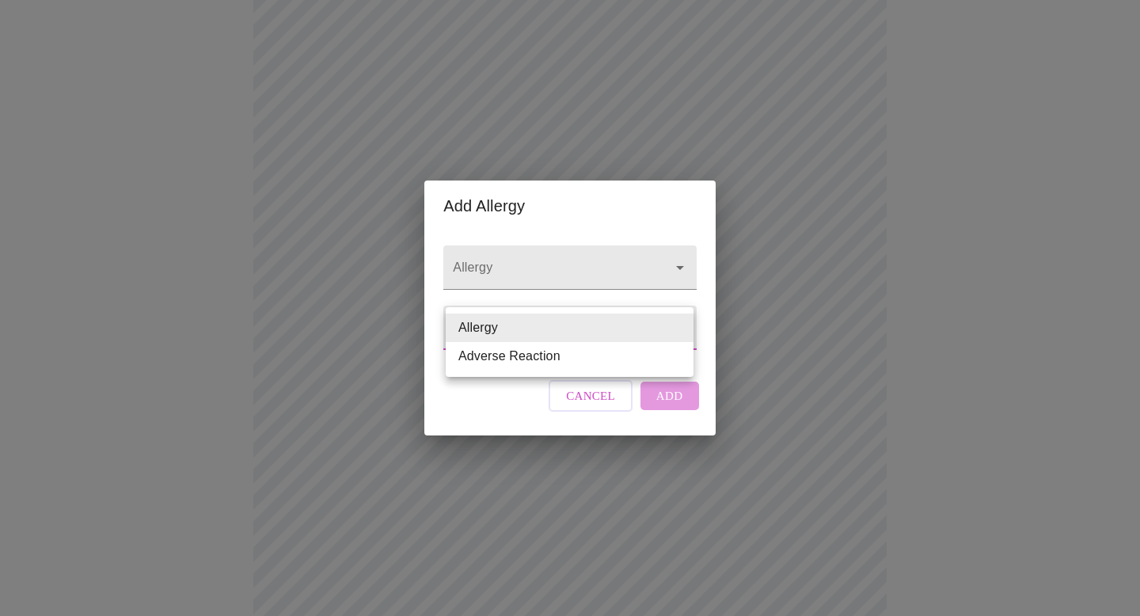
click at [567, 330] on body "MyMenopauseRx Appointments Messaging Labs Uploads Medications Community Refer a…" at bounding box center [569, 165] width 1127 height 1401
click at [567, 330] on li "Allergy" at bounding box center [570, 327] width 248 height 28
click at [544, 324] on body "MyMenopauseRx Appointments Messaging Labs Uploads Medications Community Refer a…" at bounding box center [569, 165] width 1127 height 1401
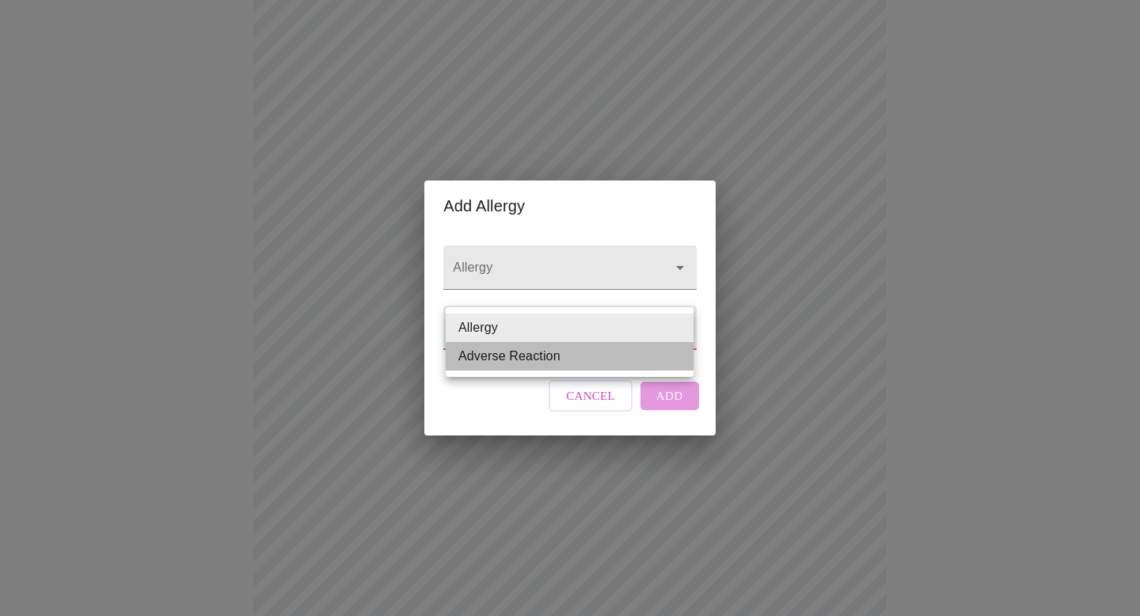
click at [522, 363] on li "Adverse Reaction" at bounding box center [570, 356] width 248 height 28
type input "Adverse Reaction"
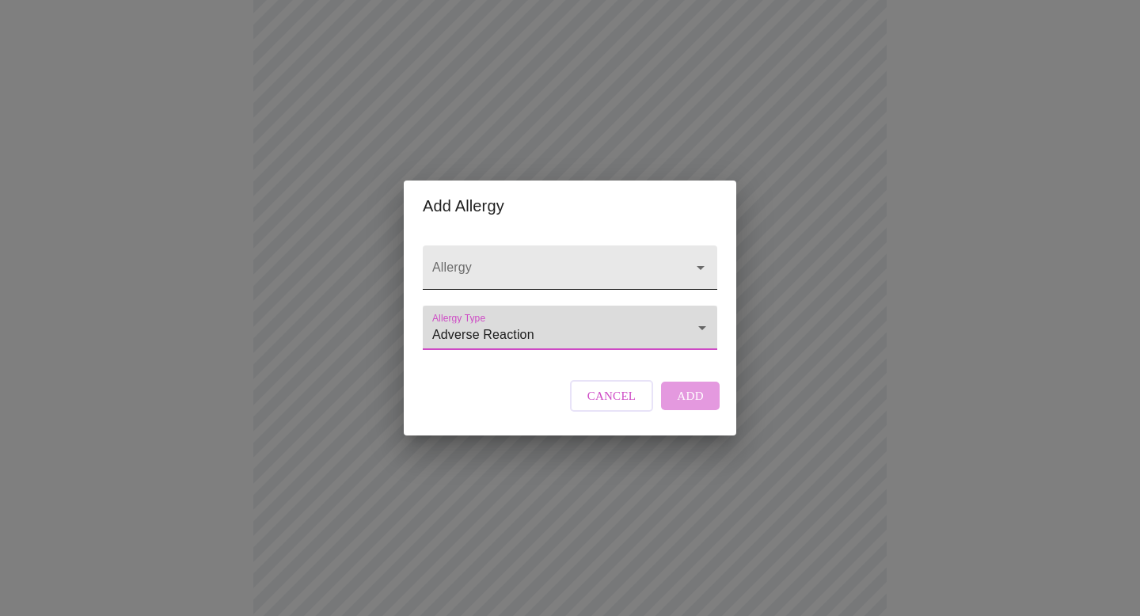
click at [531, 245] on div at bounding box center [570, 267] width 294 height 44
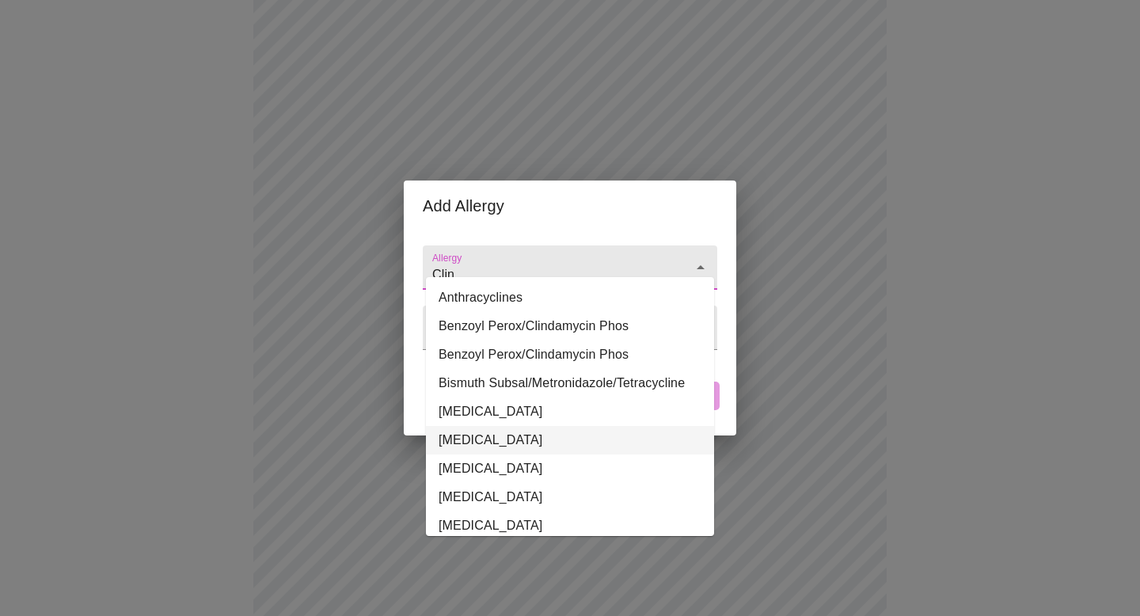
click at [488, 444] on li "[MEDICAL_DATA]" at bounding box center [570, 440] width 288 height 28
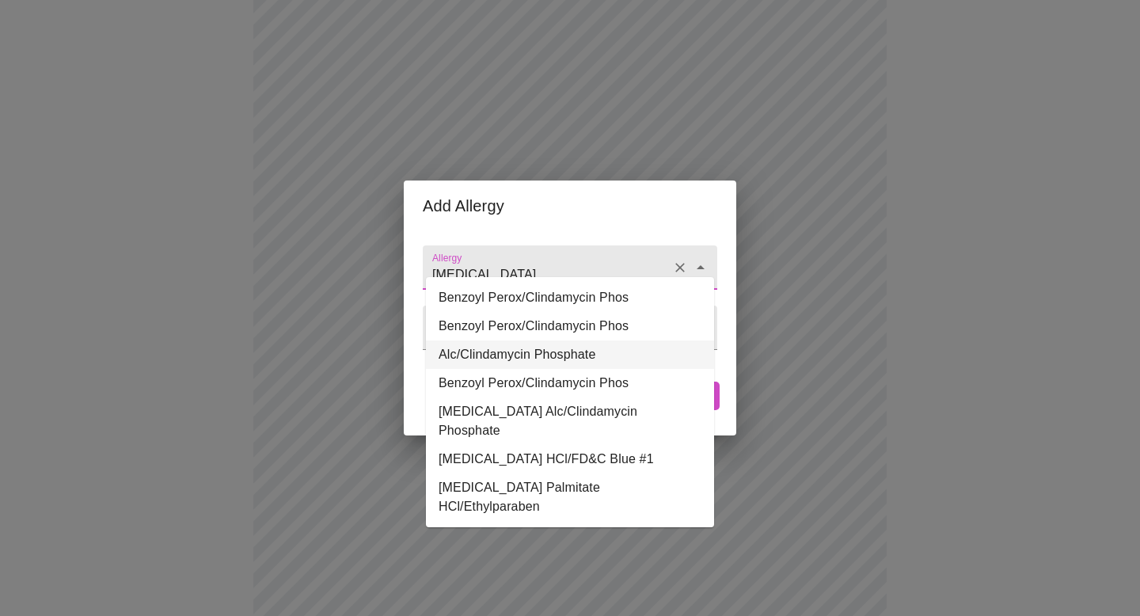
click at [604, 354] on li "Alc/Clindamycin Phosphate" at bounding box center [570, 354] width 288 height 28
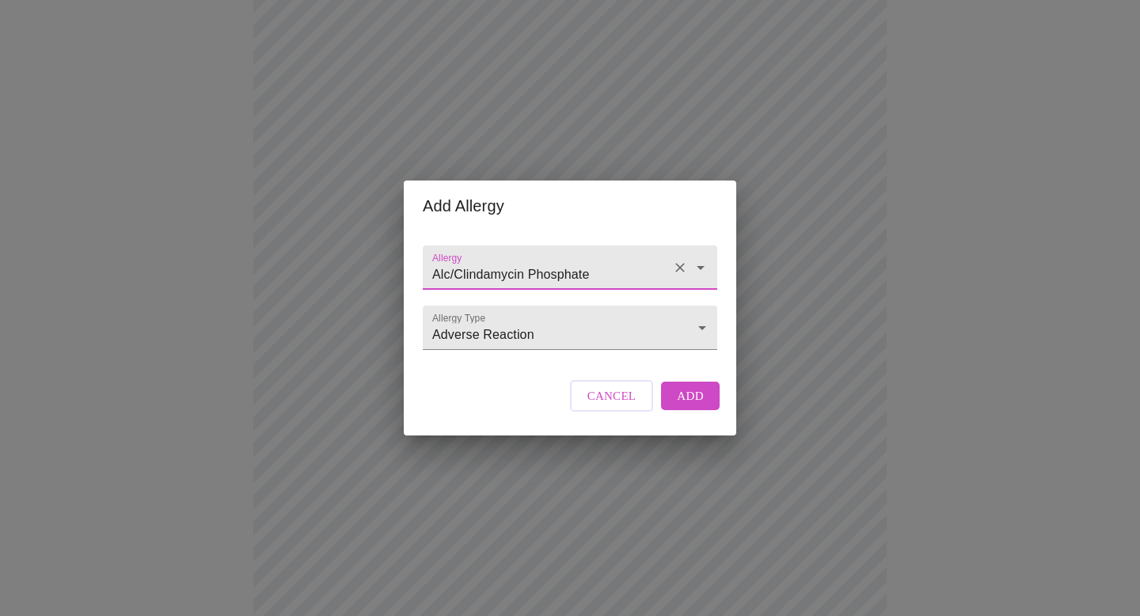
click at [613, 264] on input "Alc/Clindamycin Phosphate" at bounding box center [547, 274] width 237 height 29
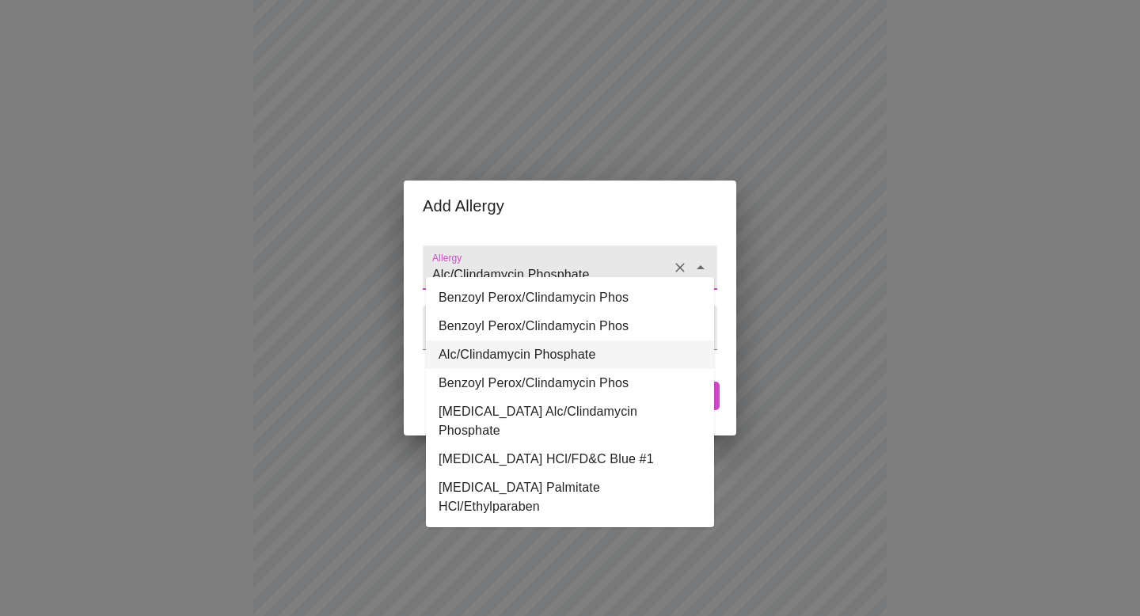
click at [567, 357] on li "Alc/Clindamycin Phosphate" at bounding box center [570, 354] width 288 height 28
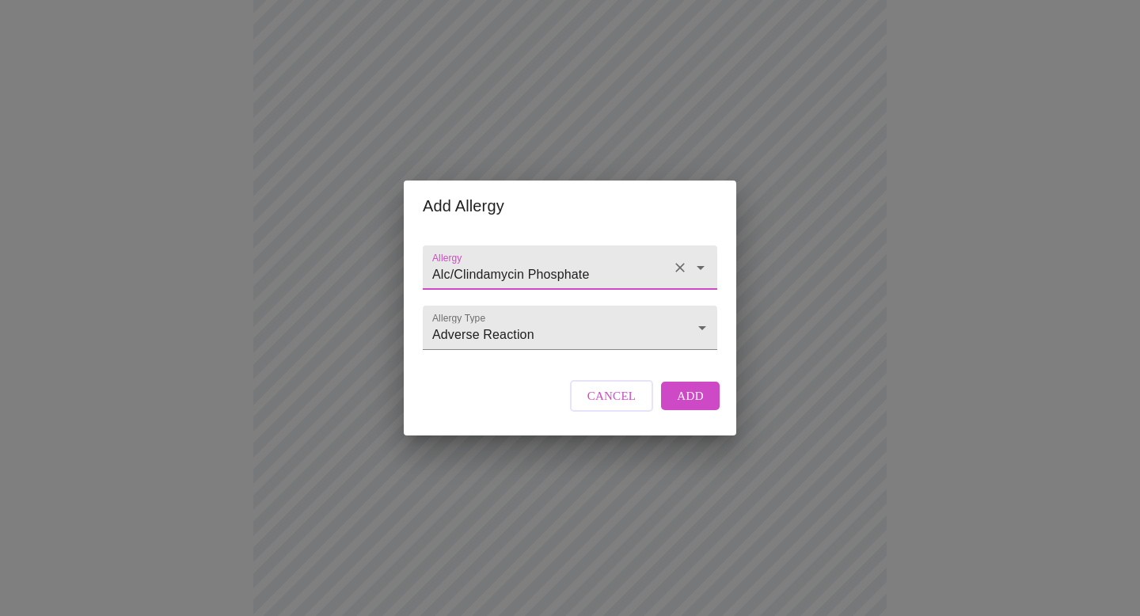
type input "Alc/Clindamycin Phosphate"
click at [831, 374] on div "Add Allergy Allergy Alc/Clindamycin Phosphate Allergy Type Adverse Reaction Adv…" at bounding box center [570, 308] width 1140 height 616
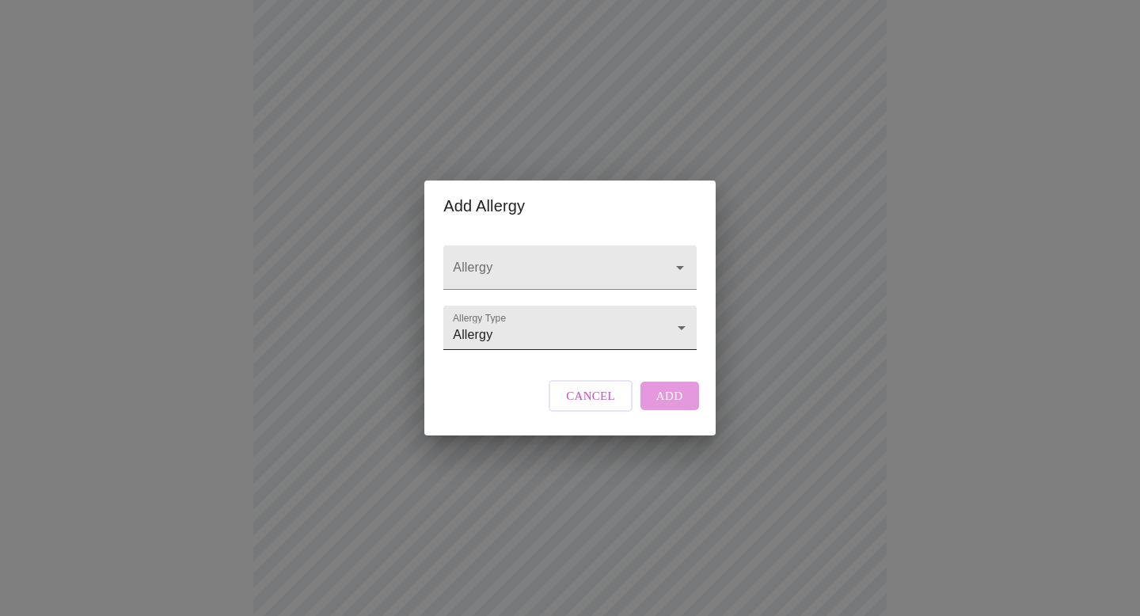
click at [556, 343] on body "MyMenopauseRx Appointments Messaging Labs Uploads Medications Community Refer a…" at bounding box center [569, 165] width 1127 height 1401
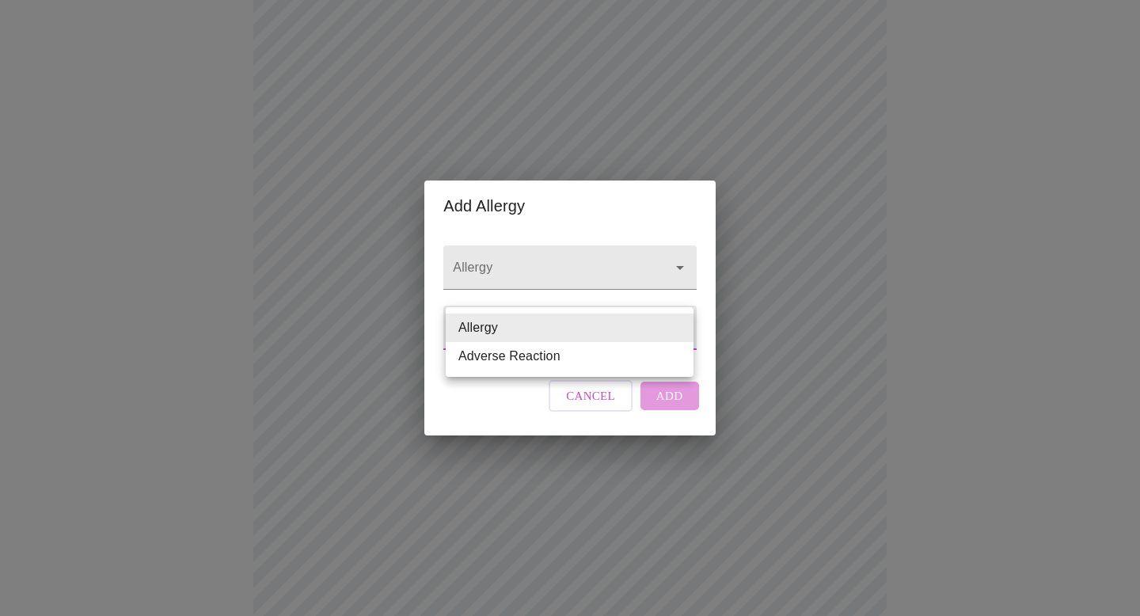
click at [528, 359] on li "Adverse Reaction" at bounding box center [570, 356] width 248 height 28
type input "Adverse Reaction"
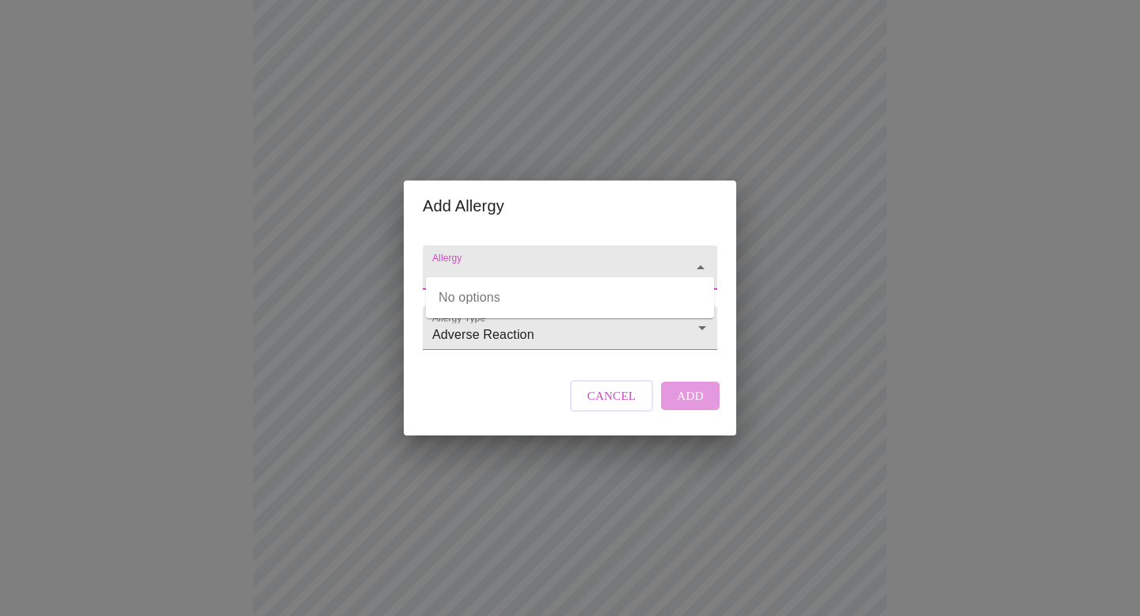
click at [543, 260] on input "Allergy" at bounding box center [547, 274] width 237 height 29
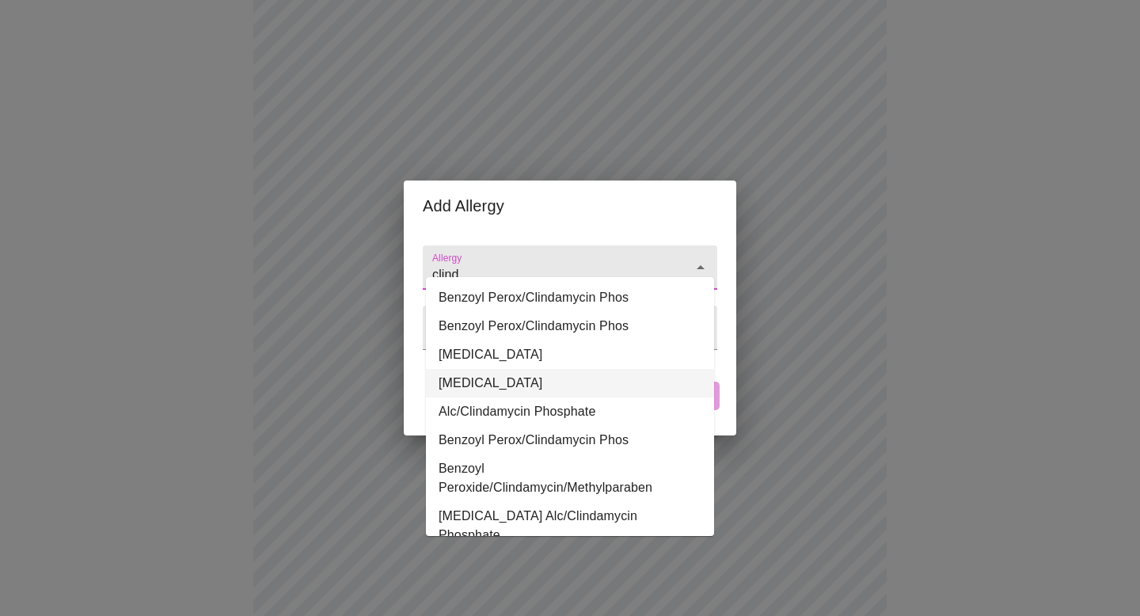
click at [500, 386] on li "[MEDICAL_DATA]" at bounding box center [570, 383] width 288 height 28
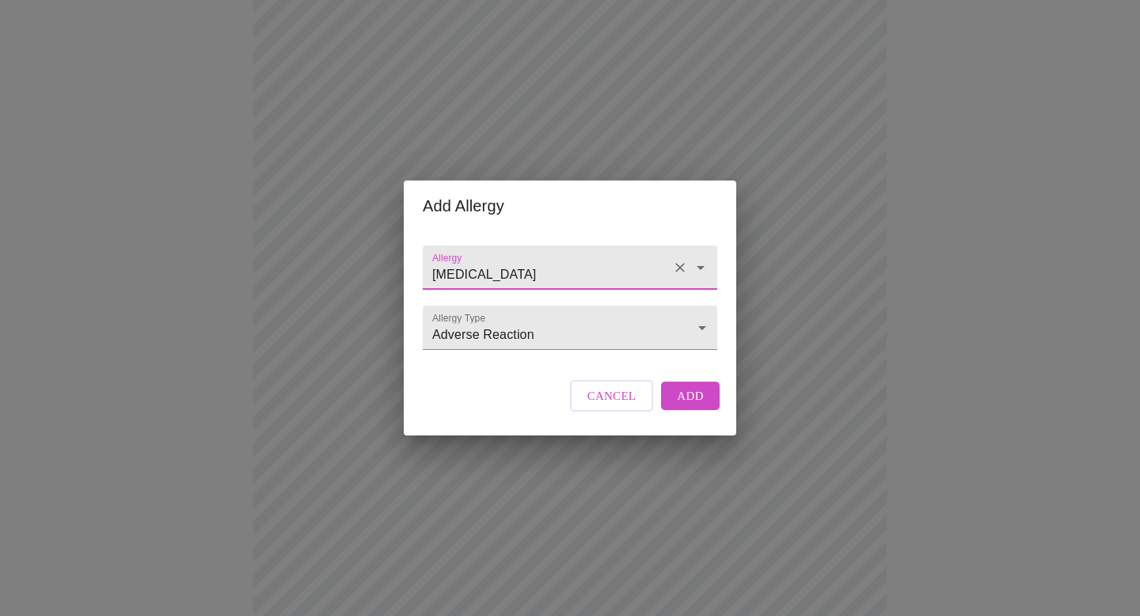
type input "[MEDICAL_DATA]"
click at [684, 406] on span "Add" at bounding box center [690, 395] width 27 height 21
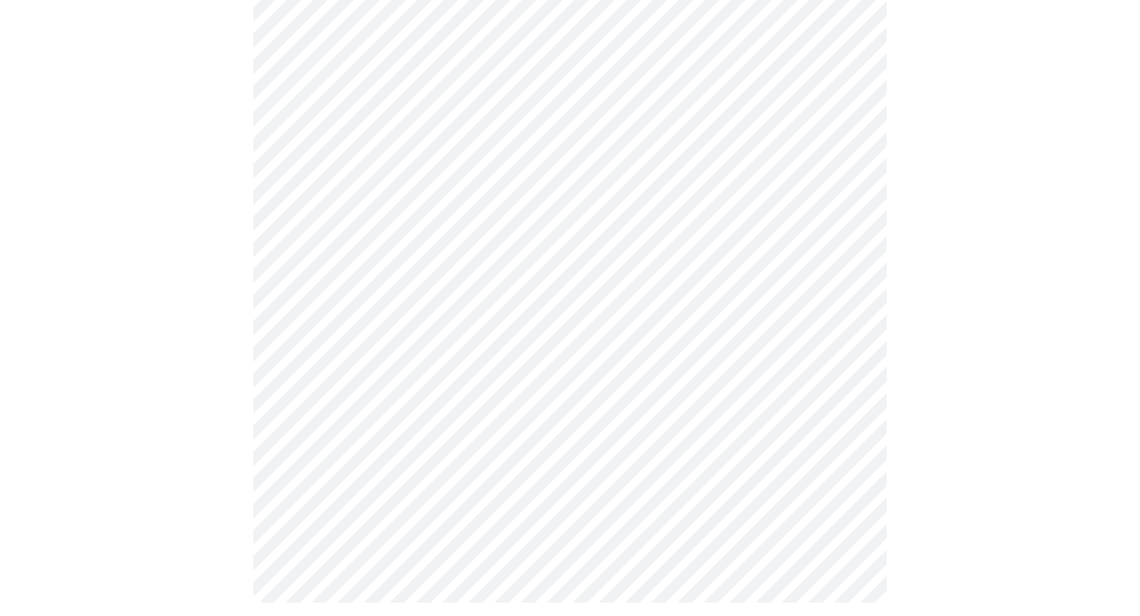
scroll to position [753, 0]
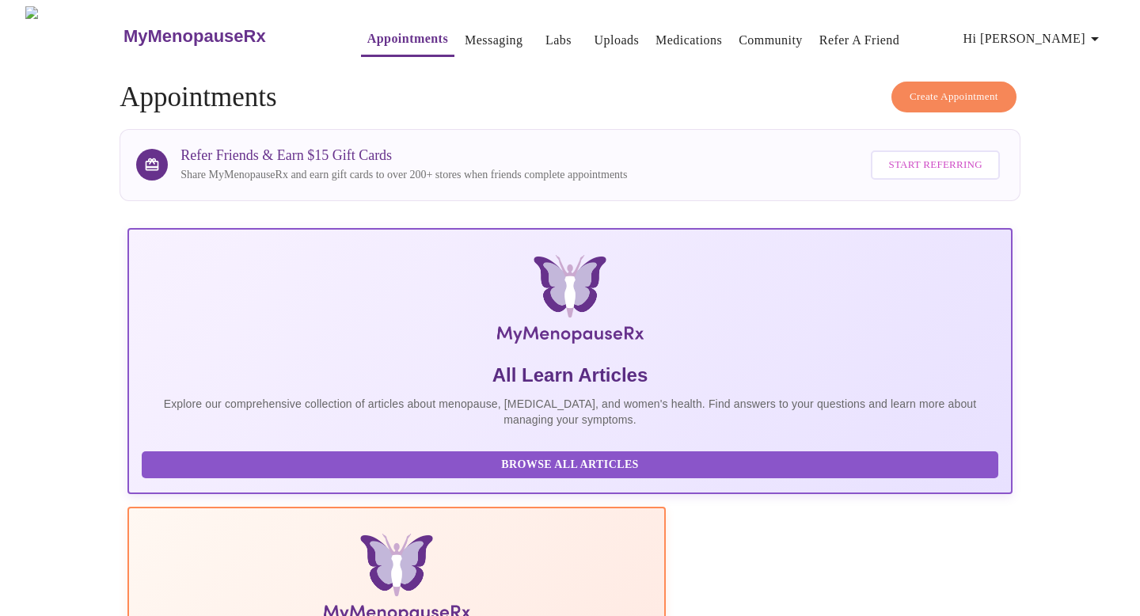
click at [741, 29] on link "Community" at bounding box center [770, 40] width 64 height 22
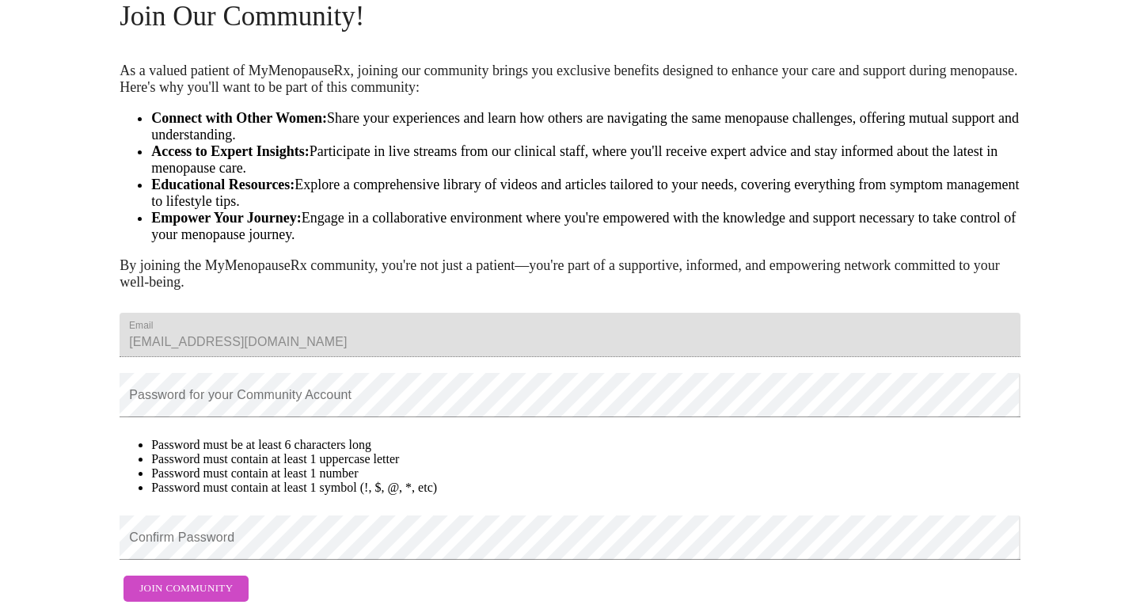
scroll to position [193, 0]
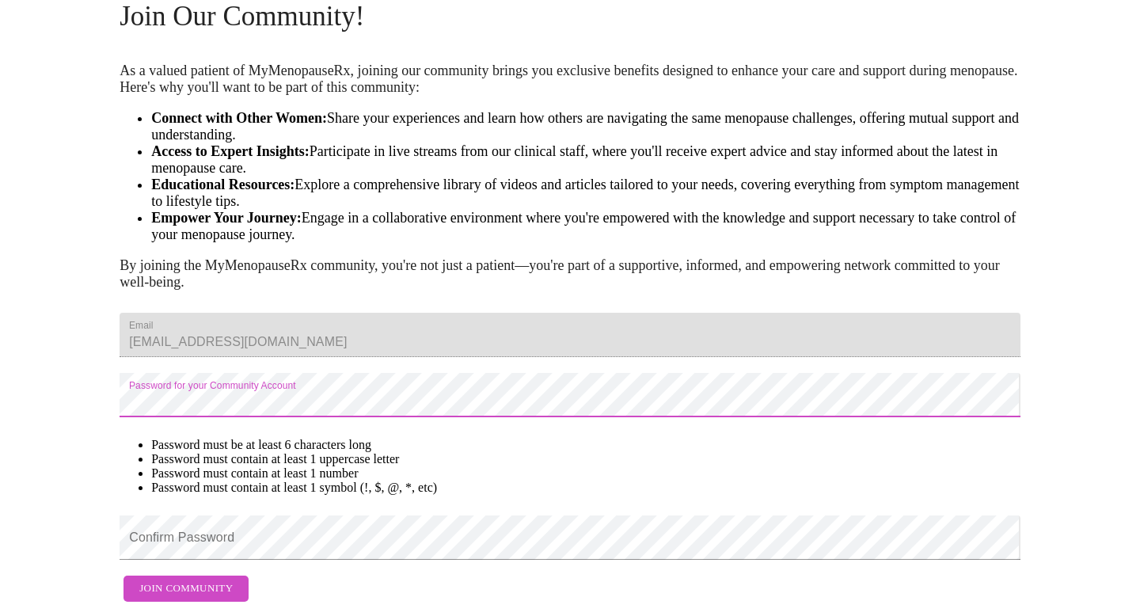
click at [508, 438] on li "Password must be at least 6 characters long" at bounding box center [585, 445] width 869 height 14
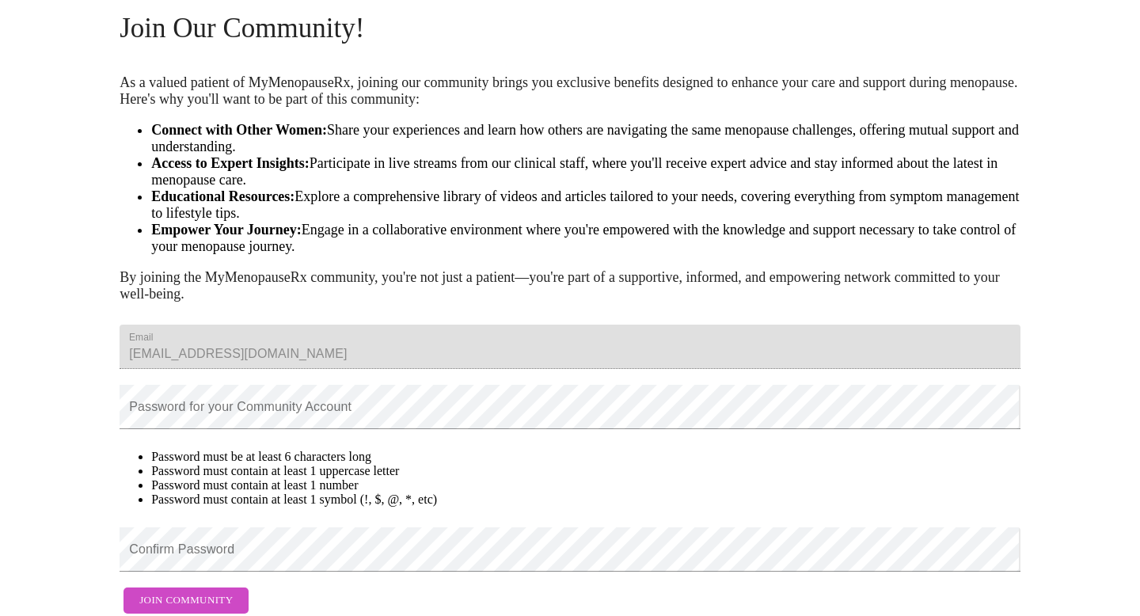
scroll to position [0, 0]
